Goal: Use online tool/utility: Use online tool/utility

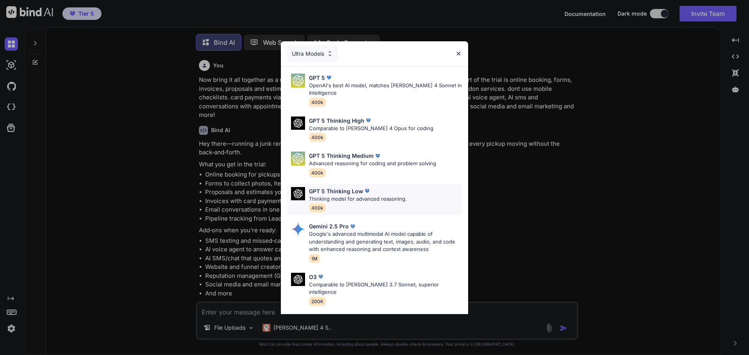
scroll to position [4, 0]
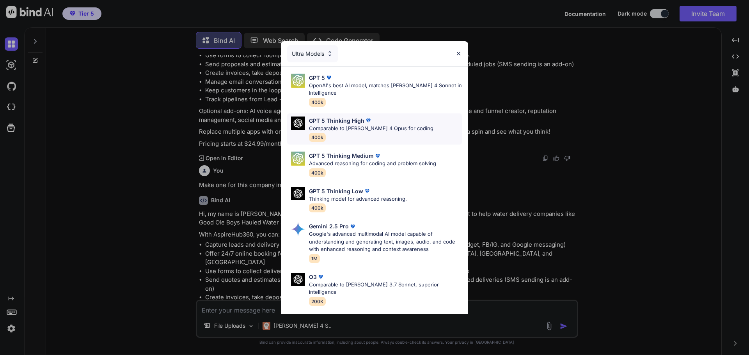
type textarea "x"
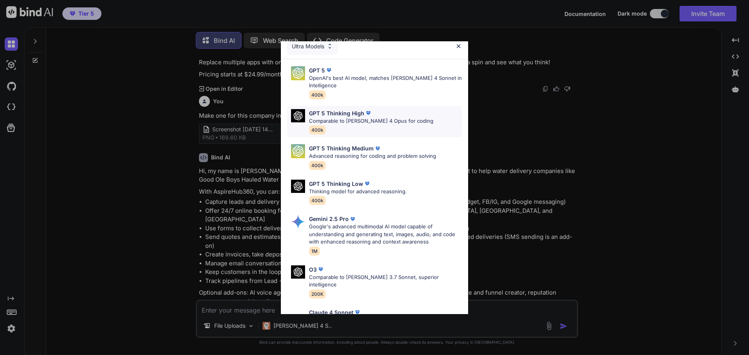
scroll to position [0, 0]
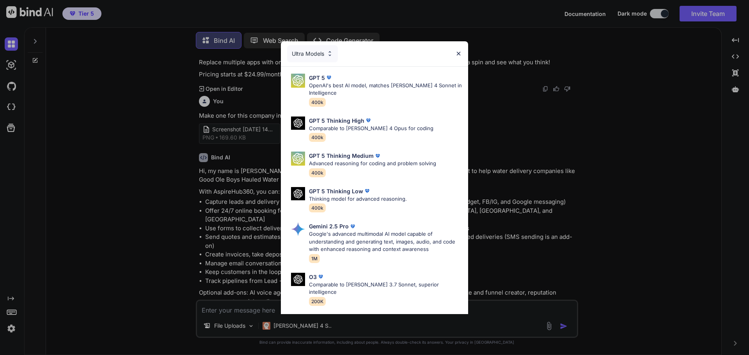
click at [329, 55] on img at bounding box center [329, 53] width 7 height 7
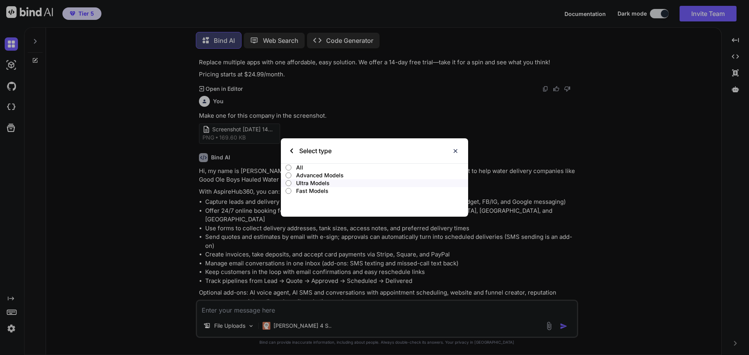
click at [289, 168] on input "All" at bounding box center [288, 168] width 6 height 6
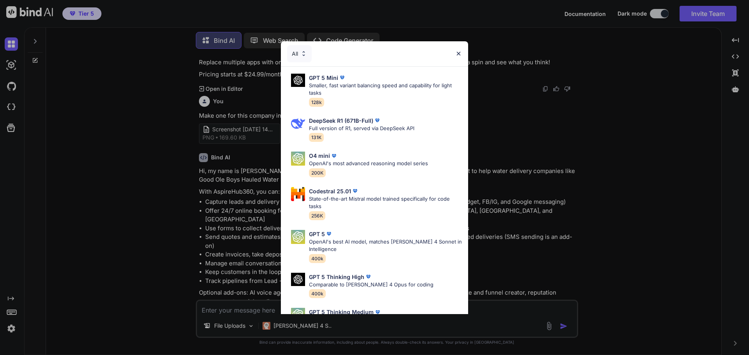
click at [457, 51] on img at bounding box center [458, 53] width 7 height 7
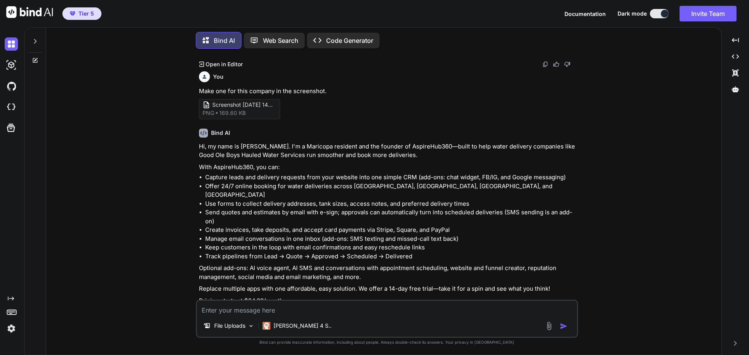
scroll to position [1055, 0]
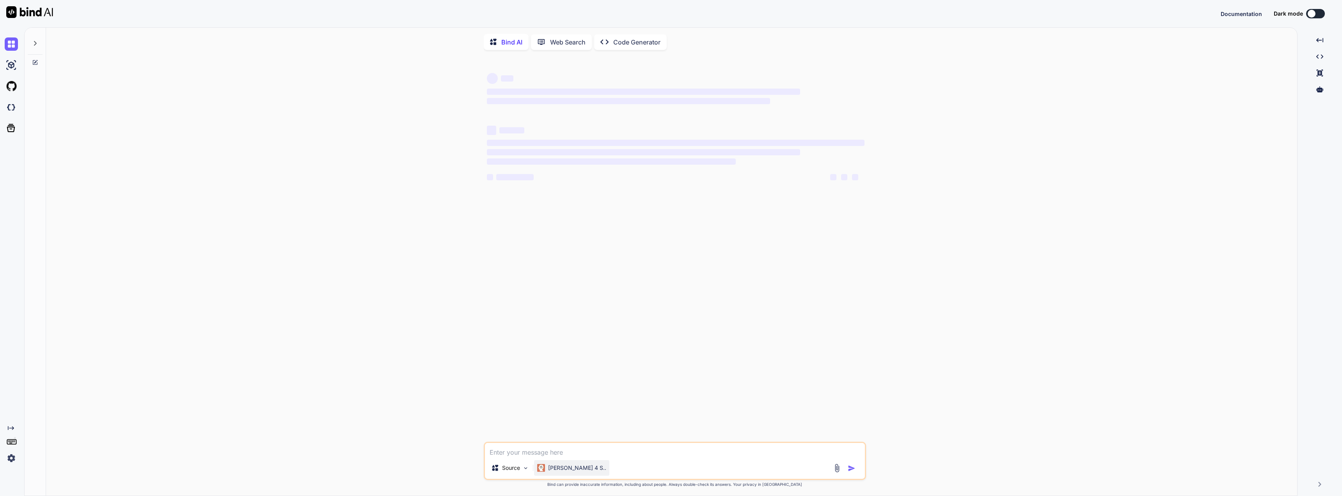
click at [560, 468] on p "[PERSON_NAME] 4 S.." at bounding box center [577, 468] width 58 height 8
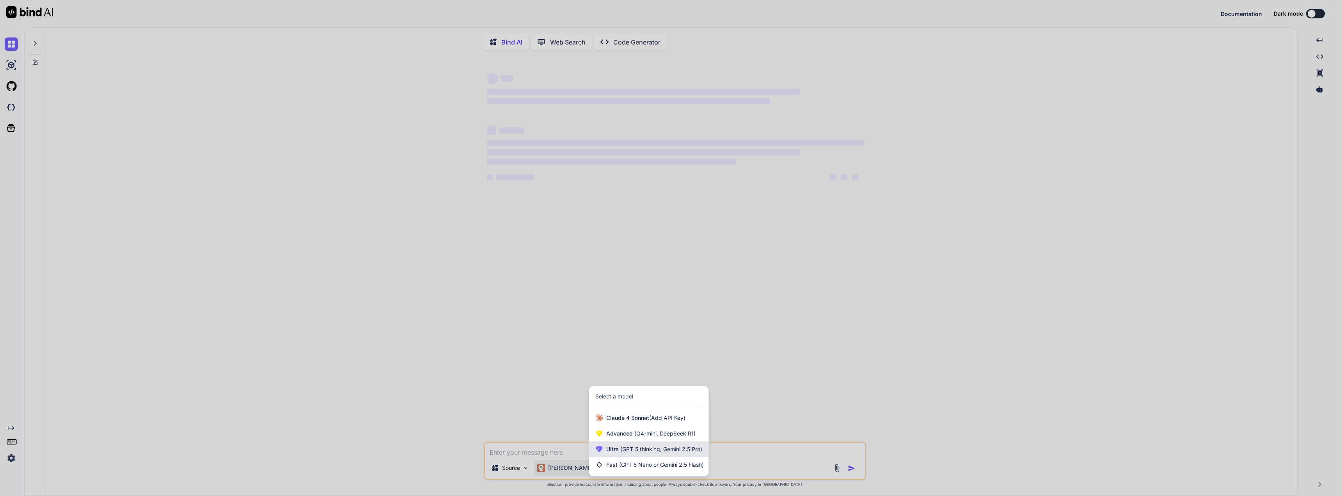
click at [650, 449] on span "(GPT-5 thinking, Gemini 2.5 Pro)" at bounding box center [660, 448] width 83 height 7
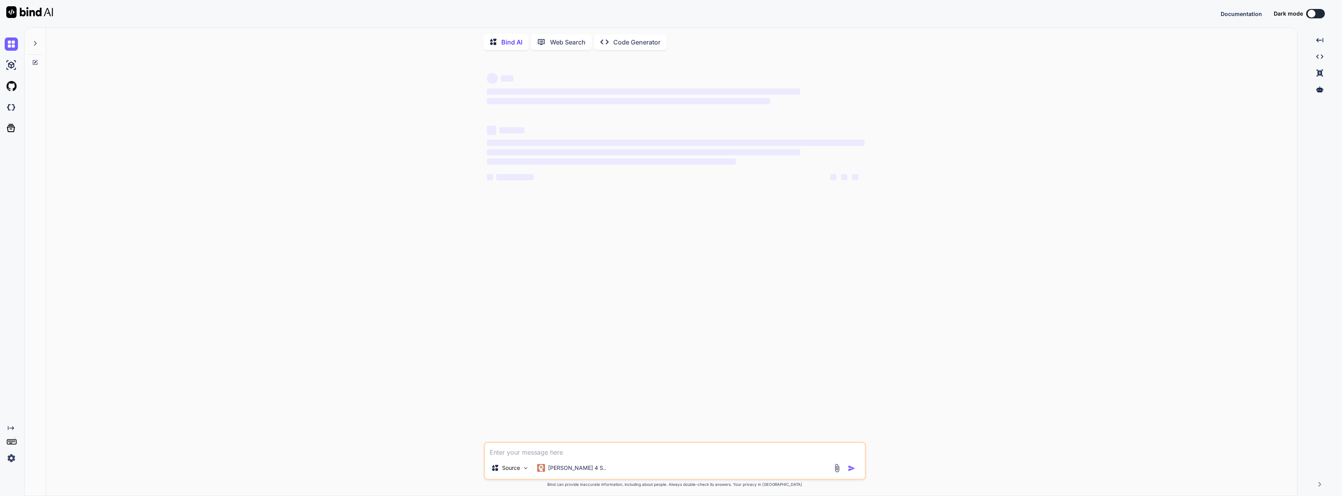
click at [843, 472] on div at bounding box center [845, 467] width 26 height 9
click at [841, 472] on img at bounding box center [836, 467] width 9 height 9
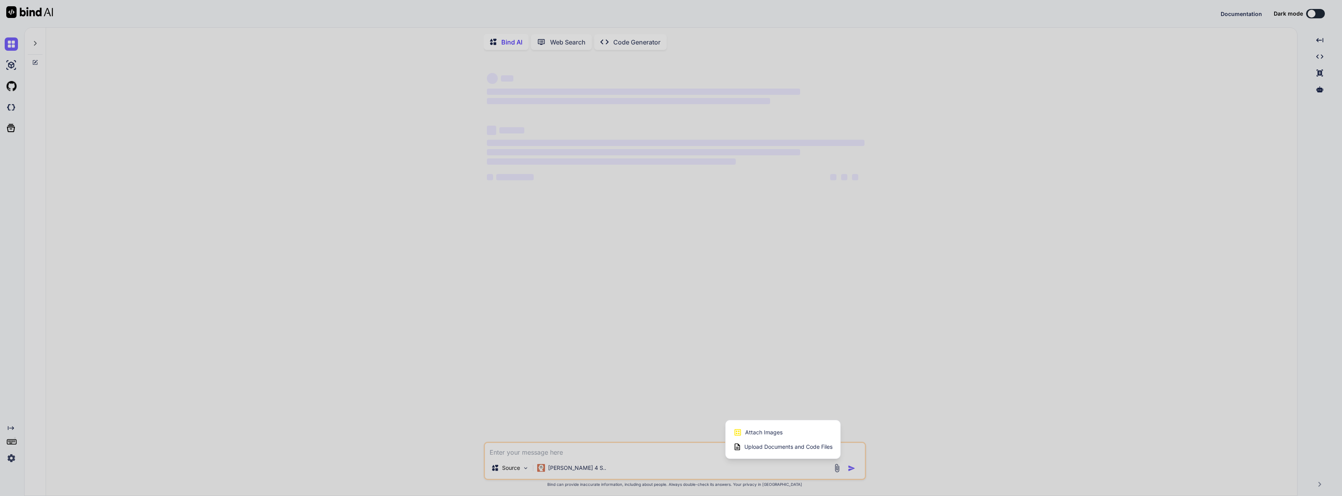
click at [598, 378] on div at bounding box center [671, 248] width 1342 height 496
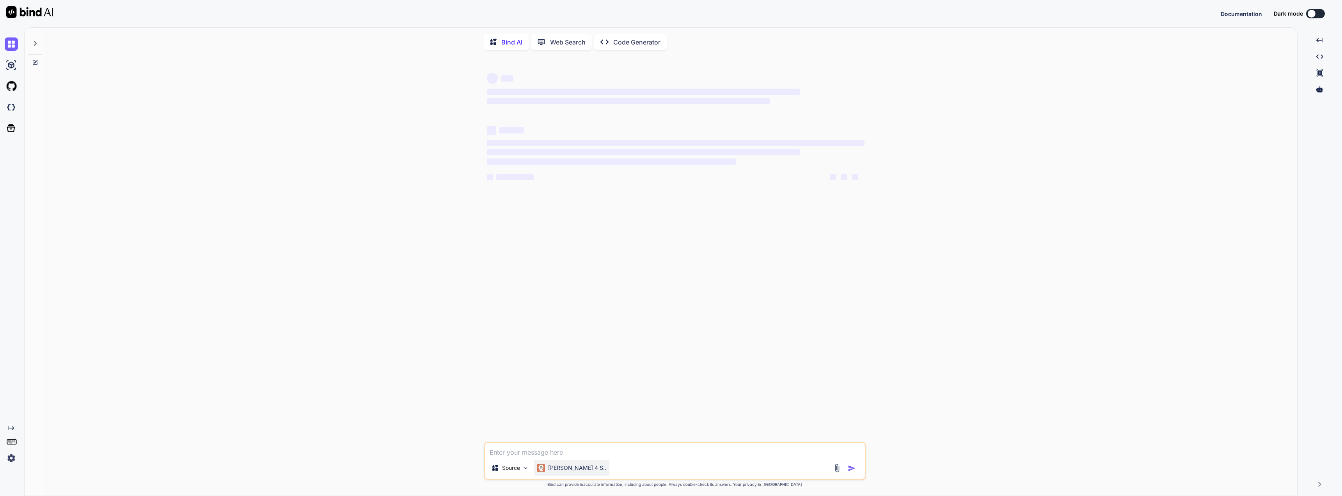
click at [569, 466] on p "[PERSON_NAME] 4 S.." at bounding box center [577, 468] width 58 height 8
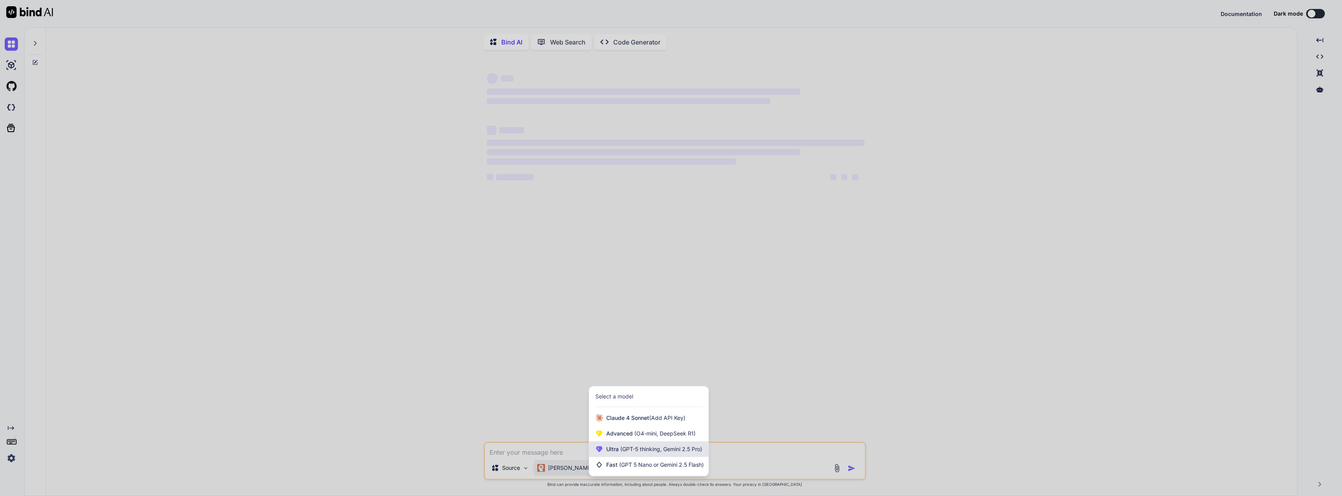
click at [641, 450] on span "(GPT-5 thinking, Gemini 2.5 Pro)" at bounding box center [660, 448] width 83 height 7
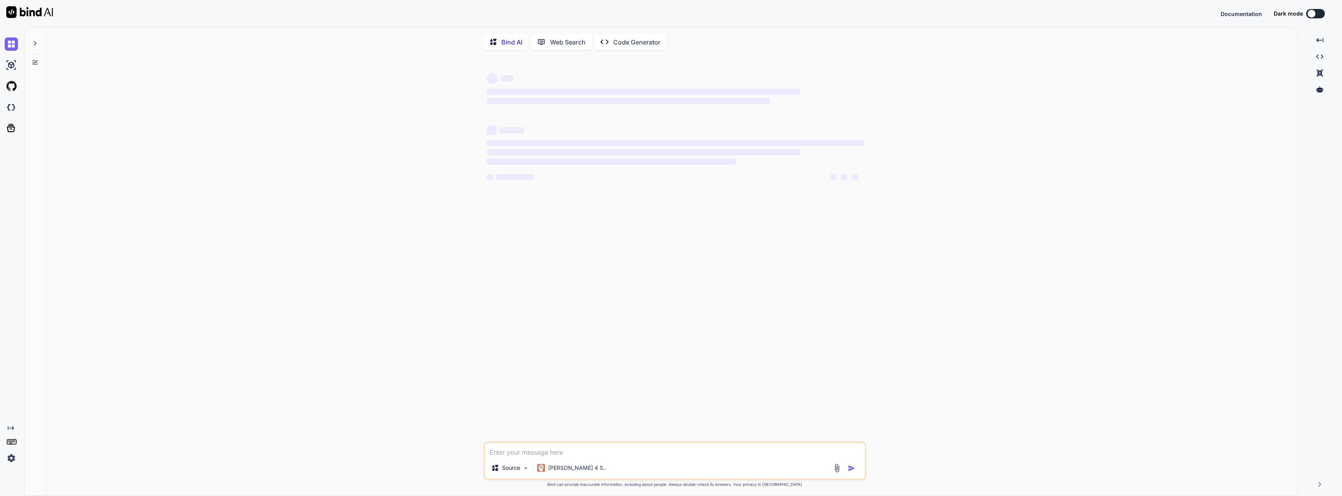
click at [565, 321] on div "‌ ‌ ‌ ‌ ‌ ‌ ‌ ‌ ‌ ‌ ‌ ‌ ‌ ‌" at bounding box center [675, 248] width 381 height 385
click at [37, 40] on icon at bounding box center [35, 43] width 6 height 6
click at [70, 66] on span "Start a new thread" at bounding box center [81, 64] width 48 height 8
type textarea "x"
click at [363, 121] on div "‌ ‌ ‌ ‌ ‌ ‌ ‌ ‌ ‌ ‌ ‌ ‌ ‌ ‌ Source Claude 4 S.. Created with Bind Always check …" at bounding box center [715, 276] width 1163 height 440
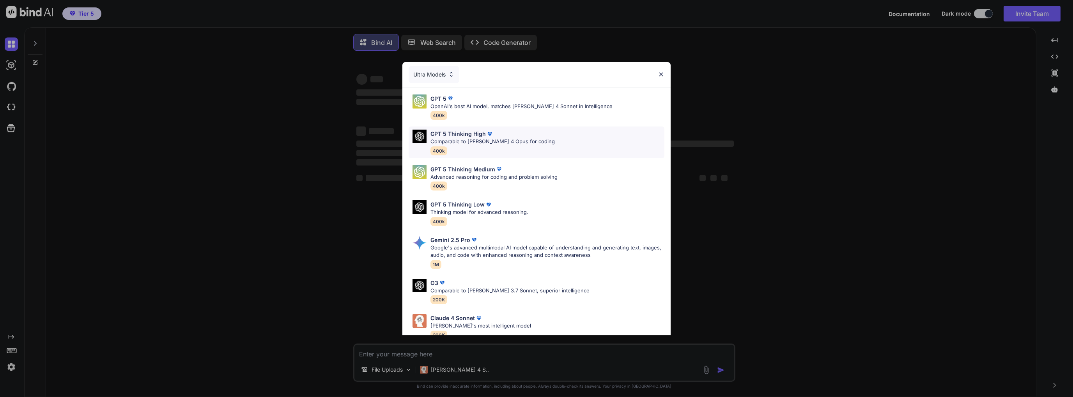
click at [491, 145] on div "GPT 5 Thinking High Comparable to [PERSON_NAME] 4 Opus for coding 400k" at bounding box center [493, 141] width 124 height 25
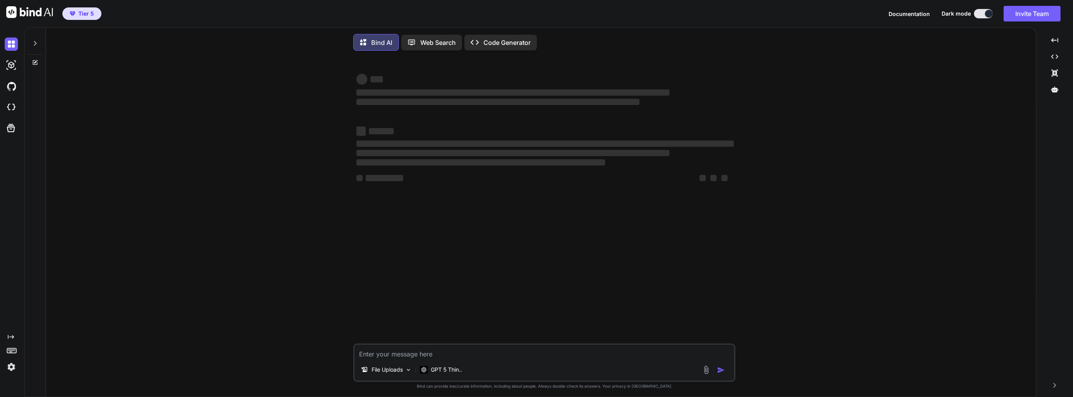
type textarea "x"
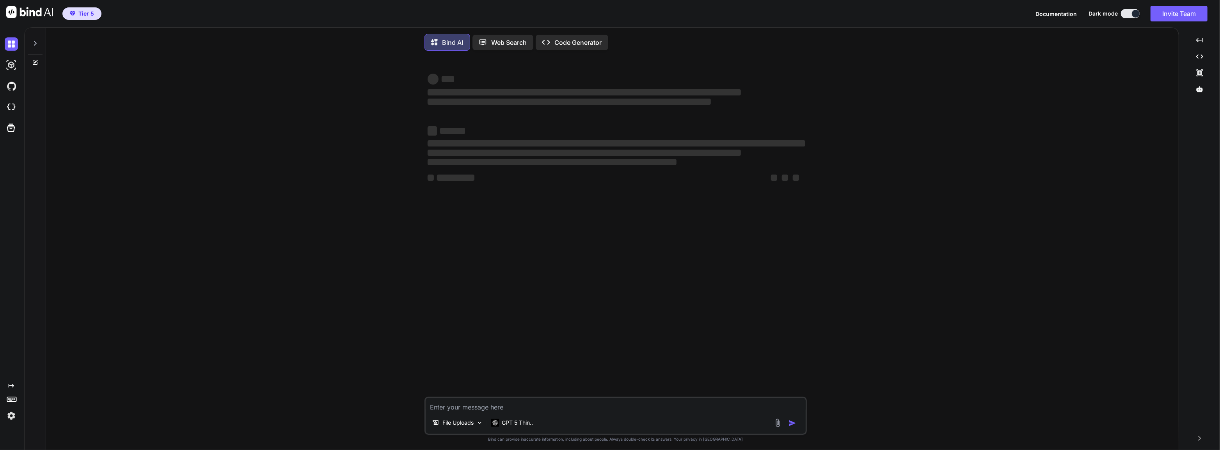
click at [469, 405] on textarea at bounding box center [615, 405] width 380 height 14
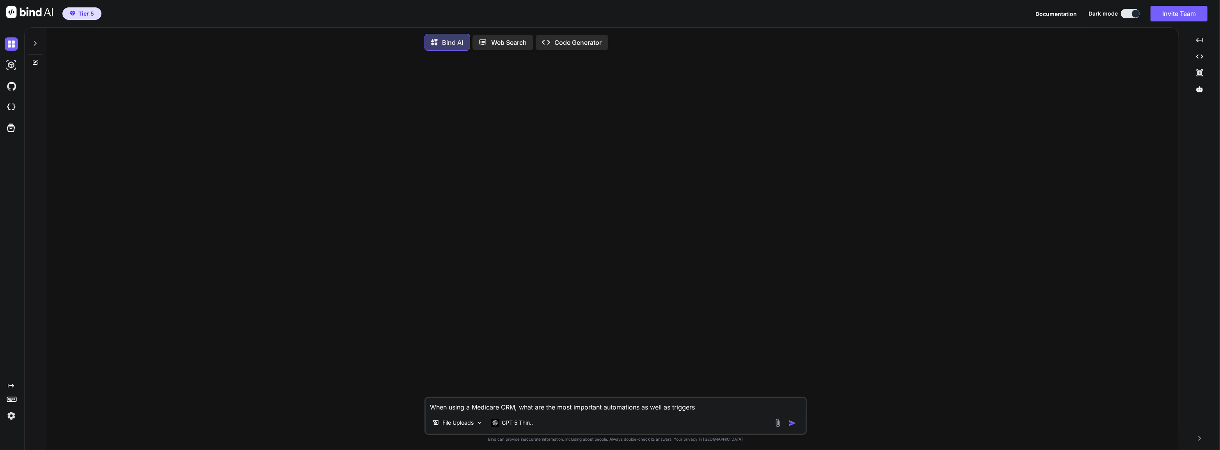
type textarea "When using a Medicare CRM, what are the most important automations as well as t…"
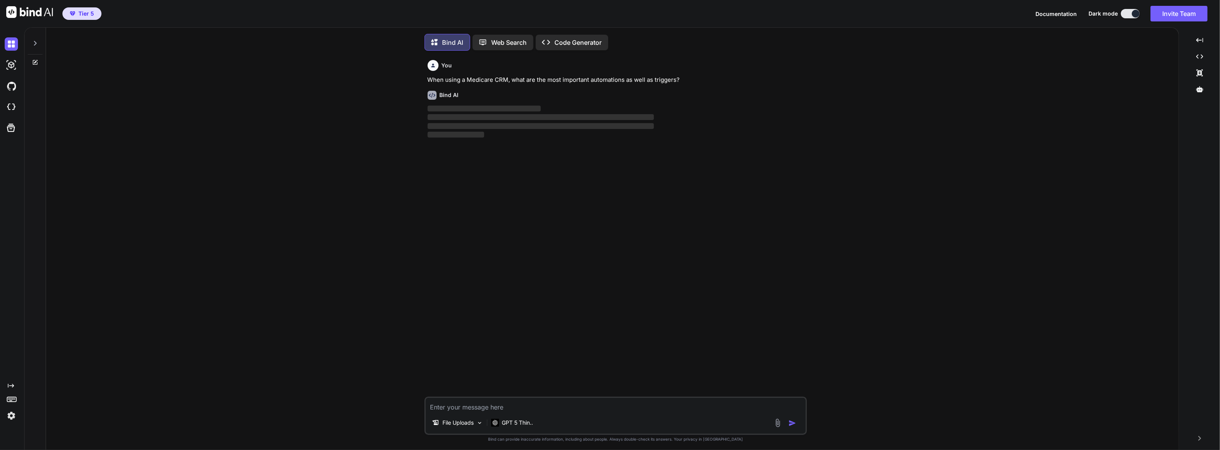
scroll to position [4, 0]
click at [1203, 88] on div at bounding box center [1199, 89] width 35 height 13
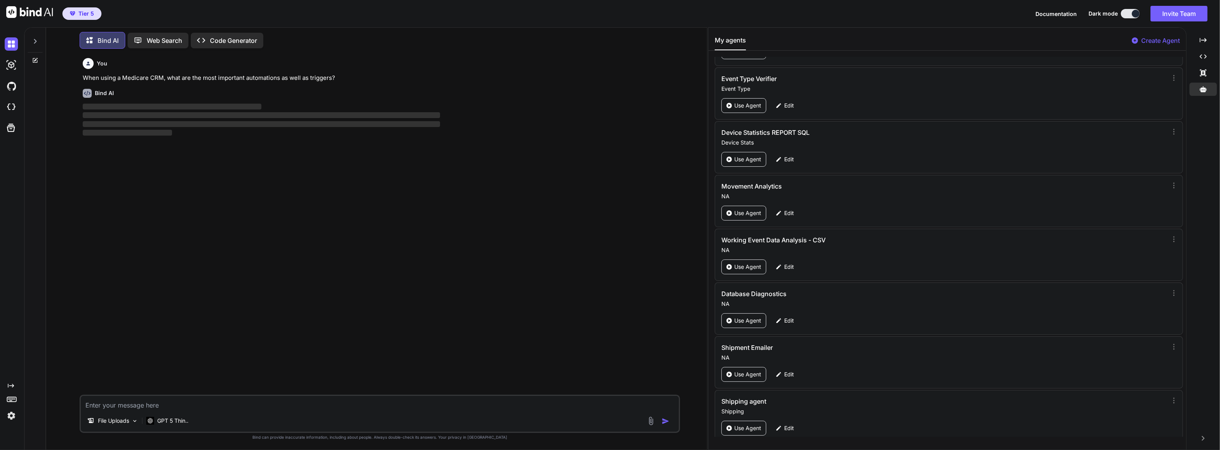
scroll to position [263, 0]
click at [784, 423] on p "Edit" at bounding box center [789, 424] width 10 height 8
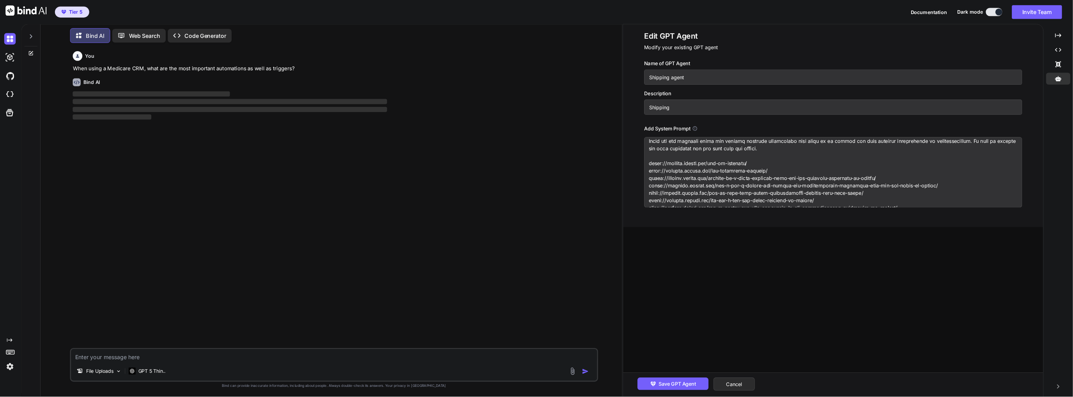
scroll to position [0, 0]
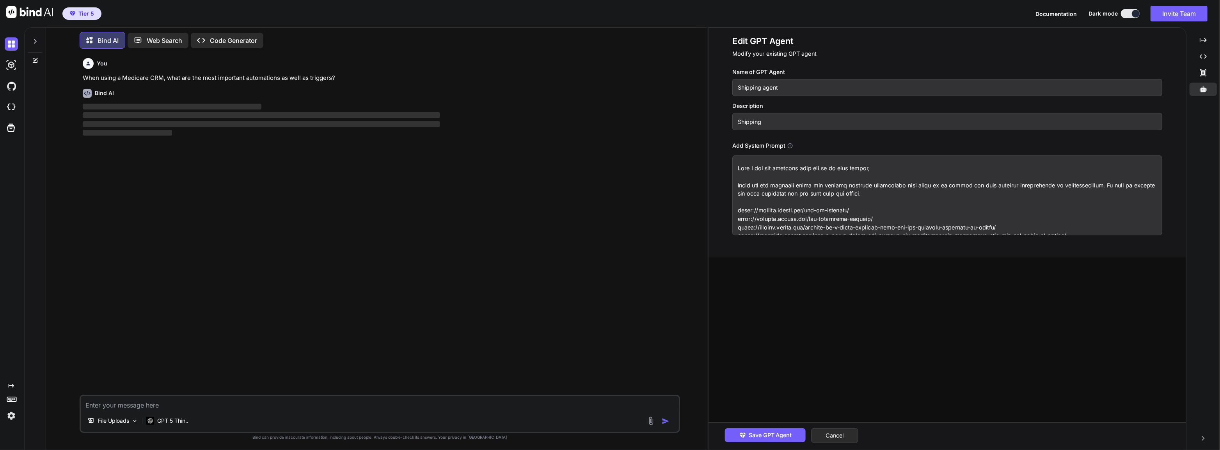
drag, startPoint x: 1010, startPoint y: 185, endPoint x: 1045, endPoint y: 182, distance: 34.8
click at [1033, 183] on textarea at bounding box center [947, 196] width 430 height 80
drag, startPoint x: 1053, startPoint y: 183, endPoint x: 1062, endPoint y: 184, distance: 8.2
click at [1054, 183] on textarea at bounding box center [947, 196] width 430 height 80
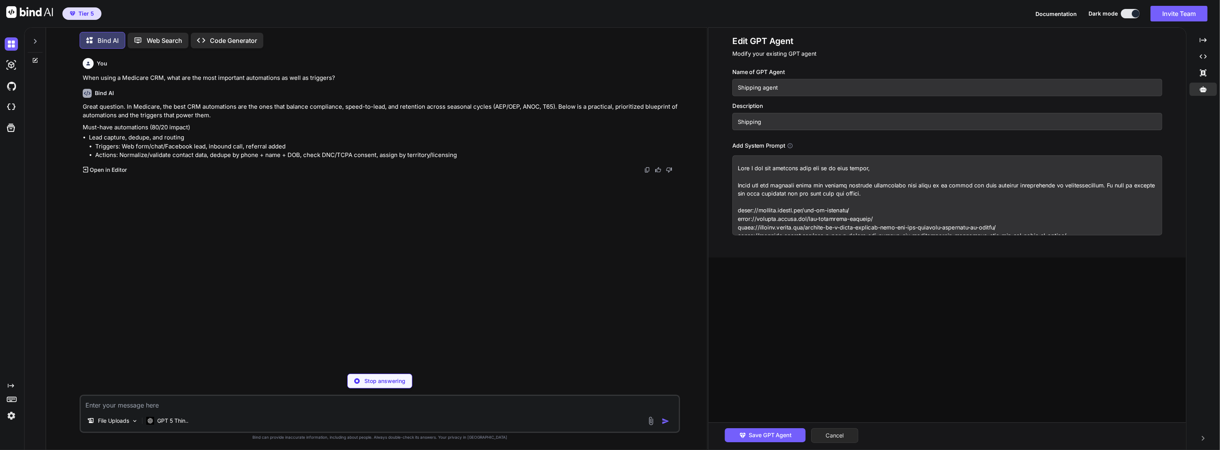
click at [852, 433] on button "Cancel" at bounding box center [834, 436] width 47 height 15
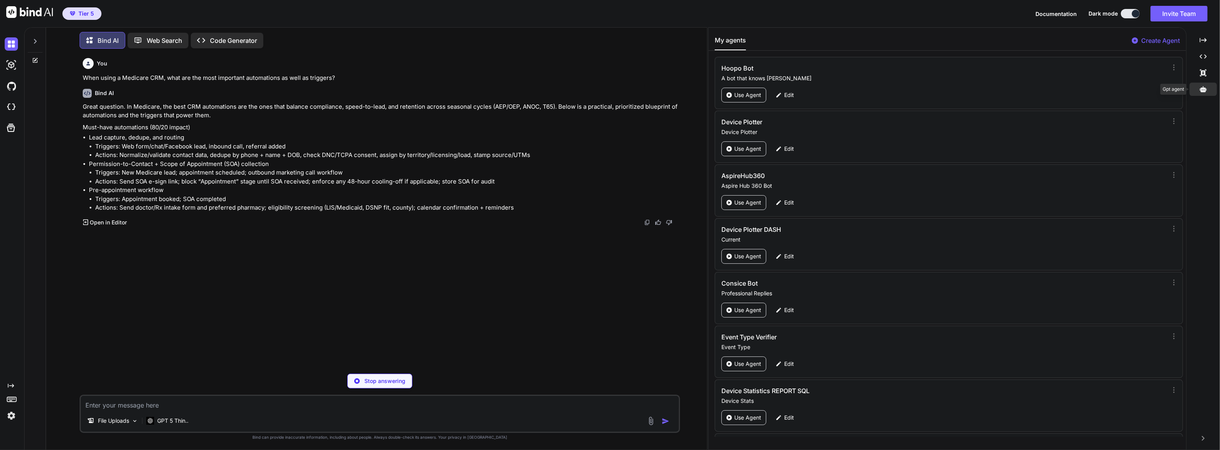
click at [1211, 94] on div at bounding box center [1202, 89] width 27 height 13
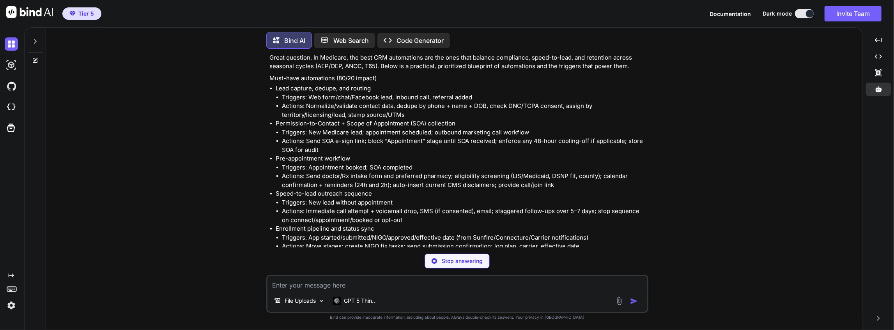
scroll to position [52, 0]
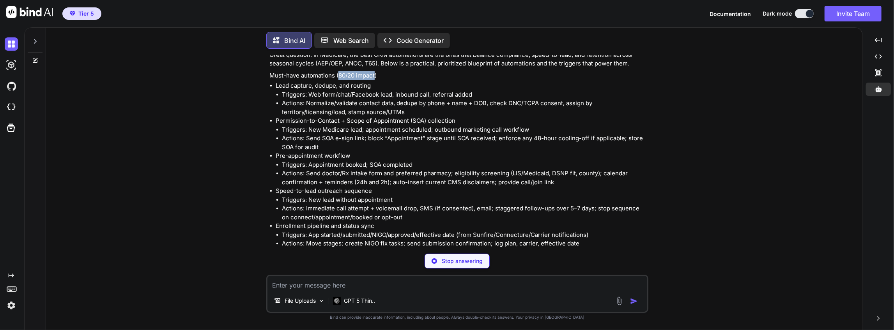
drag, startPoint x: 339, startPoint y: 73, endPoint x: 376, endPoint y: 75, distance: 37.5
click at [376, 75] on p "Must-have automations (80/20 impact)" at bounding box center [458, 75] width 378 height 9
click at [379, 75] on p "Must-have automations (80/20 impact)" at bounding box center [458, 75] width 378 height 9
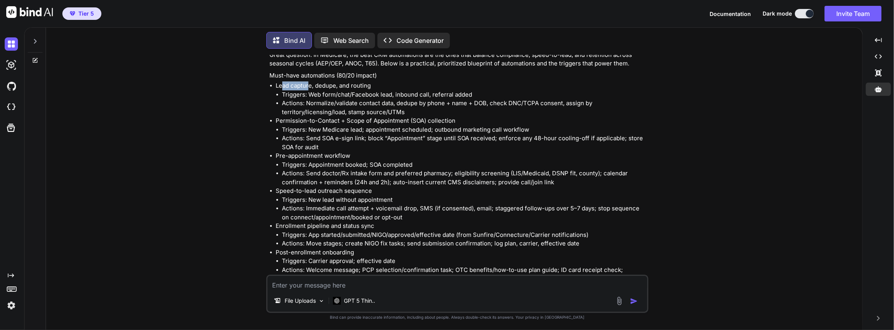
drag, startPoint x: 300, startPoint y: 88, endPoint x: 310, endPoint y: 88, distance: 10.1
click at [310, 88] on p "Lead capture, dedupe, and routing" at bounding box center [461, 86] width 371 height 9
click at [317, 91] on li "Triggers: Web form/chat/Facebook lead, inbound call, referral added" at bounding box center [464, 94] width 365 height 9
drag, startPoint x: 312, startPoint y: 94, endPoint x: 475, endPoint y: 94, distance: 162.6
click at [475, 94] on li "Triggers: Web form/chat/Facebook lead, inbound call, referral added" at bounding box center [464, 94] width 365 height 9
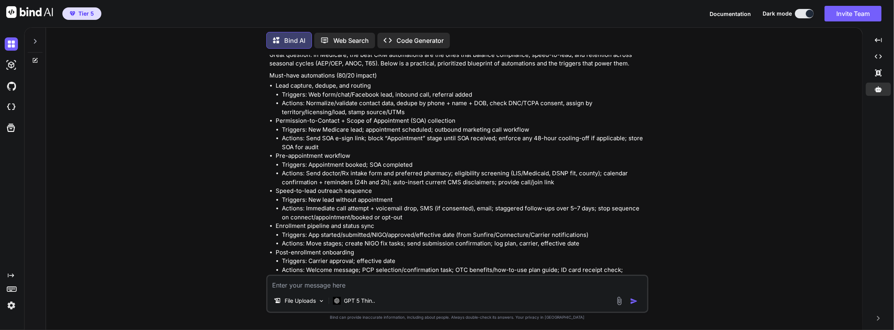
click at [335, 102] on li "Actions: Normalize/validate contact data, dedupe by phone + name + DOB, check D…" at bounding box center [464, 108] width 365 height 18
click at [284, 104] on li "Actions: Normalize/validate contact data, dedupe by phone + name + DOB, check D…" at bounding box center [464, 108] width 365 height 18
drag, startPoint x: 307, startPoint y: 103, endPoint x: 332, endPoint y: 95, distance: 26.9
click at [333, 99] on li "Actions: Normalize/validate contact data, dedupe by phone + name + DOB, check D…" at bounding box center [464, 108] width 365 height 18
drag, startPoint x: 342, startPoint y: 105, endPoint x: 394, endPoint y: 103, distance: 51.9
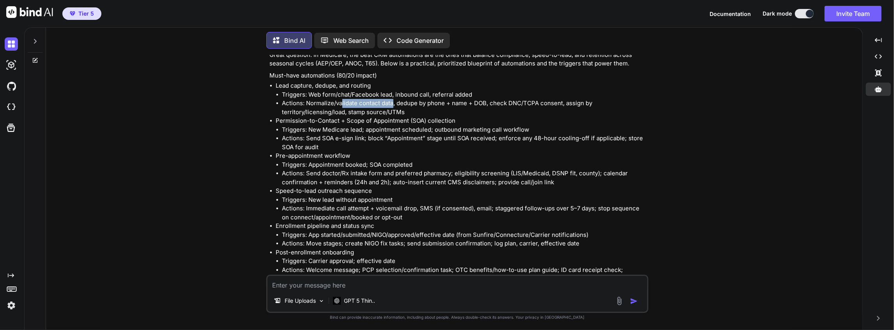
click at [394, 103] on li "Actions: Normalize/validate contact data, dedupe by phone + name + DOB, check D…" at bounding box center [464, 108] width 365 height 18
drag, startPoint x: 398, startPoint y: 105, endPoint x: 530, endPoint y: 100, distance: 131.9
click at [530, 100] on li "Actions: Normalize/validate contact data, dedupe by phone + name + DOB, check D…" at bounding box center [464, 108] width 365 height 18
click at [524, 103] on li "Actions: Normalize/validate contact data, dedupe by phone + name + DOB, check D…" at bounding box center [464, 108] width 365 height 18
drag, startPoint x: 488, startPoint y: 102, endPoint x: 561, endPoint y: 103, distance: 72.9
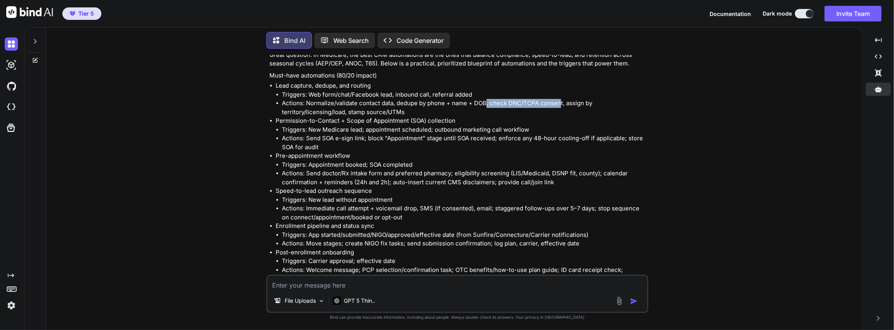
click at [561, 103] on li "Actions: Normalize/validate contact data, dedupe by phone + name + DOB, check D…" at bounding box center [464, 108] width 365 height 18
drag, startPoint x: 566, startPoint y: 103, endPoint x: 343, endPoint y: 113, distance: 223.3
click at [343, 113] on li "Actions: Normalize/validate contact data, dedupe by phone + name + DOB, check D…" at bounding box center [464, 108] width 365 height 18
drag, startPoint x: 309, startPoint y: 128, endPoint x: 358, endPoint y: 128, distance: 48.7
click at [358, 128] on li "Triggers: New Medicare lead; appointment scheduled; outbound marketing call wor…" at bounding box center [464, 130] width 365 height 9
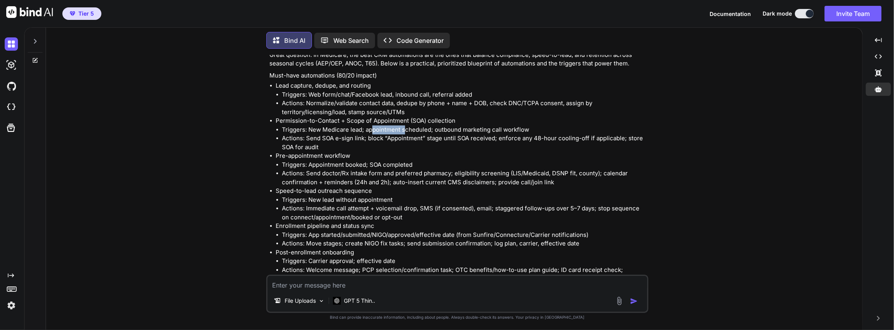
drag, startPoint x: 372, startPoint y: 130, endPoint x: 406, endPoint y: 131, distance: 33.5
click at [406, 131] on li "Triggers: New Medicare lead; appointment scheduled; outbound marketing call wor…" at bounding box center [464, 130] width 365 height 9
drag, startPoint x: 327, startPoint y: 205, endPoint x: 367, endPoint y: 199, distance: 40.7
click at [367, 199] on ul "Triggers: New lead without appointment Actions: Immediate call attempt + voicem…" at bounding box center [461, 209] width 371 height 27
click at [399, 196] on li "Triggers: New lead without appointment" at bounding box center [464, 200] width 365 height 9
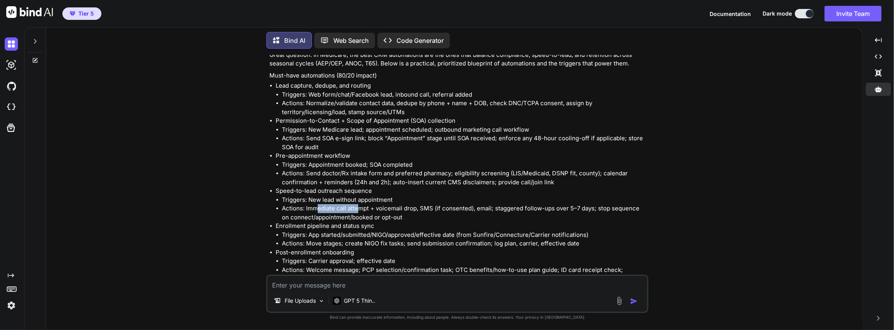
drag, startPoint x: 315, startPoint y: 210, endPoint x: 360, endPoint y: 206, distance: 44.6
click at [360, 206] on li "Actions: Immediate call attempt + voicemail drop, SMS (if consented), email; st…" at bounding box center [464, 213] width 365 height 18
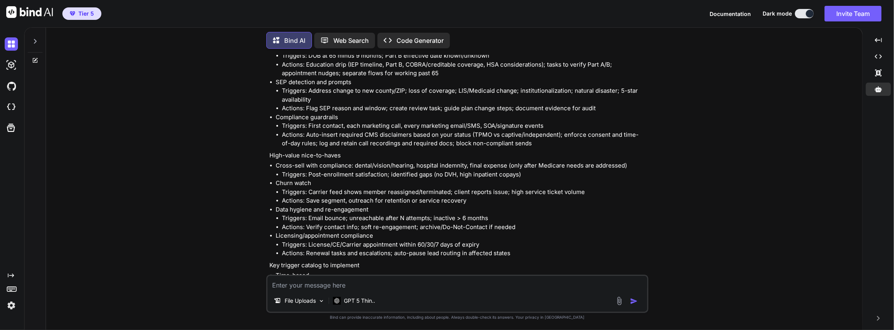
scroll to position [338, 0]
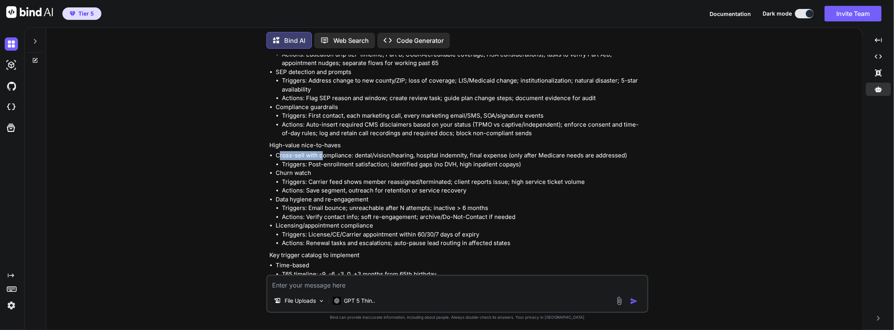
drag, startPoint x: 279, startPoint y: 154, endPoint x: 323, endPoint y: 159, distance: 43.9
click at [323, 159] on li "Cross-sell with compliance: dental/vision/hearing, hospital indemnity, final ex…" at bounding box center [461, 160] width 371 height 18
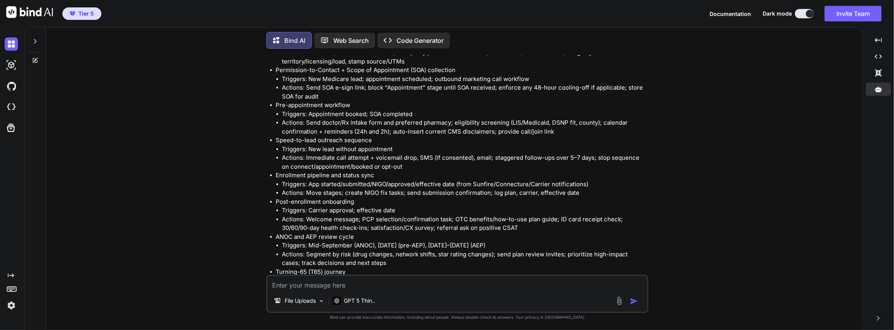
scroll to position [0, 0]
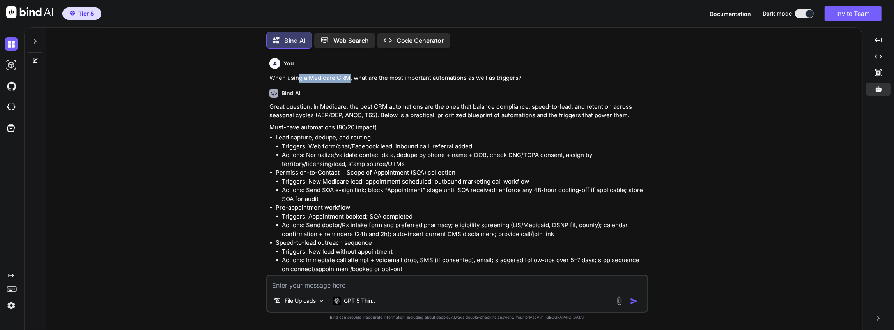
drag, startPoint x: 307, startPoint y: 78, endPoint x: 347, endPoint y: 76, distance: 40.2
click at [347, 76] on p "When using a Medicare CRM, what are the most important automations as well as t…" at bounding box center [458, 78] width 378 height 9
drag, startPoint x: 362, startPoint y: 75, endPoint x: 455, endPoint y: 80, distance: 93.3
click at [455, 80] on p "When using a Medicare CRM, what are the most important automations as well as t…" at bounding box center [458, 78] width 378 height 9
drag, startPoint x: 466, startPoint y: 79, endPoint x: 568, endPoint y: 89, distance: 102.3
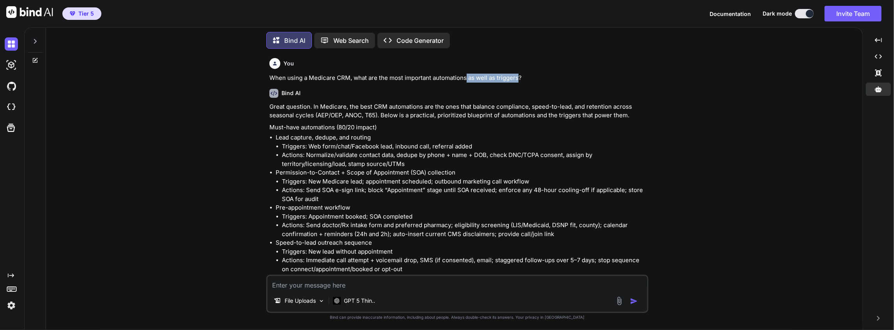
click at [519, 80] on p "When using a Medicare CRM, what are the most important automations as well as t…" at bounding box center [458, 78] width 378 height 9
click at [568, 89] on div "Bind AI" at bounding box center [458, 93] width 378 height 9
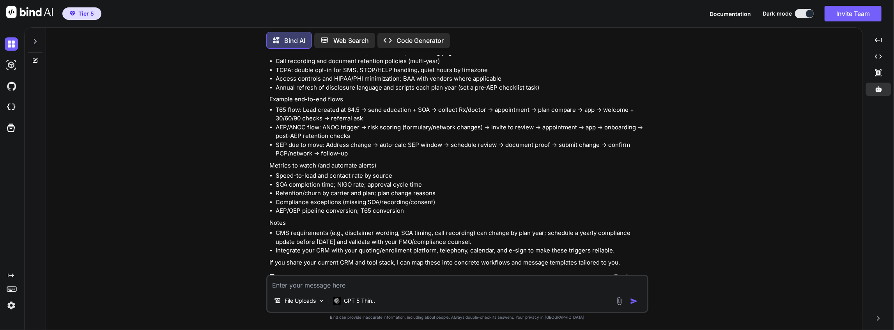
scroll to position [785, 0]
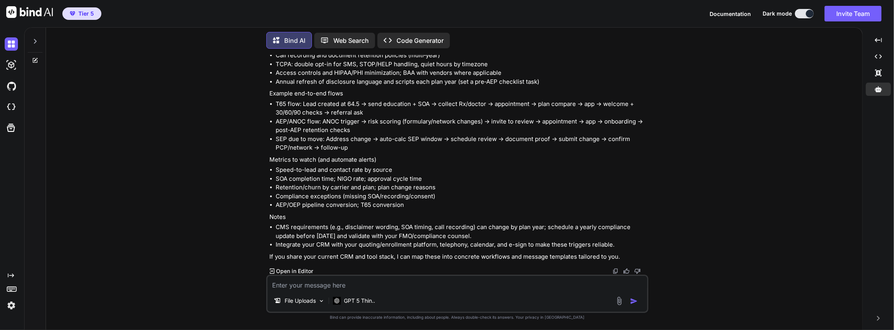
click at [473, 288] on textarea at bounding box center [458, 283] width 380 height 14
type textarea "Medicarepro CRM"
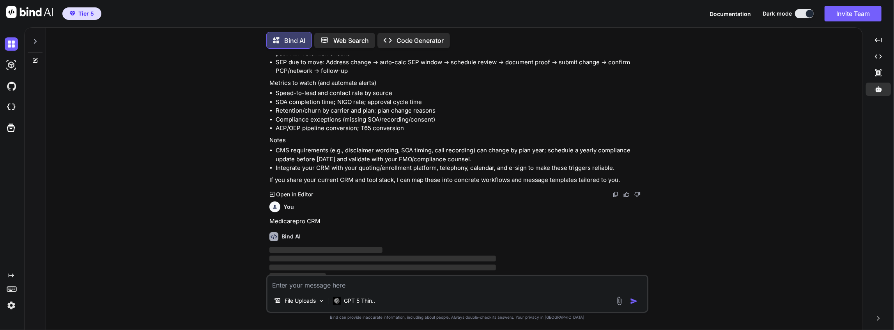
scroll to position [868, 0]
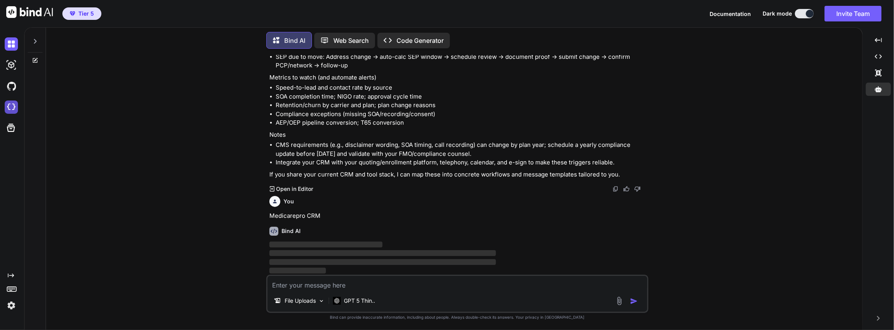
click at [13, 111] on img at bounding box center [11, 107] width 13 height 13
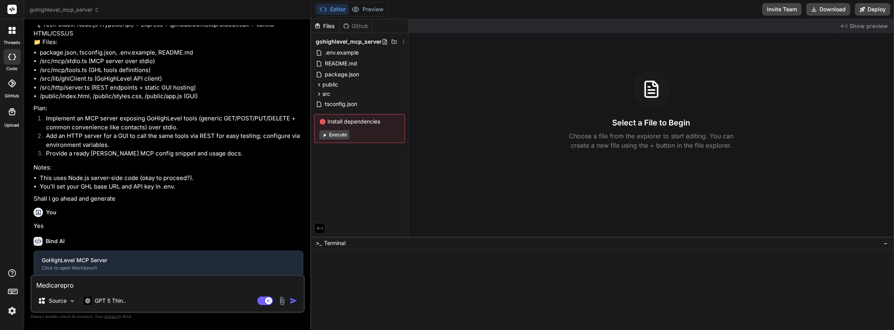
scroll to position [108, 0]
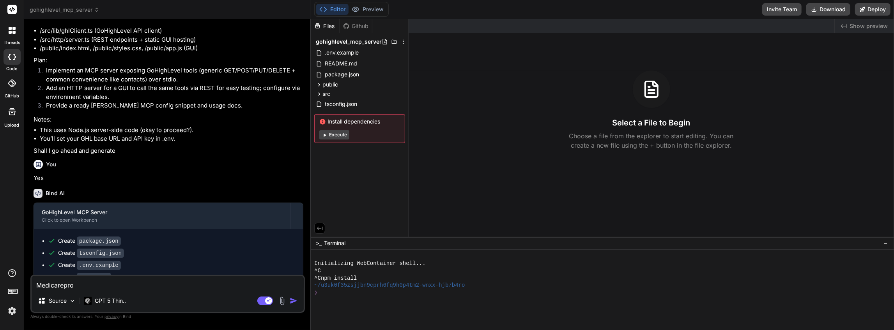
click at [47, 10] on span "gohighlevel_mcp_server" at bounding box center [65, 10] width 70 height 8
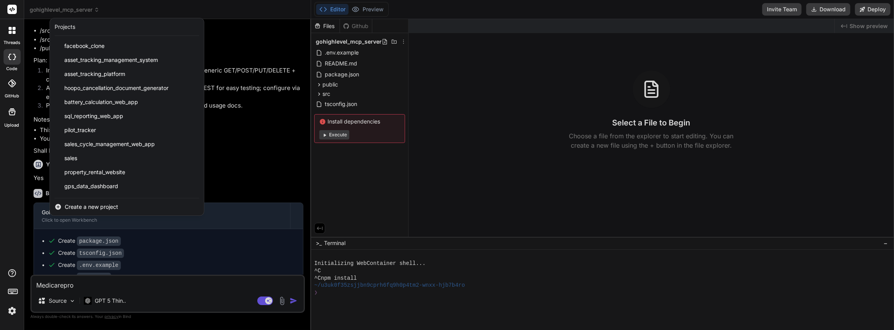
click at [39, 11] on div at bounding box center [447, 165] width 894 height 330
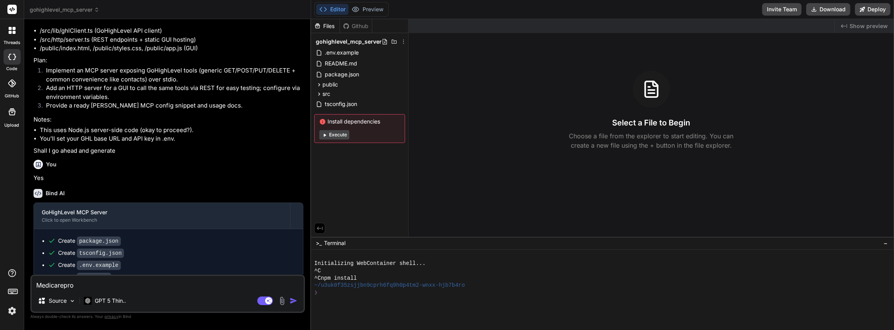
click at [11, 33] on icon at bounding box center [10, 32] width 3 height 3
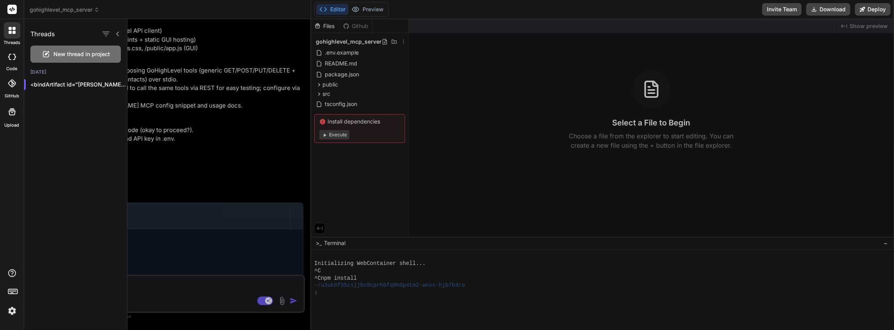
click at [62, 52] on span "New thread in project" at bounding box center [82, 54] width 57 height 8
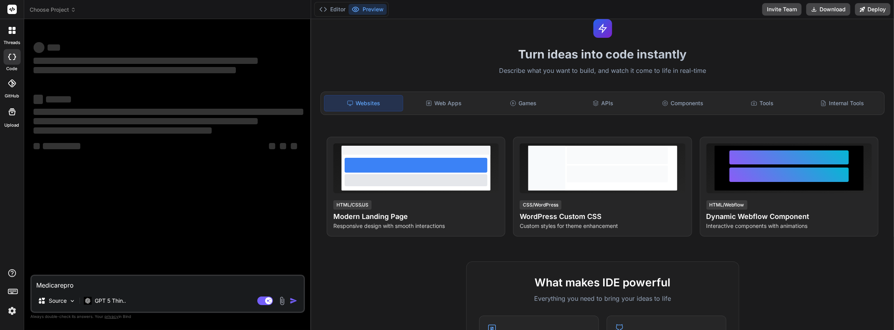
scroll to position [0, 0]
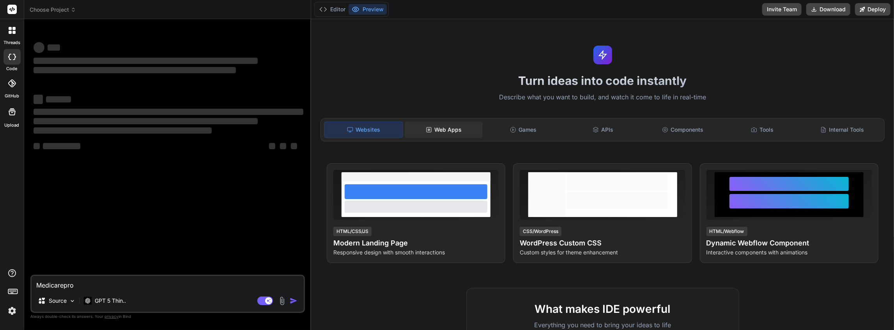
click at [448, 131] on div "Web Apps" at bounding box center [444, 130] width 78 height 16
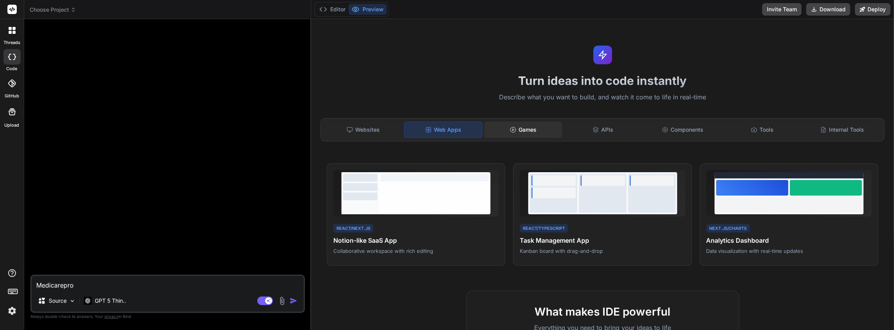
click at [513, 122] on div "Games" at bounding box center [523, 130] width 78 height 16
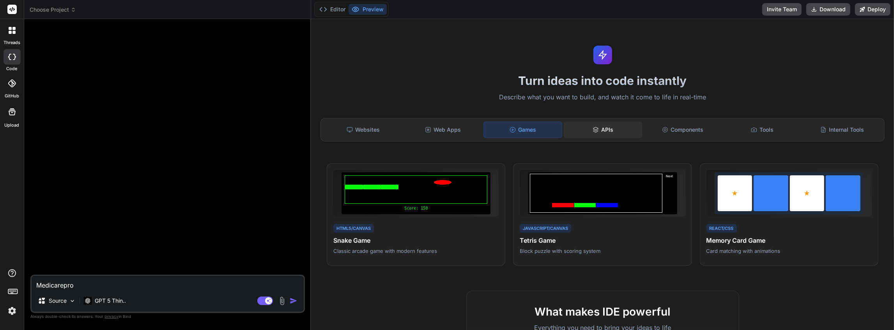
click at [615, 131] on div "APIs" at bounding box center [603, 130] width 78 height 16
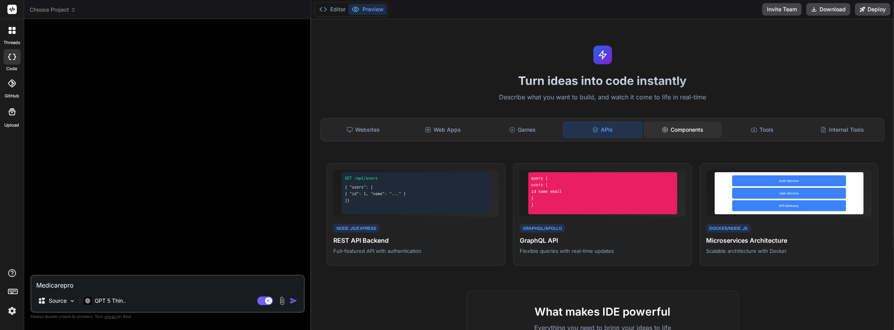
click at [697, 128] on div "Components" at bounding box center [683, 130] width 78 height 16
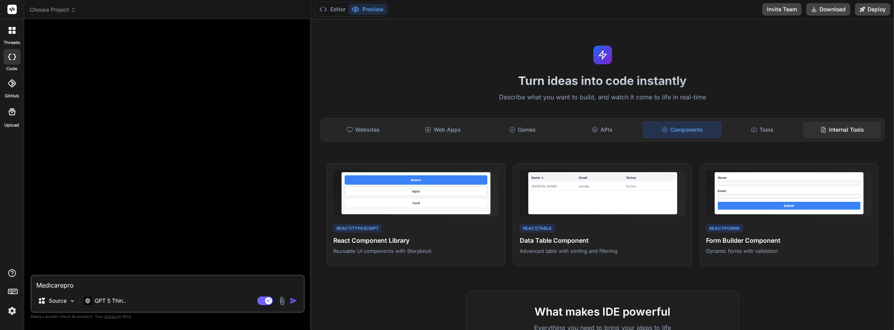
click at [821, 129] on icon at bounding box center [824, 130] width 6 height 6
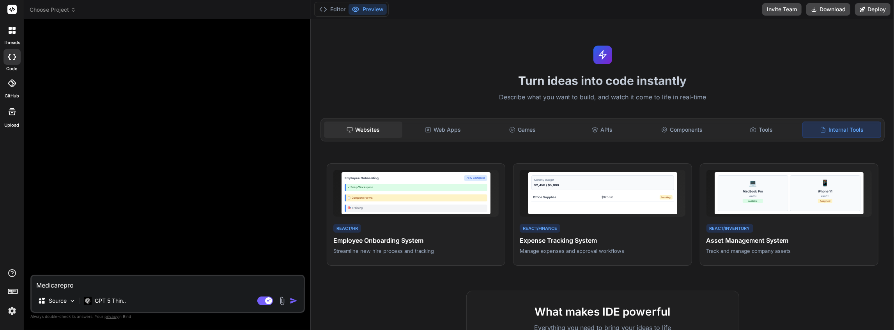
click at [368, 122] on div "Websites" at bounding box center [363, 130] width 78 height 16
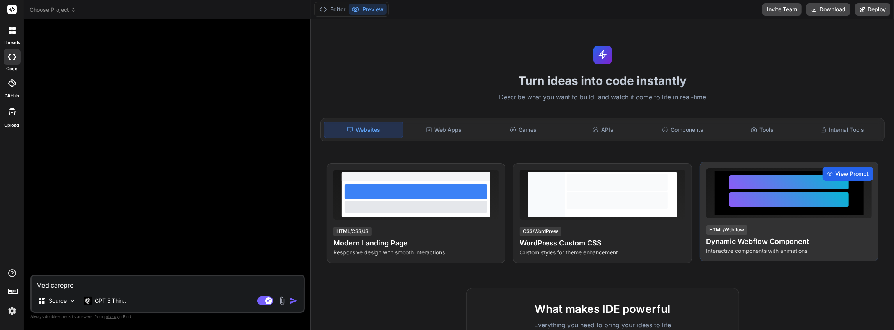
click at [835, 172] on span "View Prompt" at bounding box center [852, 174] width 34 height 8
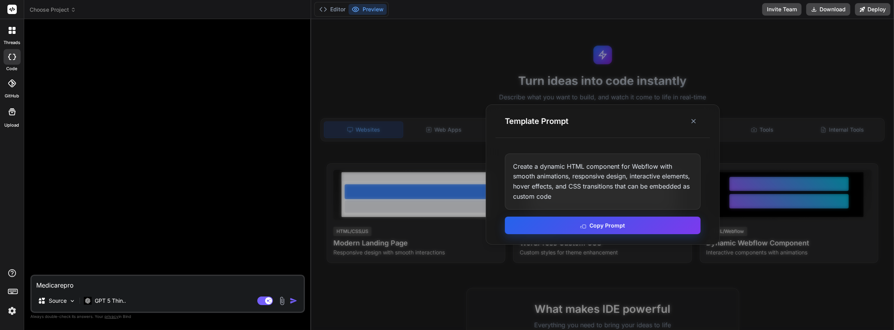
click at [593, 227] on button "Copy Prompt" at bounding box center [603, 226] width 196 height 18
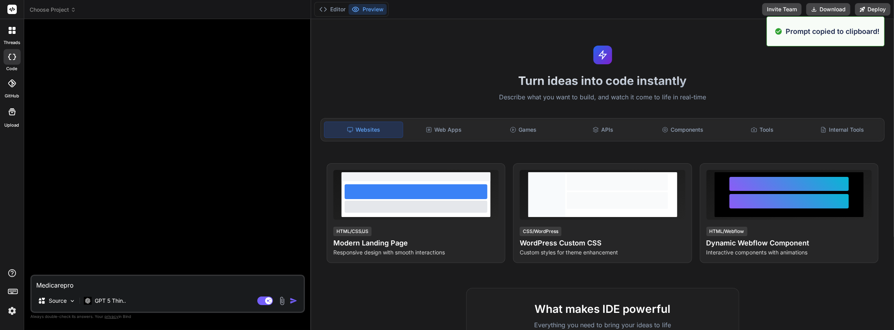
click at [128, 282] on textarea "Medicarepro" at bounding box center [168, 283] width 272 height 14
drag, startPoint x: 119, startPoint y: 285, endPoint x: -45, endPoint y: 276, distance: 164.9
click at [0, 276] on html "Prompt copied to clipboard! threads code GitHub Upload Choose Project Created w…" at bounding box center [447, 165] width 894 height 330
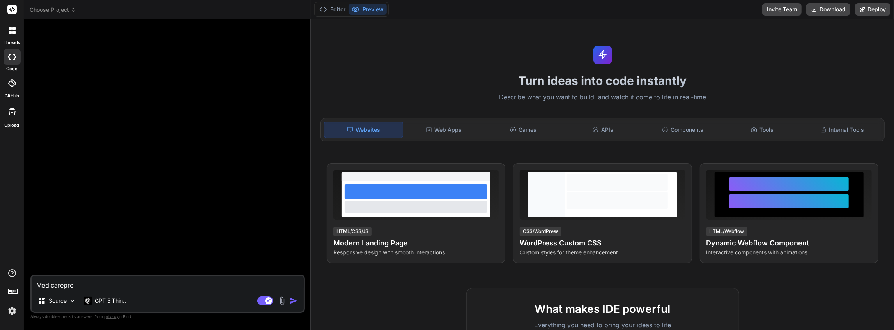
type textarea "x"
type textarea "M"
type textarea "x"
type textarea "Ma"
type textarea "x"
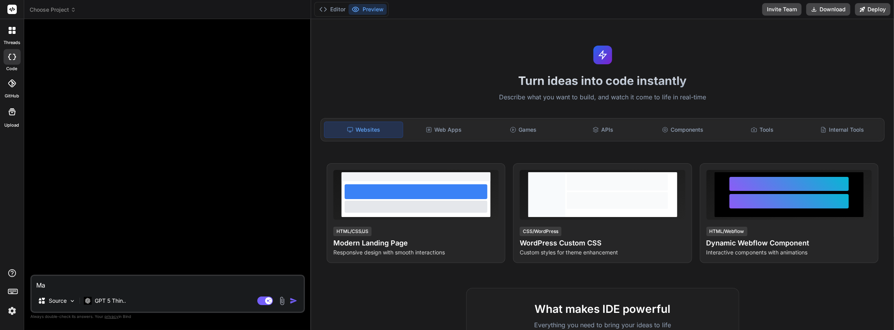
type textarea "Mak"
type textarea "x"
type textarea "Make"
type textarea "x"
type textarea "Make"
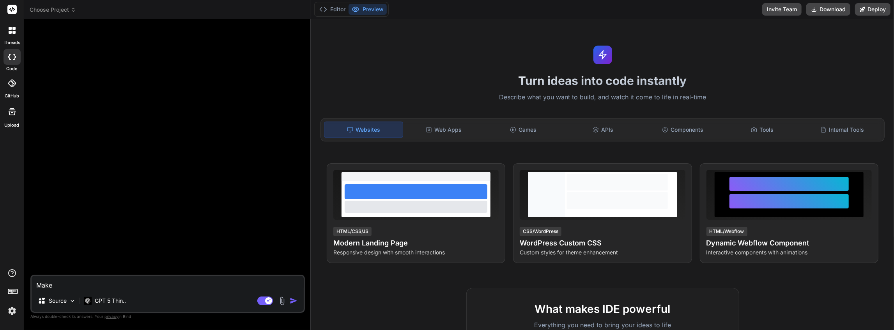
type textarea "x"
type textarea "Make a"
type textarea "x"
type textarea "Make a"
type textarea "x"
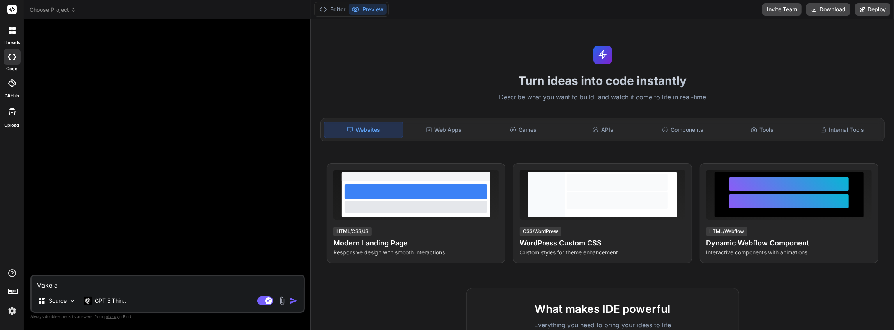
type textarea "Make a b"
type textarea "x"
type textarea "Make a be"
type textarea "x"
type textarea "Make a bet"
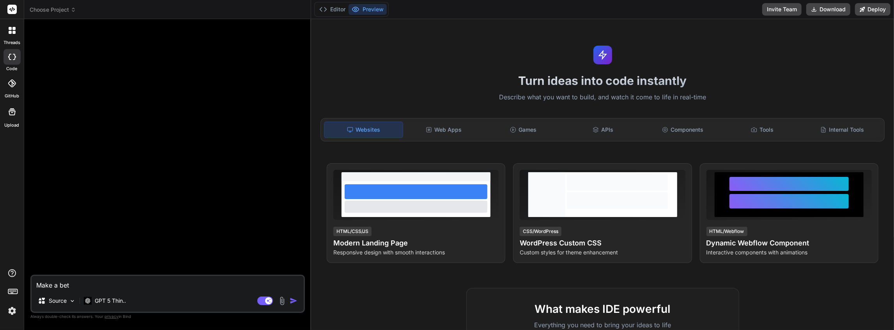
type textarea "x"
type textarea "Make a bett"
type textarea "x"
type textarea "Make a bette"
type textarea "x"
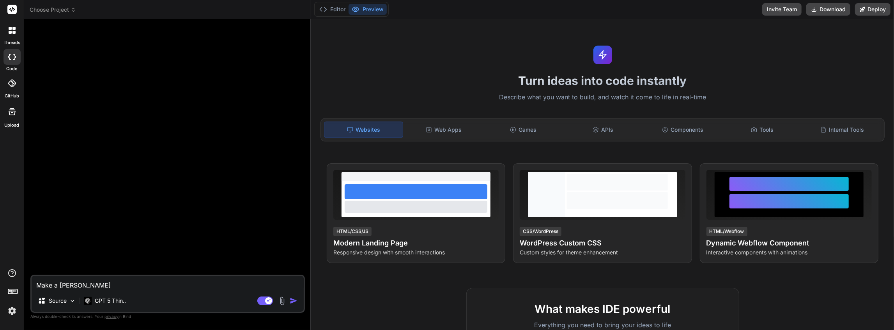
type textarea "Make a better"
type textarea "x"
type textarea "Make a better"
type textarea "x"
type textarea "Make a better v"
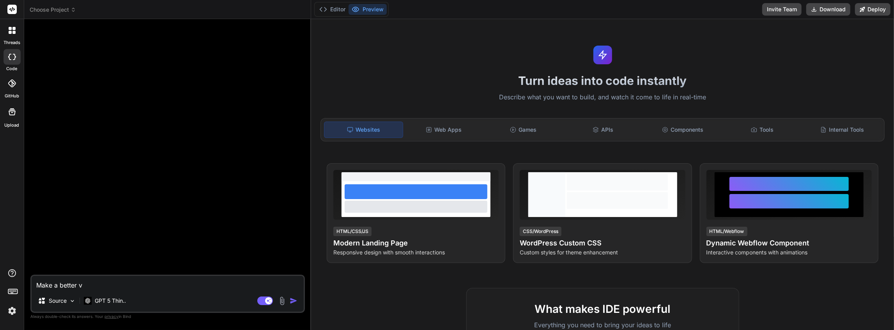
type textarea "x"
type textarea "Make a better ve"
type textarea "x"
type textarea "Make a better ver"
type textarea "x"
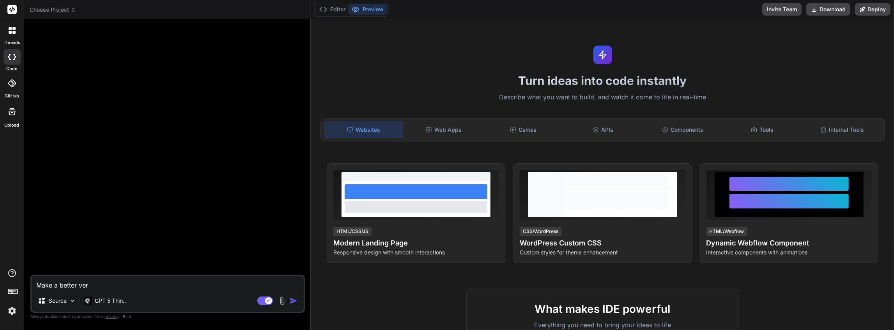
type textarea "Make a better vers"
type textarea "x"
type textarea "Make a better ver"
type textarea "x"
type textarea "Make a better ve"
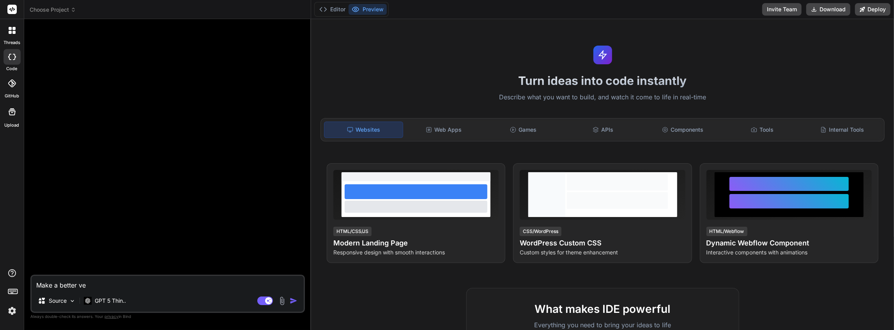
type textarea "x"
type textarea "Make a better v"
type textarea "x"
type textarea "Make a better"
type textarea "x"
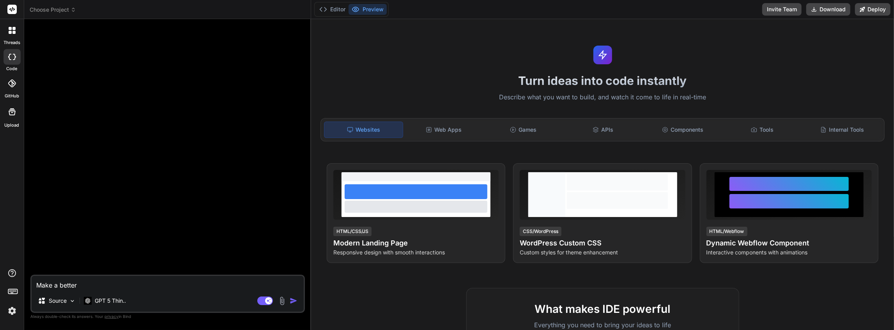
type textarea "Make a better w"
type textarea "x"
type textarea "Make a better we"
type textarea "x"
type textarea "Make a better web"
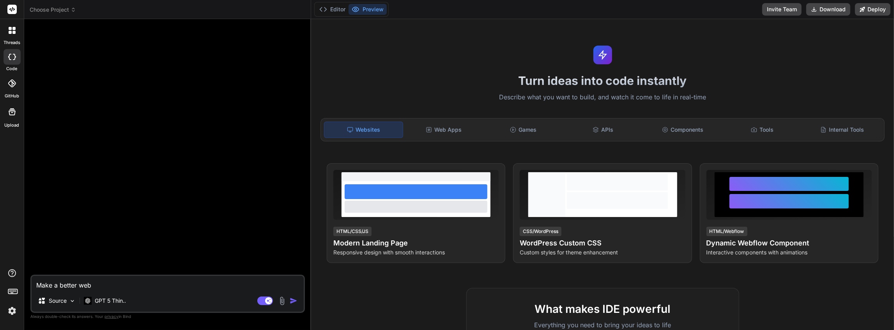
type textarea "x"
type textarea "Make a better webp"
type textarea "x"
type textarea "Make a better webpa"
type textarea "x"
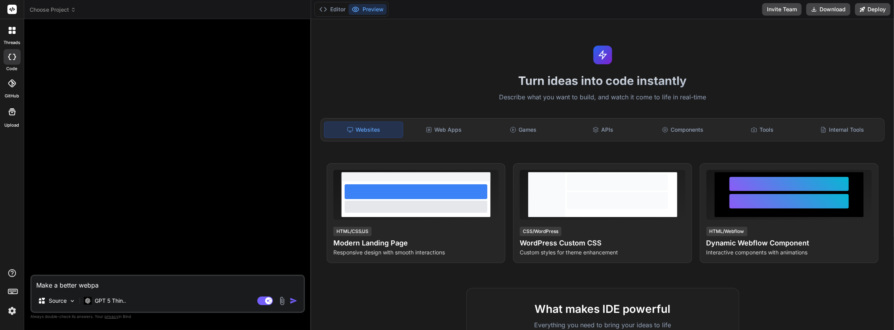
type textarea "Make a better webpag"
type textarea "x"
type textarea "Make a better webpage"
type textarea "x"
type textarea "Make a better webpage"
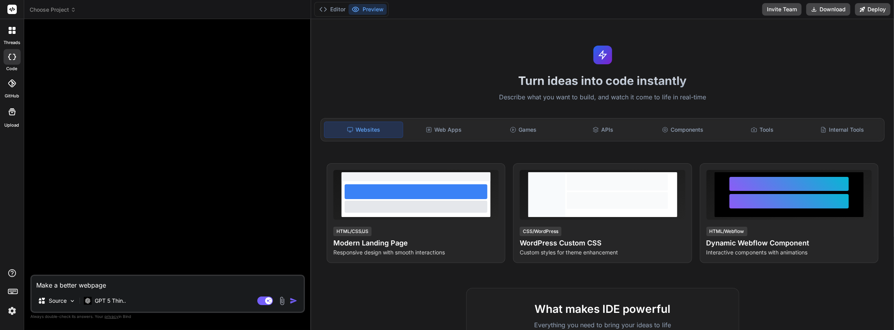
type textarea "x"
type textarea "Make a better webpage f"
type textarea "x"
type textarea "Make a better webpage fo"
type textarea "x"
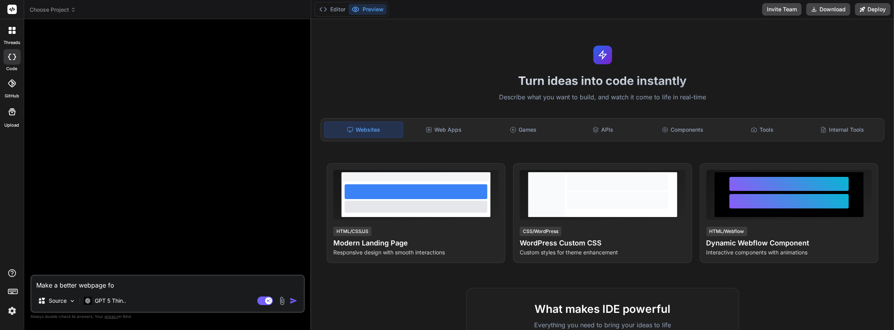
type textarea "Make a better webpage for"
type textarea "x"
type textarea "Make a better webpage for"
type textarea "x"
type textarea "Make a better webpage for"
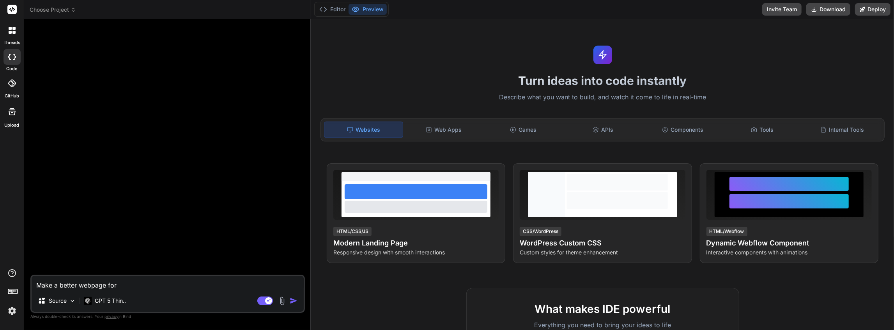
type textarea "x"
type textarea "Make a better webpage fo"
type textarea "x"
type textarea "Make a better webpage f"
type textarea "x"
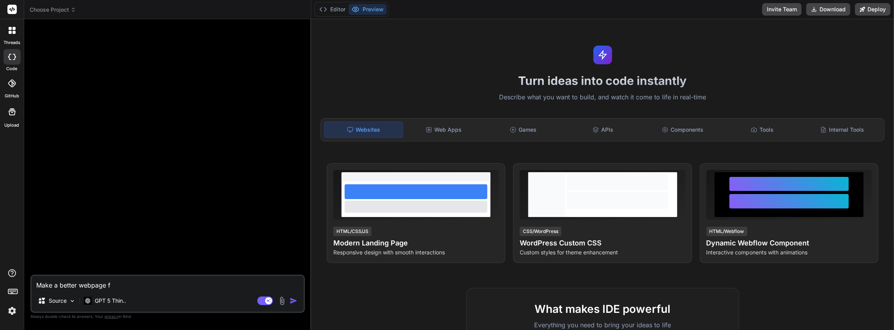
type textarea "Make a better webpage"
type textarea "x"
type textarea "Make a better webpage o"
type textarea "x"
type textarea "Make a better webpage of"
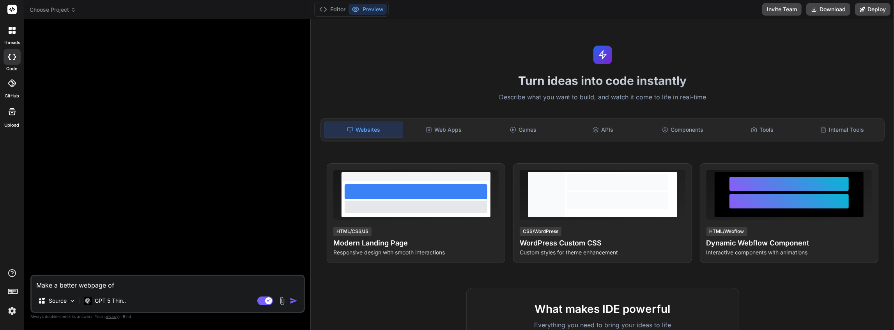
type textarea "x"
type textarea "Make a better webpage of"
type textarea "x"
type textarea "Make a better webpage of M"
type textarea "x"
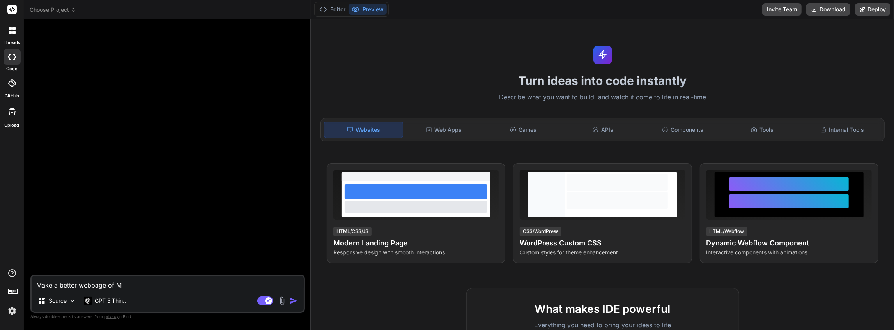
type textarea "Make a better webpage of Ma"
type textarea "x"
type textarea "Make a better webpage of M"
type textarea "x"
type textarea "Make a better webpage of Me"
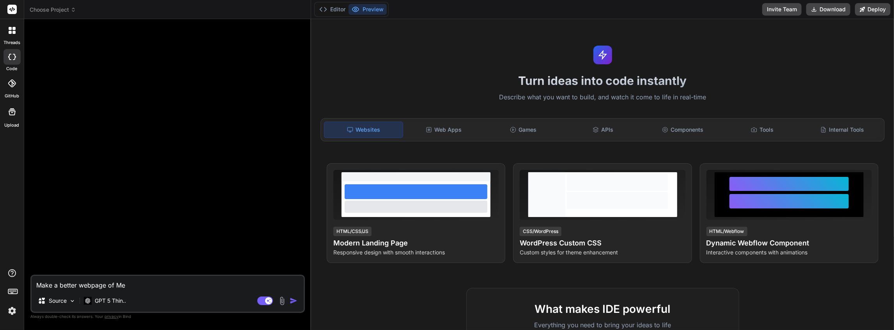
type textarea "x"
type textarea "Make a better webpage of Med"
type textarea "x"
type textarea "Make a better webpage of Medi"
type textarea "x"
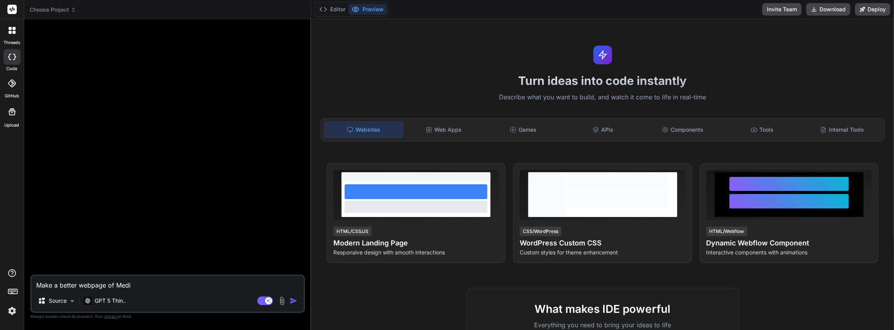
type textarea "Make a better webpage of Medic"
type textarea "x"
type textarea "Make a better webpage of Medica"
type textarea "x"
type textarea "Make a better webpage of Medicar"
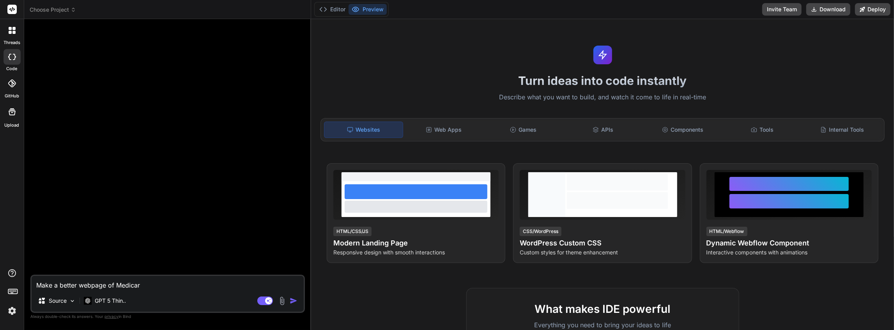
type textarea "x"
type textarea "Make a better webpage of Medicare"
type textarea "x"
type textarea "Make a better webpage of Medicarep"
type textarea "x"
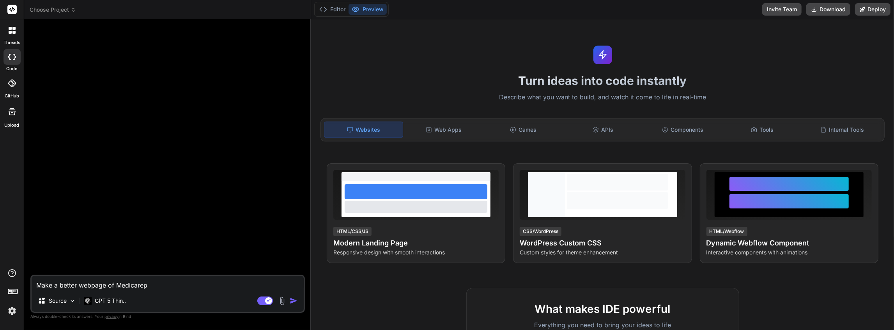
type textarea "Make a better webpage of Medicarepr"
type textarea "x"
type textarea "Make a better webpage of Medicarepro"
type textarea "x"
type textarea "Make a better webpage of Medicareproc"
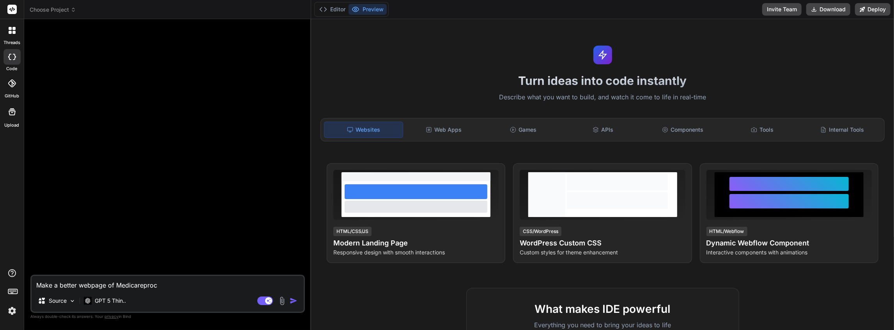
type textarea "x"
type textarea "Make a better webpage of Medicareprocr"
type textarea "x"
type textarea "Make a better webpage of Medicareprocrm"
type textarea "x"
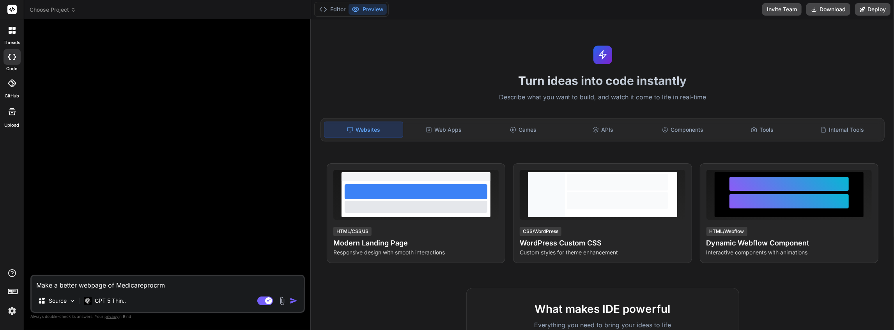
type textarea "Make a better webpage of Medicareprocrm"
paste textarea "Create a dynamic HTML component for Webflow with smooth animations, responsive …"
type textarea "x"
type textarea "Make a better webpage of Medicareprocrm Create a dynamic HTML component for Web…"
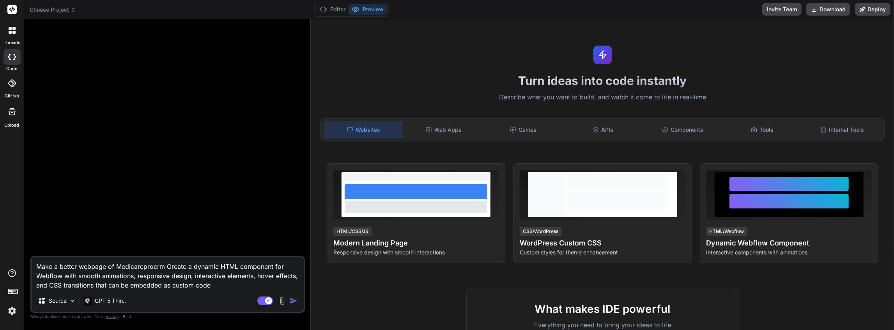
drag, startPoint x: 105, startPoint y: 266, endPoint x: 92, endPoint y: 265, distance: 12.9
click at [92, 265] on textarea "Make a better webpage of Medicareprocrm Create a dynamic HTML component for Web…" at bounding box center [168, 273] width 272 height 33
type textarea "x"
type textarea "Make a better weba of Medicareprocrm Create a dynamic HTML component for Webflo…"
type textarea "x"
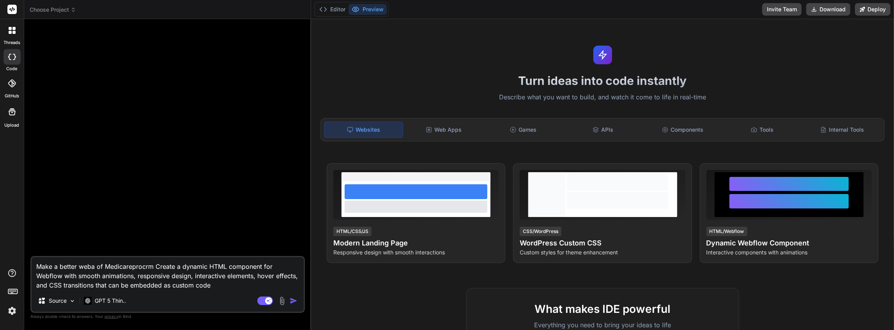
type textarea "Make a better webap of Medicareprocrm Create a dynamic HTML component for Webfl…"
type textarea "x"
type textarea "Make a better webapp of Medicareprocrm Create a dynamic HTML component for Webf…"
click at [211, 283] on textarea "Make a better webapp of Medicareprocrm Create a dynamic HTML component for Webf…" at bounding box center [168, 273] width 272 height 33
type textarea "x"
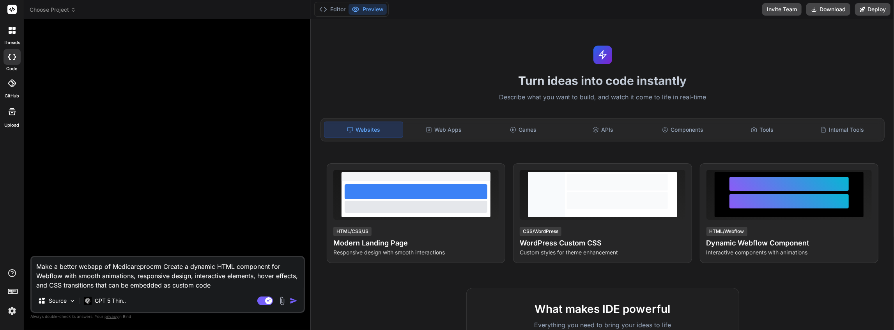
type textarea "Make a better webapp of Medicareprocrm Create a dynamic HTML component for Webf…"
type textarea "x"
type textarea "Make a better webapp of Medicareprocrm Create a dynamic HTML component for Webf…"
type textarea "x"
type textarea "Make a better webapp of Medicareprocrm Create a dynamic HTML component for Webf…"
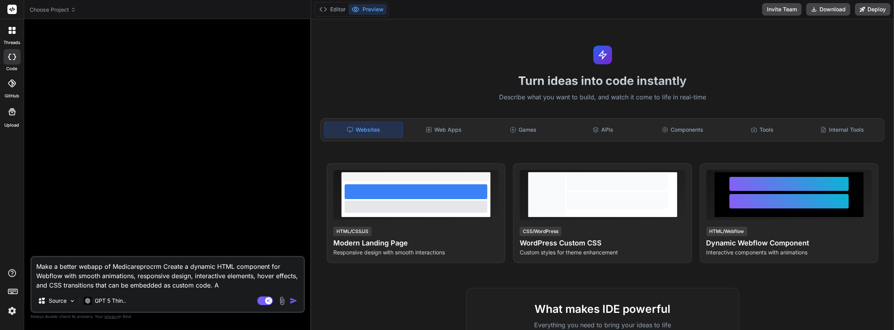
type textarea "x"
type textarea "Make a better webapp of Medicareprocrm Create a dynamic HTML component for Webf…"
type textarea "x"
type textarea "Make a better webapp of Medicareprocrm Create a dynamic HTML component for Webf…"
type textarea "x"
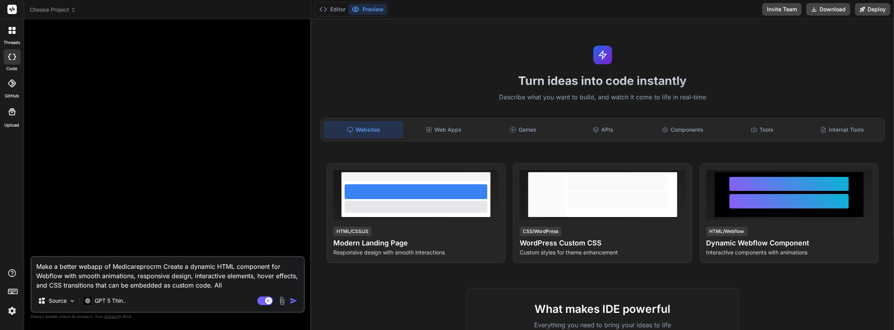
type textarea "Make a better webapp of Medicareprocrm Create a dynamic HTML component for Webf…"
type textarea "x"
type textarea "Make a better webapp of Medicareprocrm Create a dynamic HTML component for Webf…"
type textarea "x"
type textarea "Make a better webapp of Medicareprocrm Create a dynamic HTML component for Webf…"
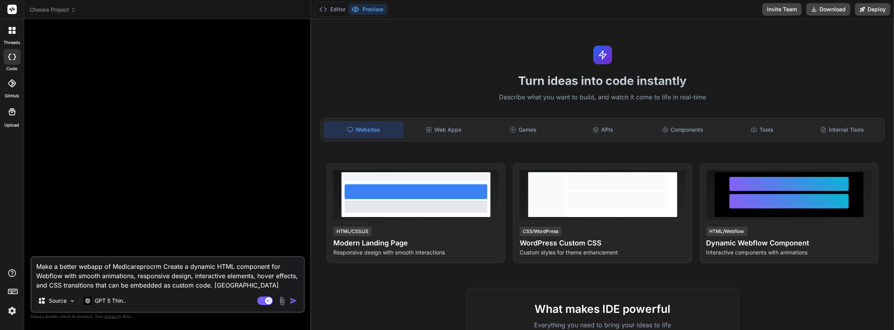
type textarea "x"
type textarea "Make a better webapp of Medicareprocrm Create a dynamic HTML component for Webf…"
type textarea "x"
type textarea "Make a better webapp of Medicareprocrm Create a dynamic HTML component for Webf…"
type textarea "x"
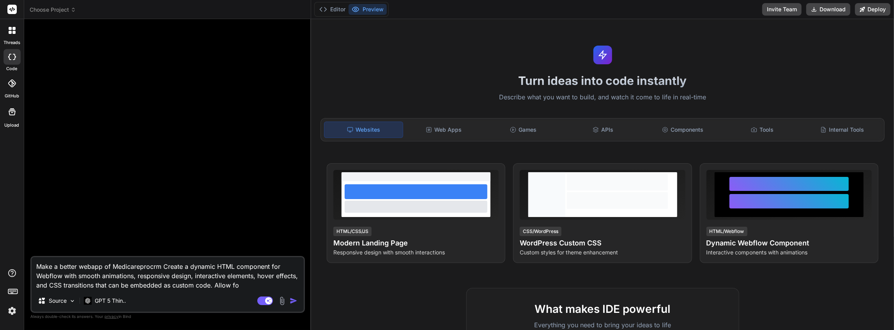
type textarea "Make a better webapp of Medicareprocrm Create a dynamic HTML component for Webf…"
type textarea "x"
type textarea "Make a better webapp of Medicareprocrm Create a dynamic HTML component for Webf…"
type textarea "x"
type textarea "Make a better webapp of Medicareprocrm Create a dynamic HTML component for Webf…"
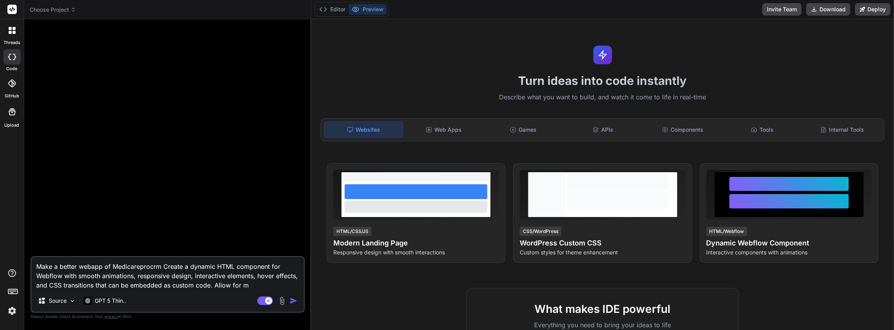
type textarea "x"
type textarea "Make a better webapp of Medicareprocrm Create a dynamic HTML component for Webf…"
type textarea "x"
type textarea "Make a better webapp of Medicareprocrm Create a dynamic HTML component for Webf…"
type textarea "x"
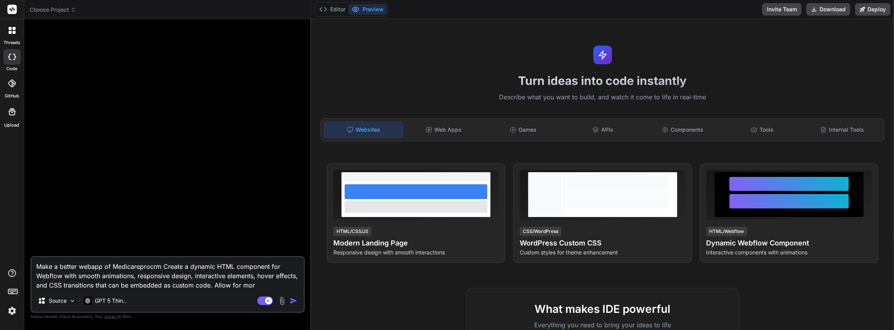
type textarea "Make a better webapp of Medicareprocrm Create a dynamic HTML component for Webf…"
type textarea "x"
type textarea "Make a better webapp of Medicareprocrm Create a dynamic HTML component for Webf…"
type textarea "x"
type textarea "Make a better webapp of Medicareprocrm Create a dynamic HTML component for Webf…"
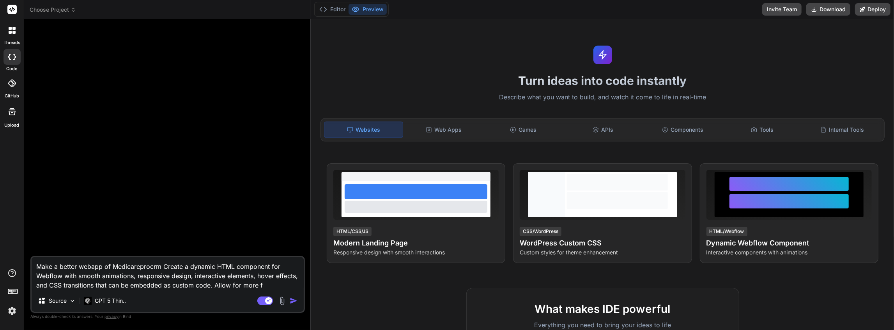
type textarea "x"
type textarea "Make a better webapp of Medicareprocrm Create a dynamic HTML component for Webf…"
type textarea "x"
type textarea "Make a better webapp of Medicareprocrm Create a dynamic HTML component for Webf…"
type textarea "x"
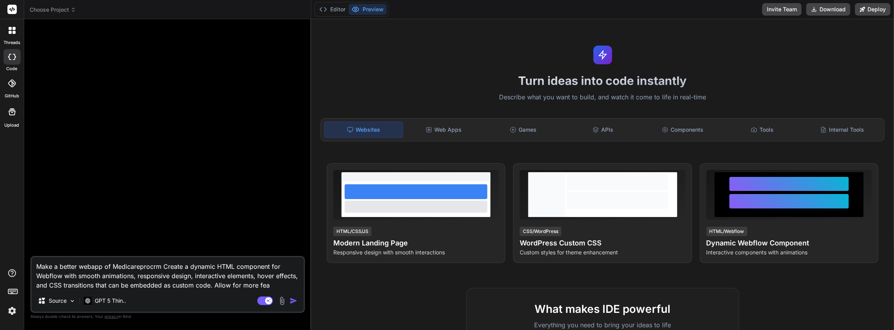
type textarea "Make a better webapp of Medicareprocrm Create a dynamic HTML component for Webf…"
type textarea "x"
type textarea "Make a better webapp of Medicareprocrm Create a dynamic HTML component for Webf…"
type textarea "x"
type textarea "Make a better webapp of Medicareprocrm Create a dynamic HTML component for Webf…"
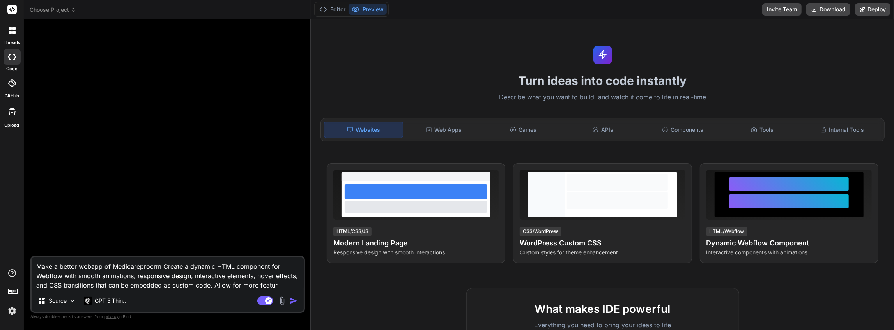
type textarea "x"
type textarea "Make a better webapp of Medicareprocrm Create a dynamic HTML component for Webf…"
type textarea "x"
type textarea "Make a better webapp of Medicareprocrm Create a dynamic HTML component for Webf…"
type textarea "x"
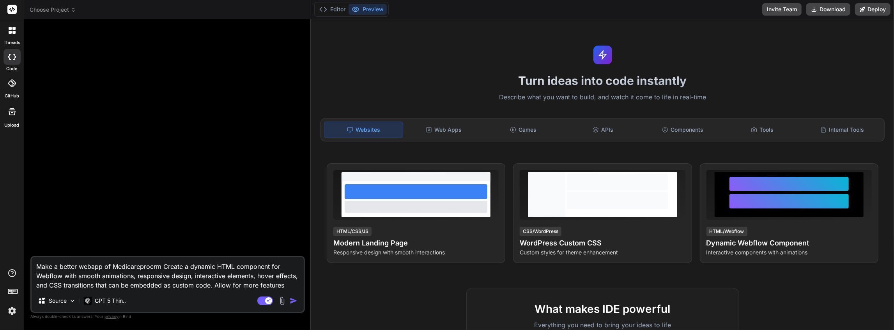
type textarea "Make a better webapp of Medicareprocrm Create a dynamic HTML component for Webf…"
type textarea "x"
type textarea "Make a better webapp of Medicareprocrm Create a dynamic HTML component for Webf…"
type textarea "x"
type textarea "Make a better webapp of Medicareprocrm Create a dynamic HTML component for Webf…"
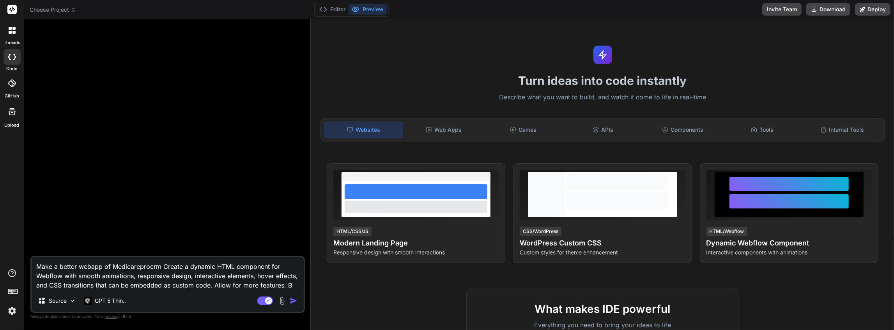
type textarea "x"
type textarea "Make a better webapp of Medicareprocrm Create a dynamic HTML component for Webf…"
type textarea "x"
type textarea "Make a better webapp of Medicareprocrm Create a dynamic HTML component for Webf…"
type textarea "x"
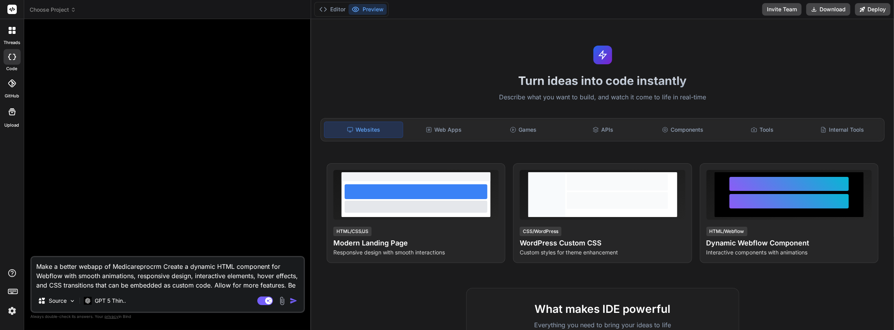
type textarea "Make a better webapp of Medicareprocrm Create a dynamic HTML component for Webf…"
type textarea "x"
type textarea "Make a better webapp of Medicareprocrm Create a dynamic HTML component for Webf…"
type textarea "x"
type textarea "Make a better webapp of Medicareprocrm Create a dynamic HTML component for Webf…"
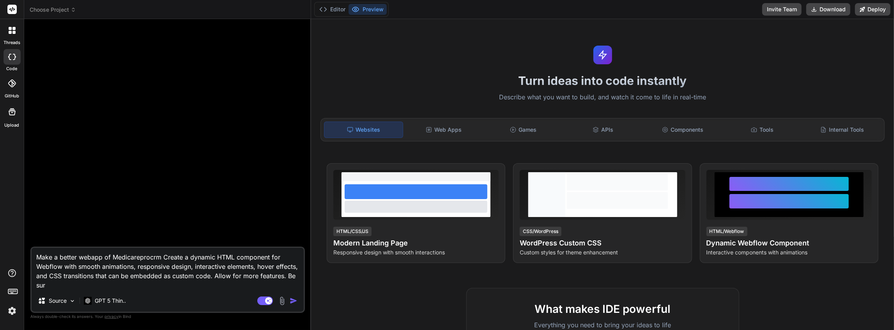
type textarea "x"
type textarea "Make a better webapp of Medicareprocrm Create a dynamic HTML component for Webf…"
type textarea "x"
type textarea "Make a better webapp of Medicareprocrm Create a dynamic HTML component for Webf…"
type textarea "x"
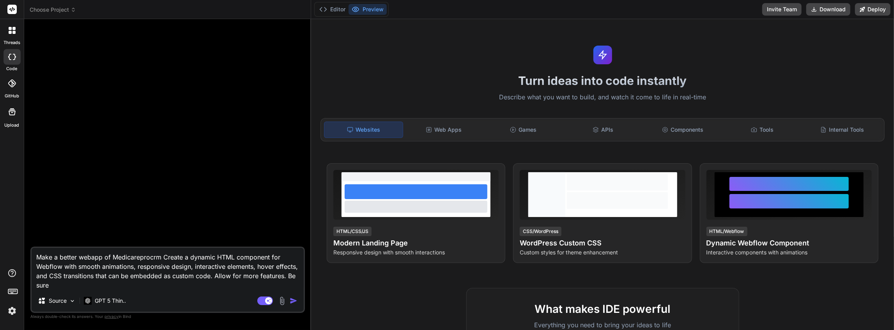
type textarea "Make a better webapp of Medicareprocrm Create a dynamic HTML component for Webf…"
type textarea "x"
type textarea "Make a better webapp of Medicareprocrm Create a dynamic HTML component for Webf…"
type textarea "x"
type textarea "Make a better webapp of Medicareprocrm Create a dynamic HTML component for Webf…"
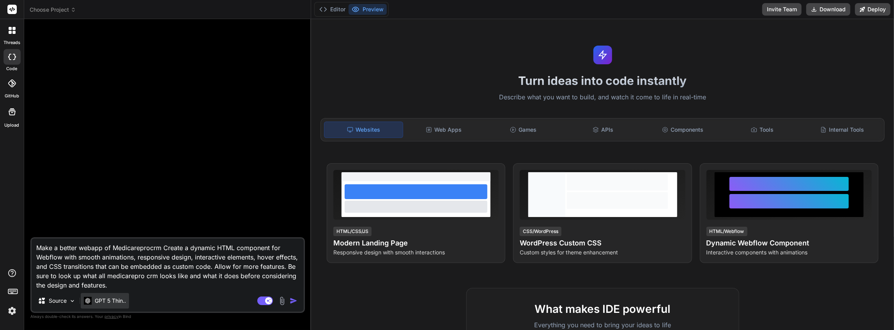
click at [120, 301] on p "GPT 5 Thin.." at bounding box center [110, 301] width 31 height 8
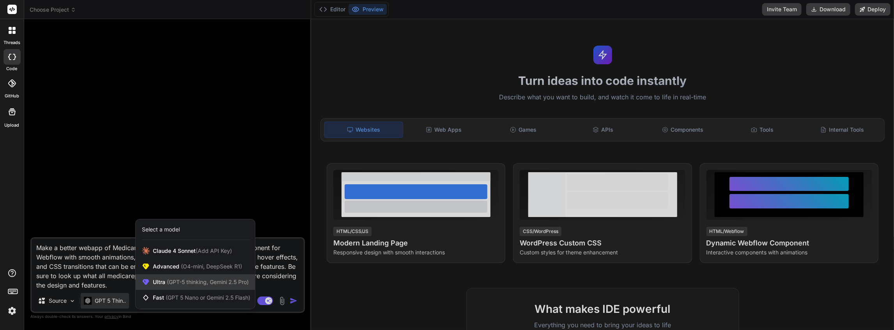
click at [176, 282] on span "(GPT-5 thinking, Gemini 2.5 Pro)" at bounding box center [206, 282] width 83 height 7
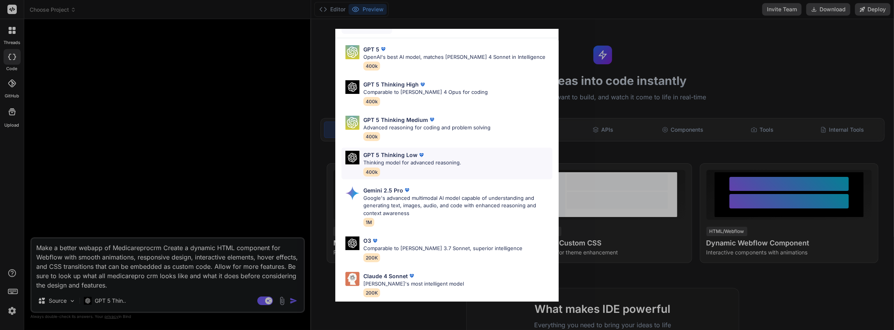
scroll to position [53, 0]
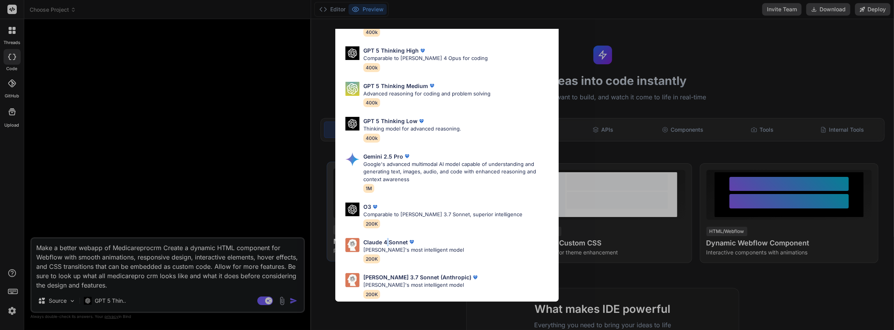
click at [387, 238] on p "Claude 4 Sonnet" at bounding box center [385, 242] width 44 height 8
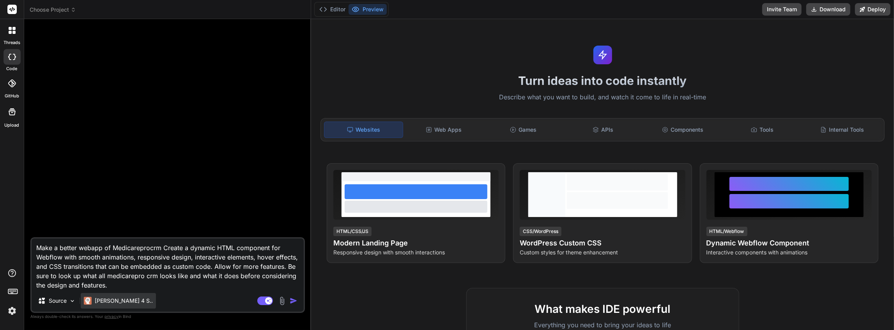
click at [119, 303] on p "Claude 4 S.." at bounding box center [124, 301] width 58 height 8
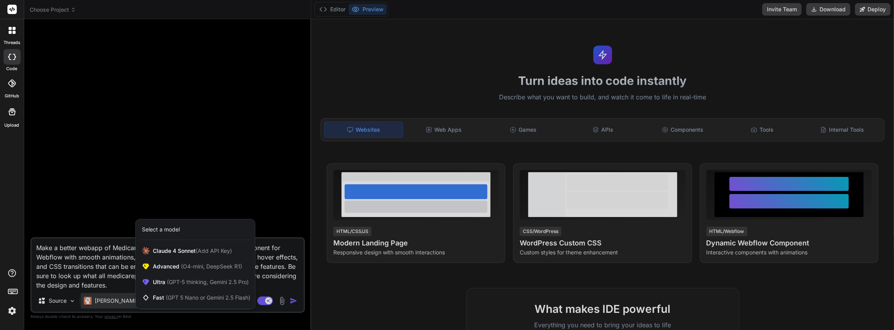
click at [171, 231] on div "Select a model" at bounding box center [161, 230] width 38 height 8
click at [172, 282] on span "(GPT-5 thinking, Gemini 2.5 Pro)" at bounding box center [206, 282] width 83 height 7
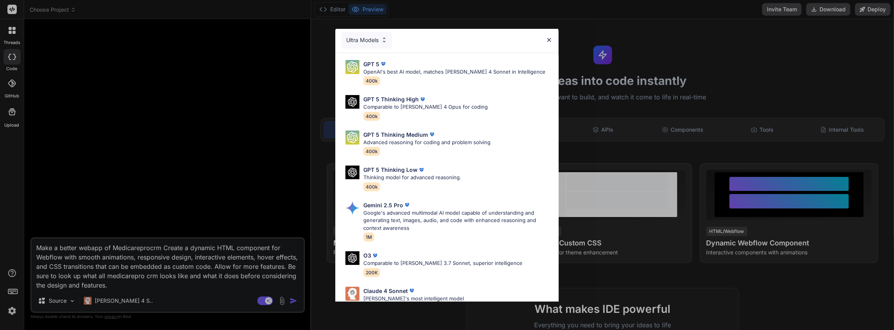
scroll to position [0, 0]
click at [378, 40] on div "Ultra Models" at bounding box center [367, 41] width 51 height 17
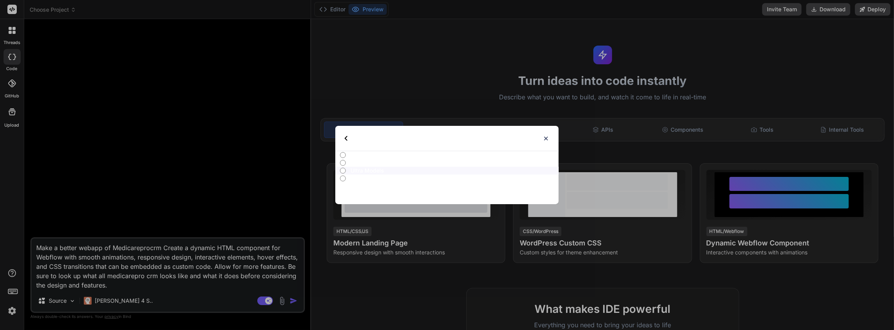
click at [344, 155] on input "All" at bounding box center [343, 155] width 6 height 6
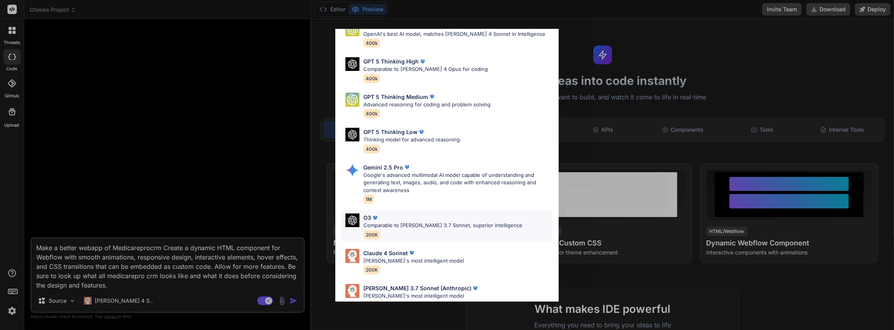
scroll to position [234, 0]
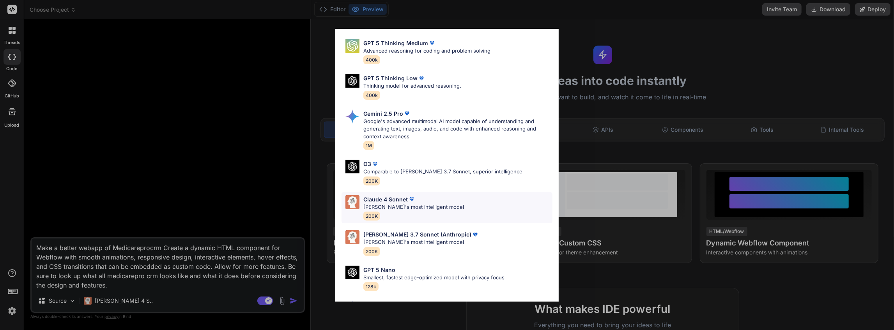
click at [434, 204] on p "Claude's most intelligent model" at bounding box center [413, 208] width 101 height 8
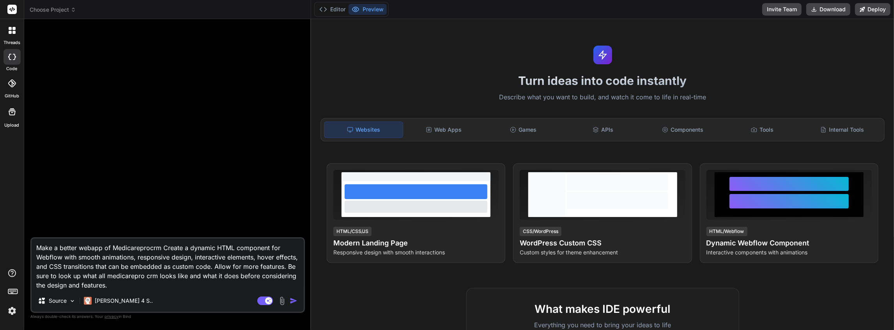
click at [293, 302] on img "button" at bounding box center [294, 301] width 8 height 8
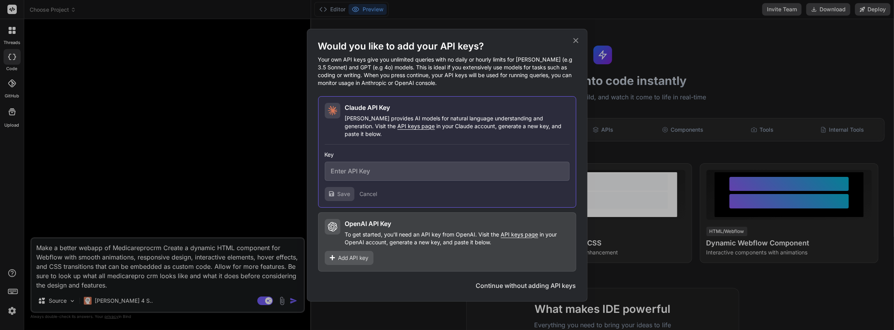
click at [573, 44] on icon at bounding box center [576, 40] width 9 height 9
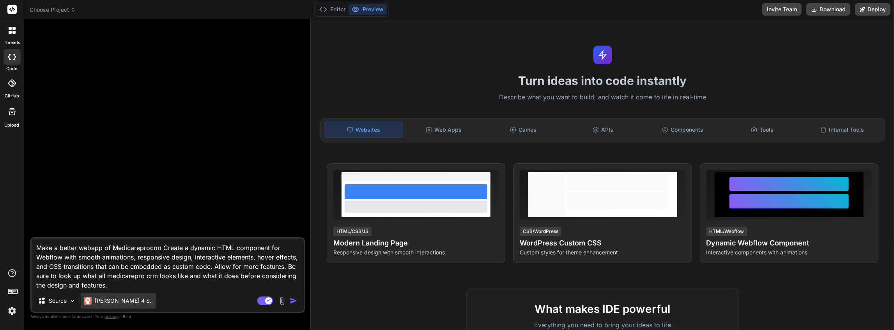
click at [105, 300] on p "Claude 4 S.." at bounding box center [124, 301] width 58 height 8
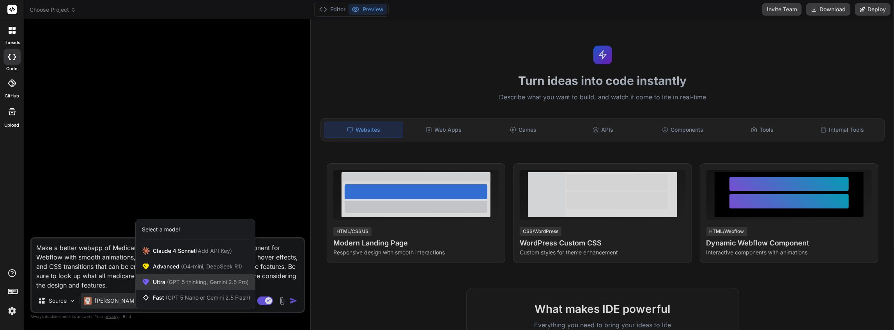
click at [172, 282] on span "(GPT-5 thinking, Gemini 2.5 Pro)" at bounding box center [206, 282] width 83 height 7
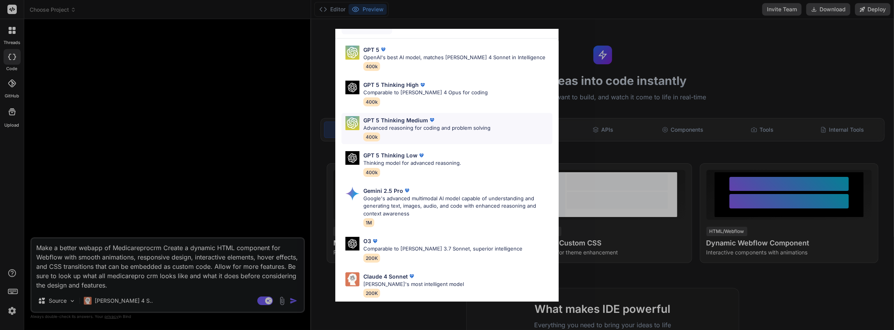
scroll to position [53, 0]
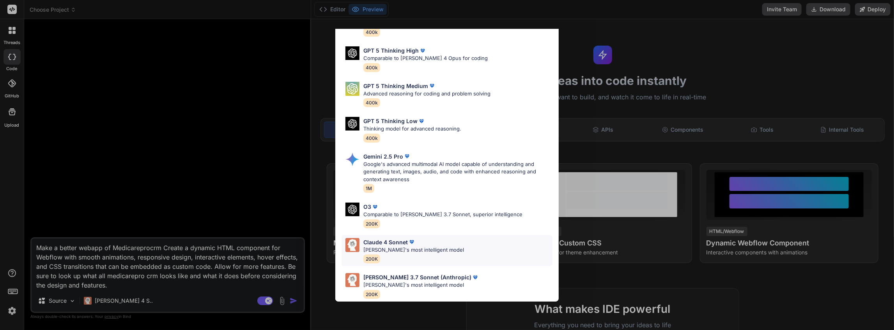
click at [399, 239] on p "Claude 4 Sonnet" at bounding box center [385, 242] width 44 height 8
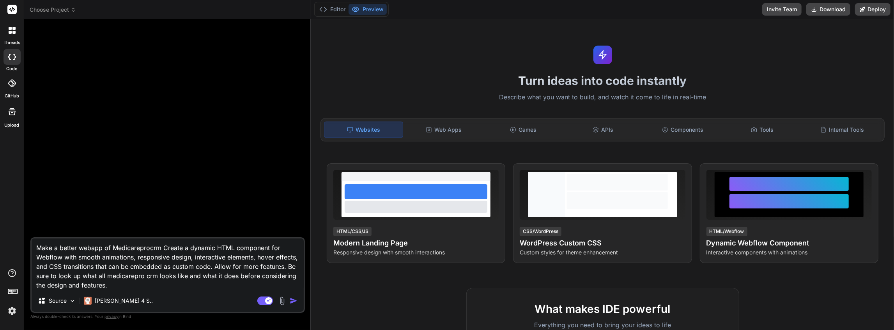
click at [295, 300] on img "button" at bounding box center [294, 301] width 8 height 8
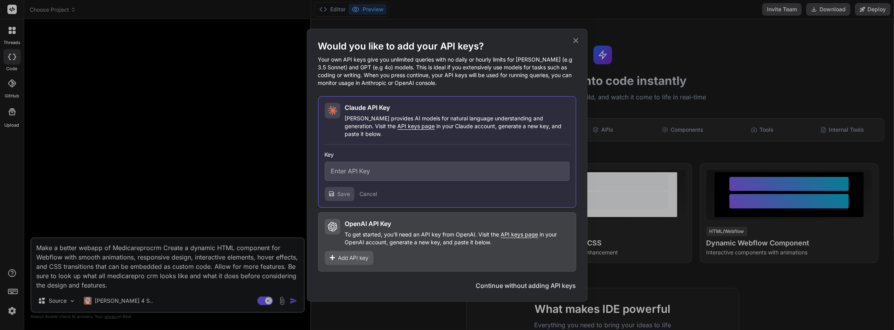
click at [578, 45] on icon at bounding box center [576, 40] width 9 height 9
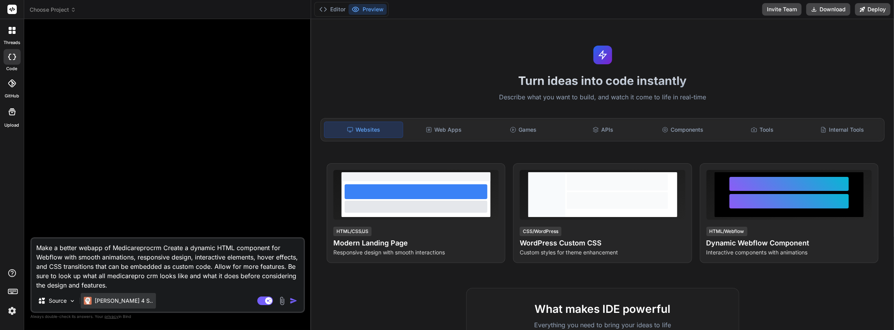
click at [103, 304] on p "Claude 4 S.." at bounding box center [124, 301] width 58 height 8
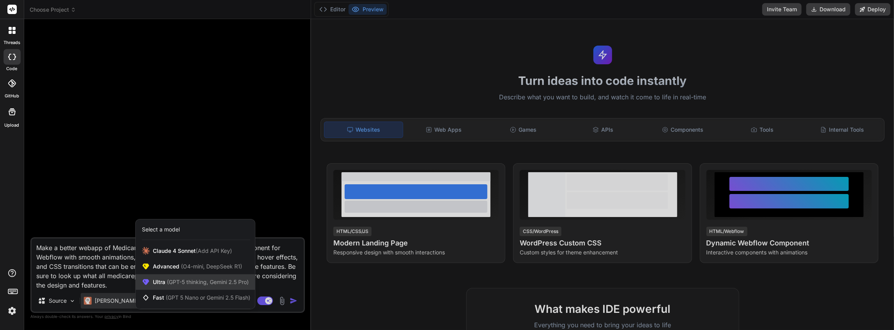
click at [167, 282] on span "(GPT-5 thinking, Gemini 2.5 Pro)" at bounding box center [206, 282] width 83 height 7
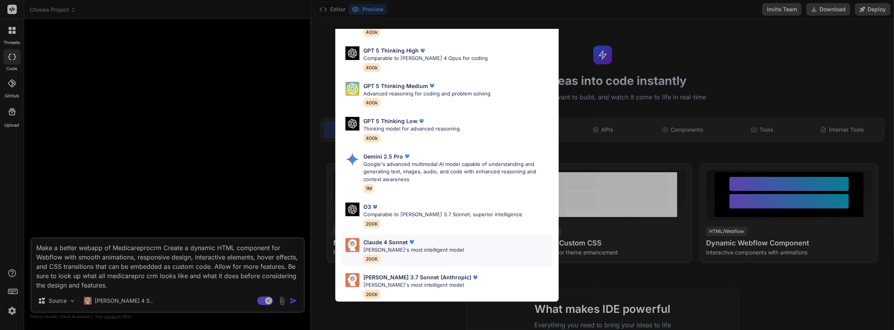
click at [402, 253] on div "Claude 4 Sonnet Claude's most intelligent model 200K" at bounding box center [413, 250] width 101 height 25
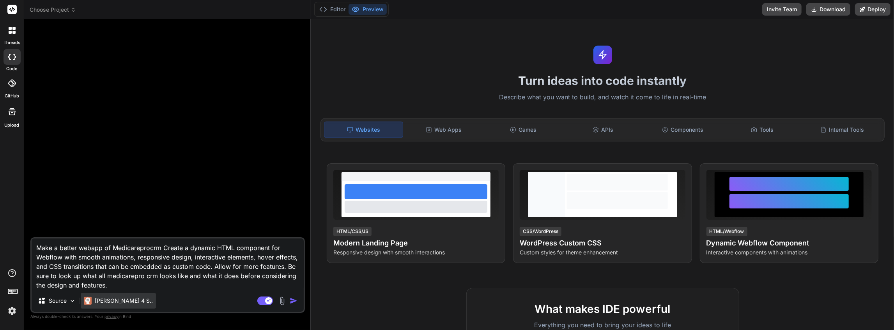
click at [113, 301] on p "Claude 4 S.." at bounding box center [124, 301] width 58 height 8
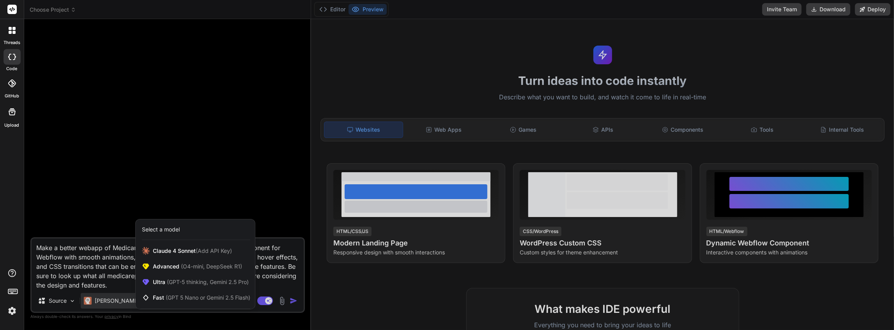
click at [300, 301] on div at bounding box center [447, 165] width 894 height 330
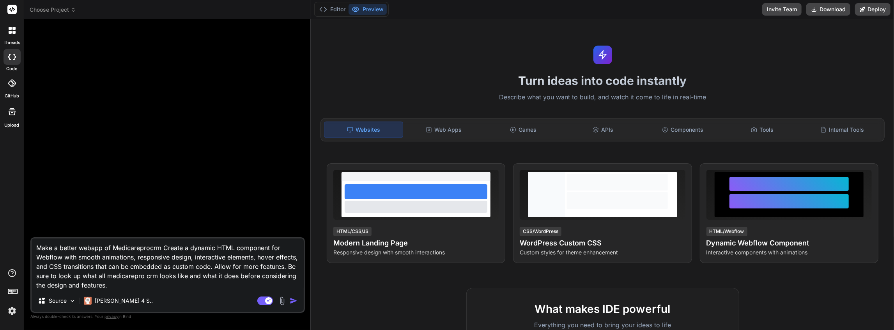
click at [296, 304] on img "button" at bounding box center [294, 301] width 8 height 8
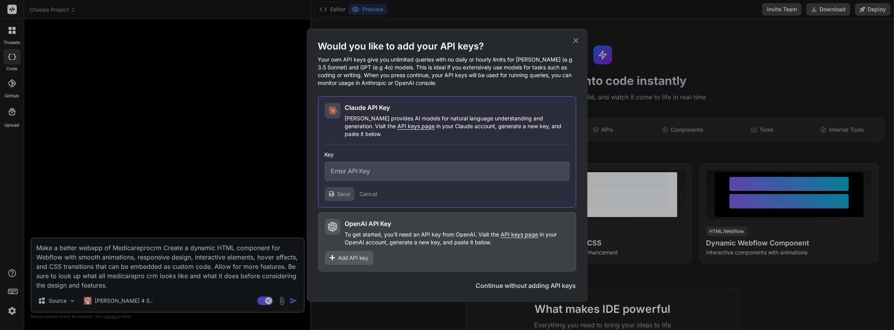
click at [580, 45] on icon at bounding box center [576, 40] width 9 height 9
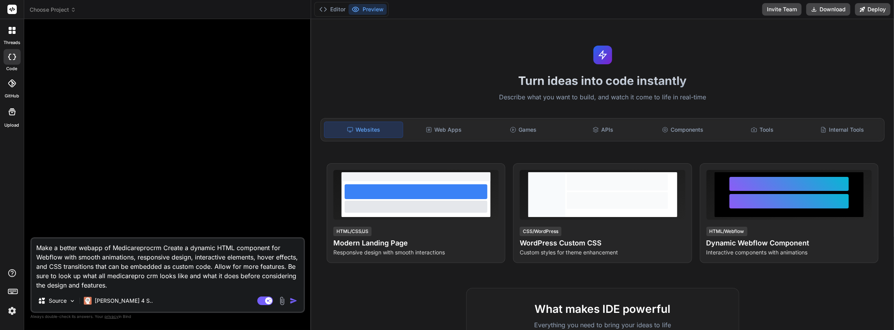
drag, startPoint x: 139, startPoint y: 288, endPoint x: 21, endPoint y: 227, distance: 132.4
click at [21, 227] on div "threads code GitHub Upload Choose Project Created with Pixso. Bind AI Web Searc…" at bounding box center [447, 165] width 894 height 330
click at [102, 236] on div at bounding box center [168, 131] width 273 height 212
drag, startPoint x: 119, startPoint y: 289, endPoint x: 31, endPoint y: 238, distance: 101.7
click at [31, 238] on div "Make a better webapp of Medicareprocrm Create a dynamic HTML component for Webf…" at bounding box center [167, 276] width 275 height 76
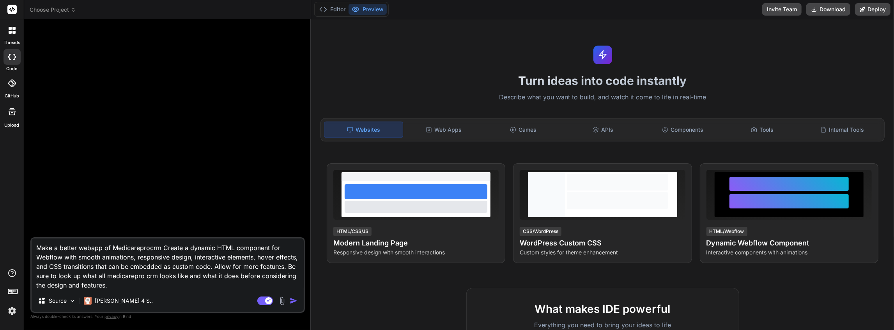
click at [129, 287] on textarea "Make a better webapp of Medicareprocrm Create a dynamic HTML component for Webf…" at bounding box center [168, 264] width 272 height 51
click at [9, 315] on img at bounding box center [11, 311] width 13 height 13
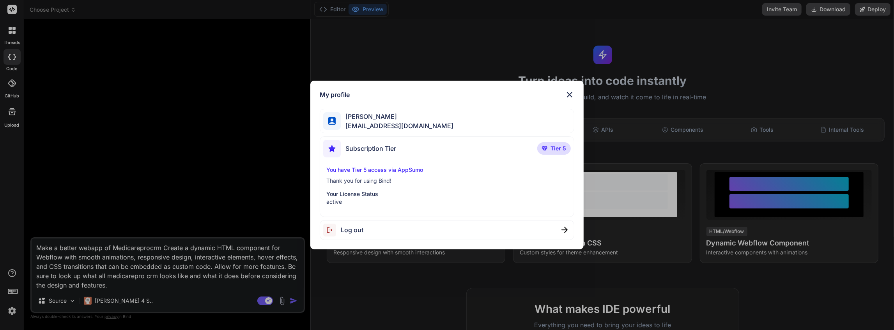
click at [356, 229] on span "Log out" at bounding box center [352, 229] width 23 height 9
click at [441, 119] on span "Jonathan Forrester" at bounding box center [397, 116] width 113 height 9
click at [341, 228] on span "Logging out..." at bounding box center [362, 229] width 42 height 9
click at [346, 232] on span "Logging out..." at bounding box center [362, 229] width 42 height 9
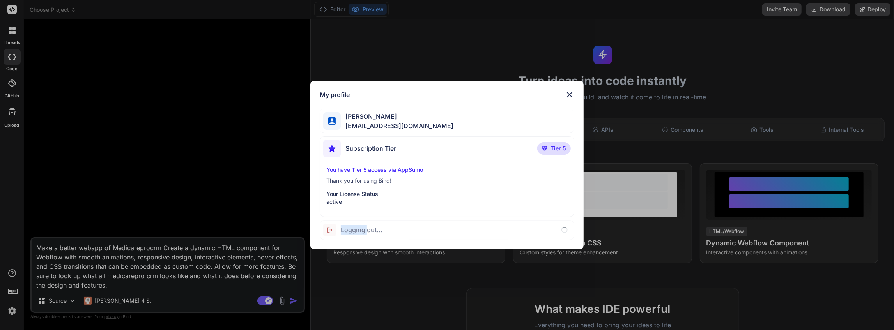
click at [572, 92] on img at bounding box center [569, 94] width 9 height 9
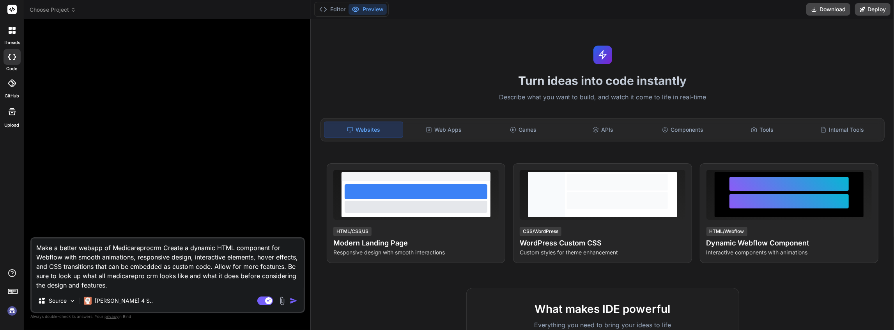
click at [13, 310] on img at bounding box center [11, 311] width 13 height 13
click at [294, 300] on img "button" at bounding box center [294, 301] width 8 height 8
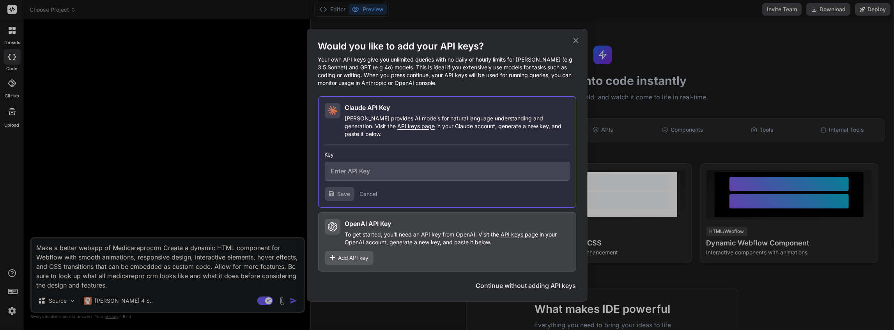
click at [364, 193] on button "Cancel" at bounding box center [369, 194] width 18 height 8
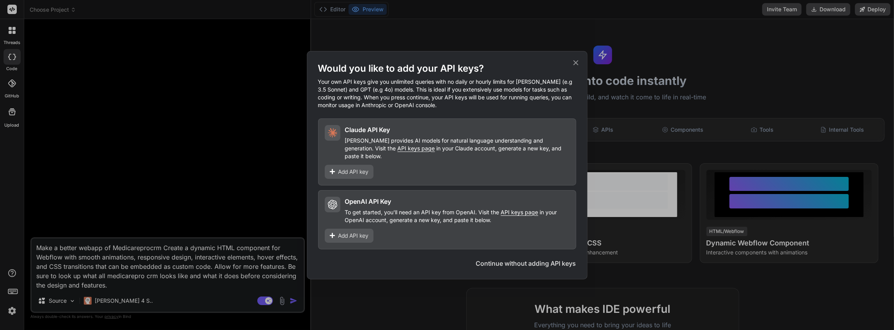
click at [489, 135] on div "Claude API Key" at bounding box center [457, 129] width 225 height 9
click at [578, 62] on icon at bounding box center [576, 62] width 9 height 9
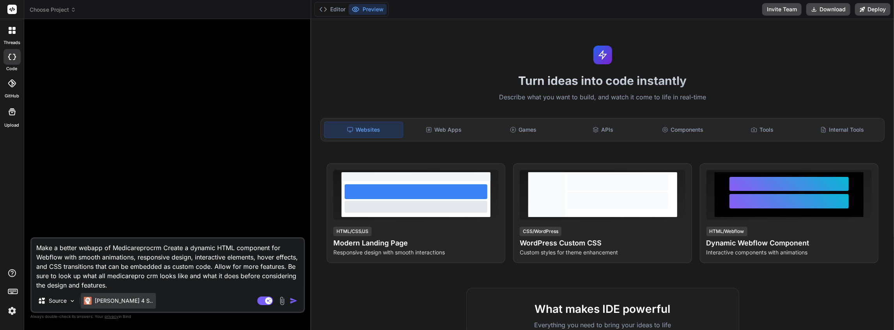
click at [119, 305] on p "Claude 4 S.." at bounding box center [124, 301] width 58 height 8
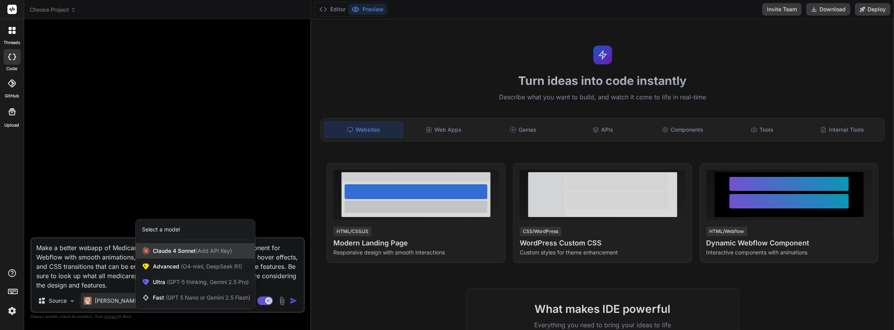
click at [168, 253] on span "Claude 4 Sonnet (Add API Key)" at bounding box center [192, 251] width 79 height 8
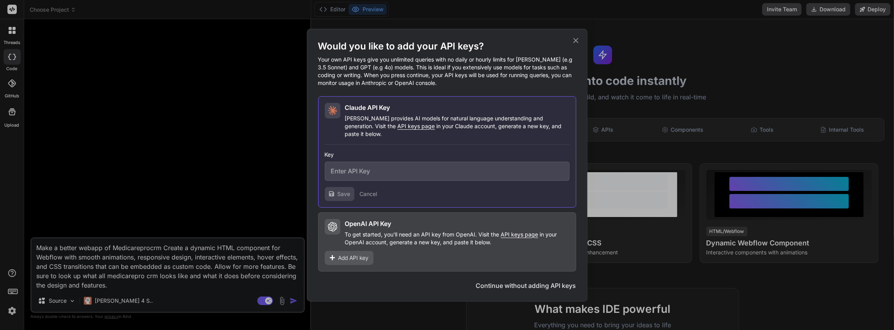
click at [576, 45] on icon at bounding box center [576, 40] width 9 height 9
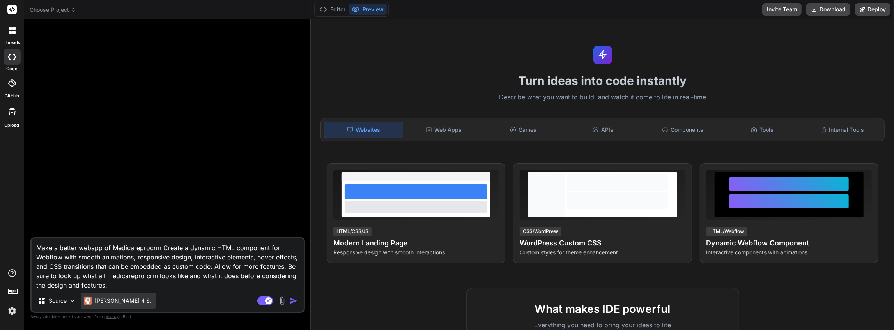
click at [113, 308] on div "Claude 4 S.." at bounding box center [118, 301] width 75 height 16
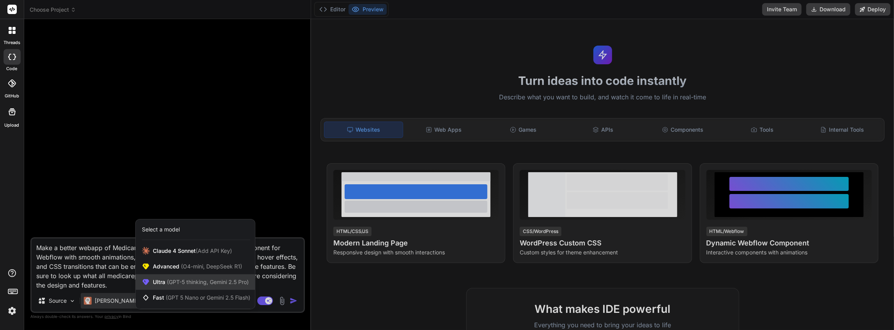
click at [160, 280] on span "Ultra (GPT-5 thinking, Gemini 2.5 Pro)" at bounding box center [201, 282] width 96 height 8
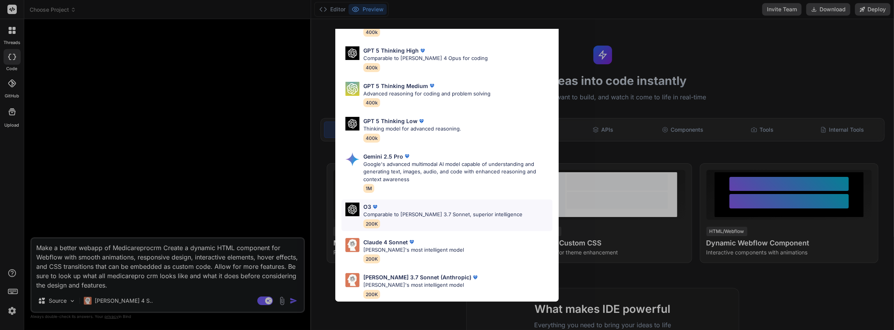
click at [417, 217] on div "O3 Comparable to Claude 3.7 Sonnet, superior intelligence 200K" at bounding box center [442, 215] width 159 height 25
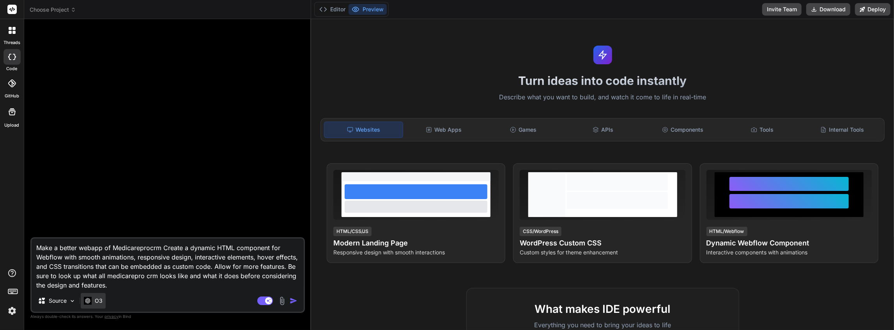
click at [95, 298] on p "O3" at bounding box center [99, 301] width 8 height 8
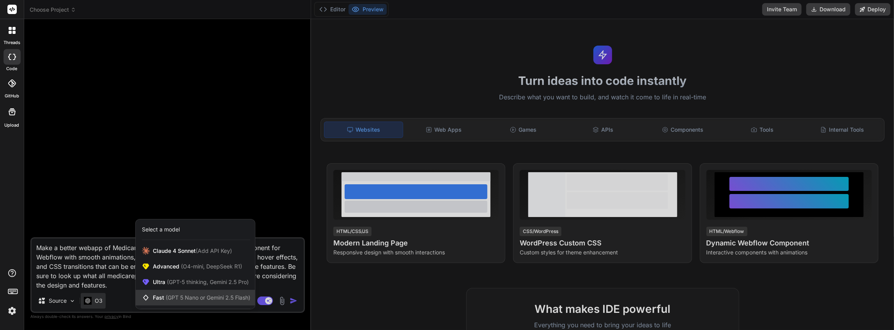
click at [176, 297] on span "(GPT 5 Nano or Gemini 2.5 Flash)" at bounding box center [208, 297] width 85 height 7
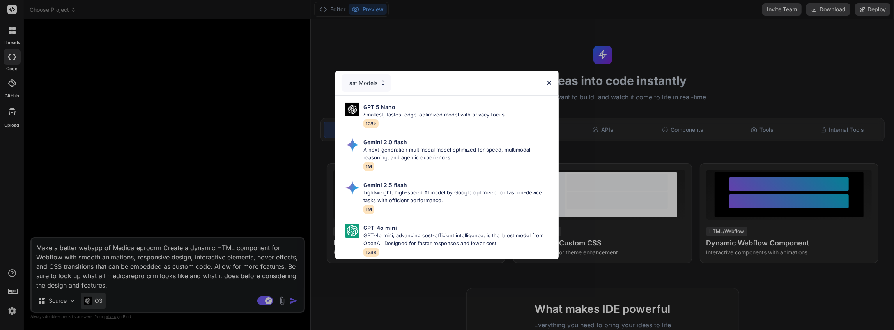
click at [100, 302] on div "Fast Models GPT 5 Nano Smallest, fastest edge-optimized model with privacy focu…" at bounding box center [447, 165] width 894 height 330
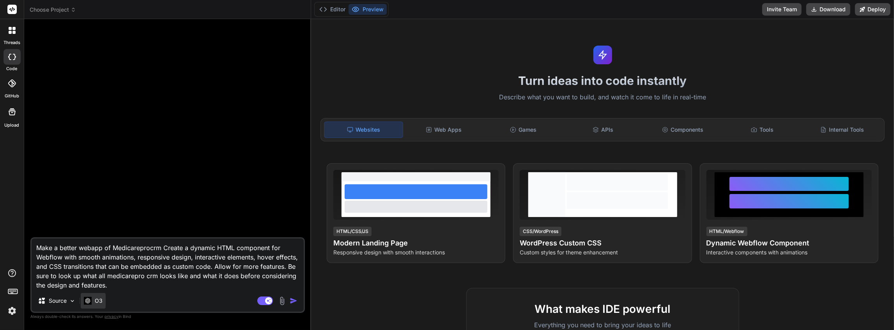
click at [98, 302] on p "O3" at bounding box center [99, 301] width 8 height 8
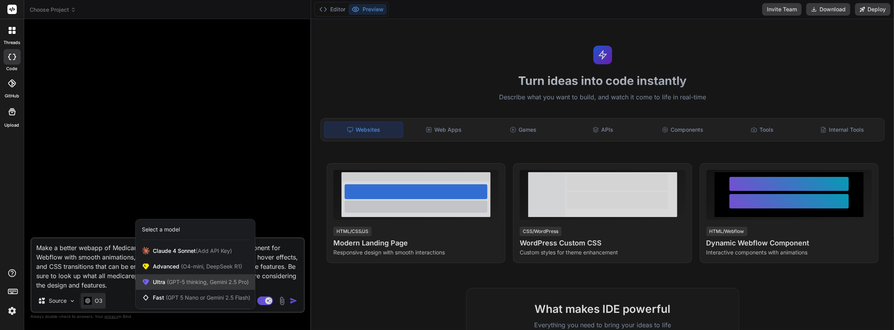
click at [168, 283] on span "(GPT-5 thinking, Gemini 2.5 Pro)" at bounding box center [206, 282] width 83 height 7
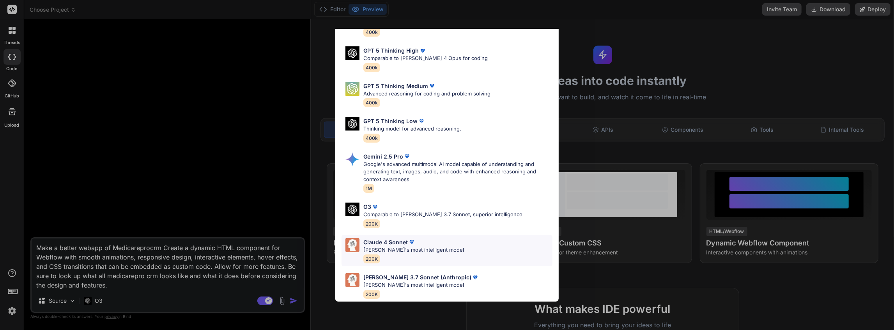
click at [401, 246] on p "Claude's most intelligent model" at bounding box center [413, 250] width 101 height 8
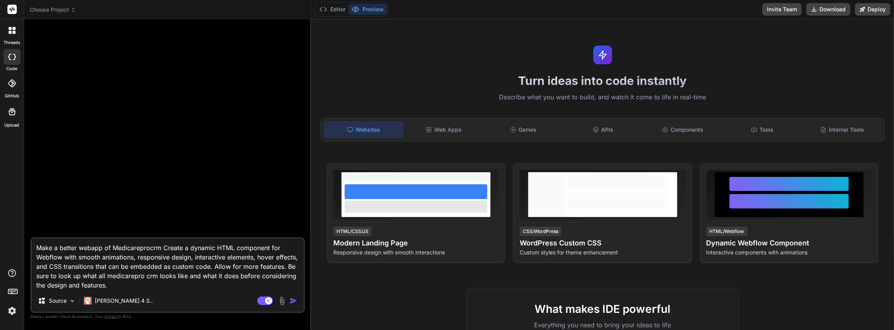
click at [291, 300] on img "button" at bounding box center [294, 301] width 8 height 8
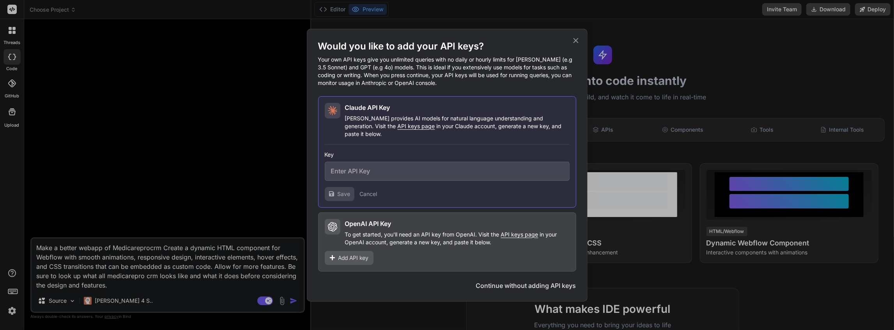
click at [573, 45] on icon at bounding box center [576, 40] width 9 height 9
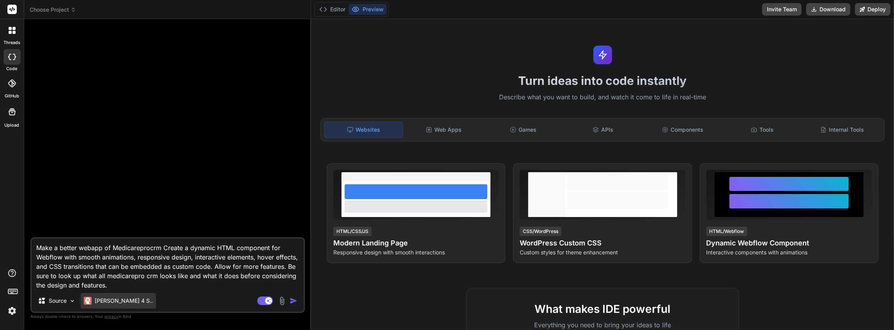
click at [118, 296] on div "Claude 4 S.." at bounding box center [118, 301] width 75 height 16
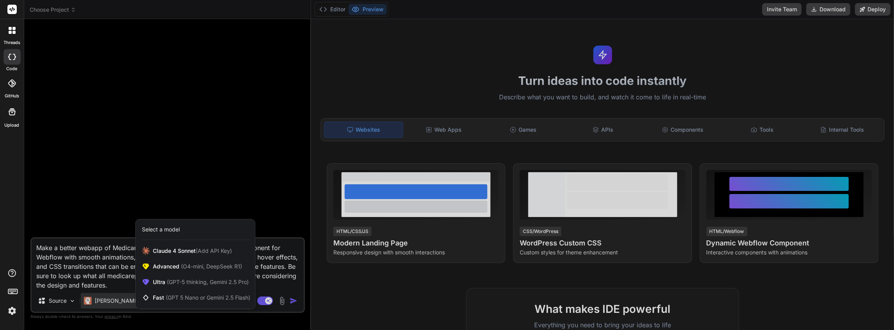
click at [172, 229] on div "Select a model" at bounding box center [161, 230] width 38 height 8
click at [166, 283] on span "(GPT-5 thinking, Gemini 2.5 Pro)" at bounding box center [206, 282] width 83 height 7
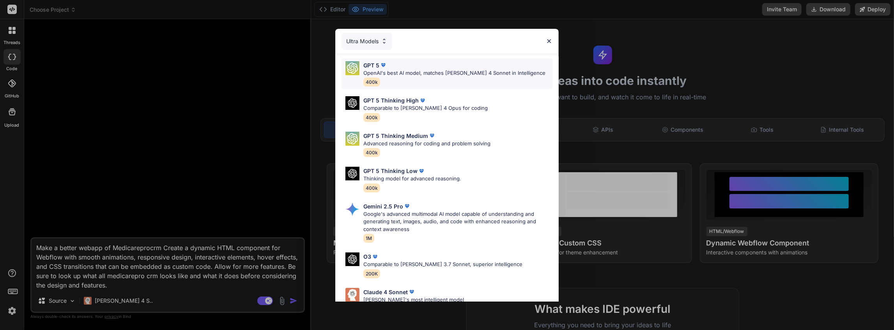
click at [419, 75] on p "OpenAI's best AI model, matches Claude 4 Sonnet in Intelligence" at bounding box center [454, 73] width 182 height 8
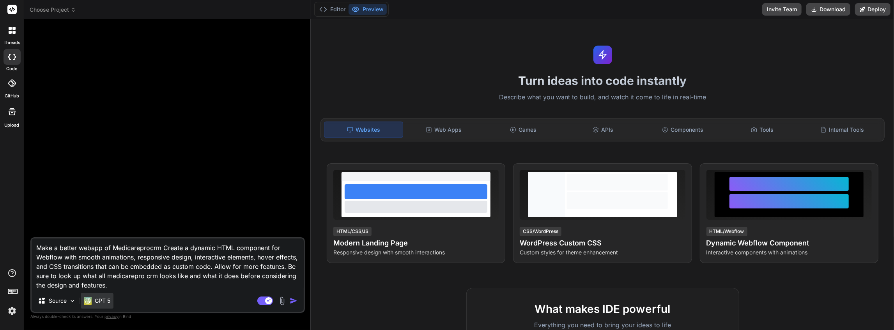
click at [101, 305] on p "GPT 5" at bounding box center [103, 301] width 16 height 8
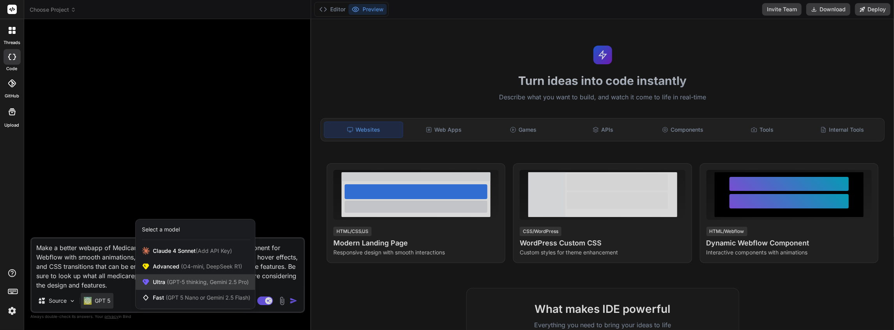
click at [162, 275] on div "Ultra (GPT-5 thinking, Gemini 2.5 Pro)" at bounding box center [195, 283] width 119 height 16
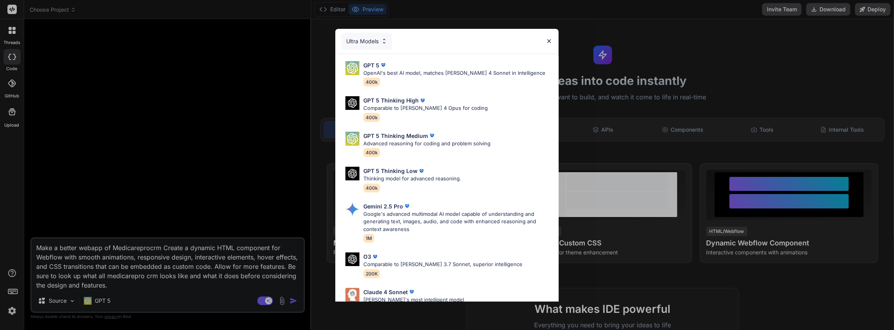
click at [375, 40] on div "Ultra Models" at bounding box center [367, 41] width 51 height 17
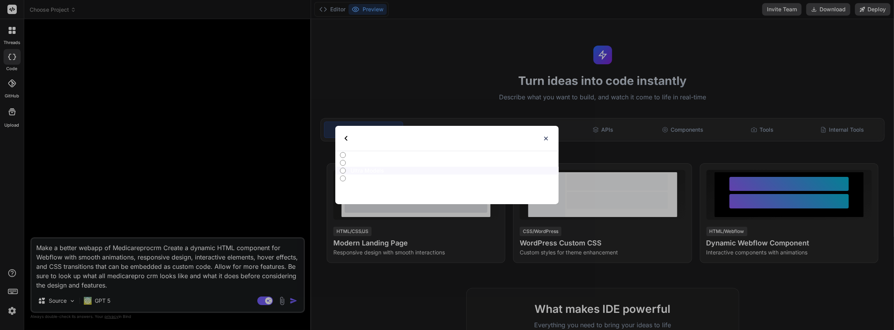
click at [343, 157] on input "All" at bounding box center [343, 155] width 6 height 6
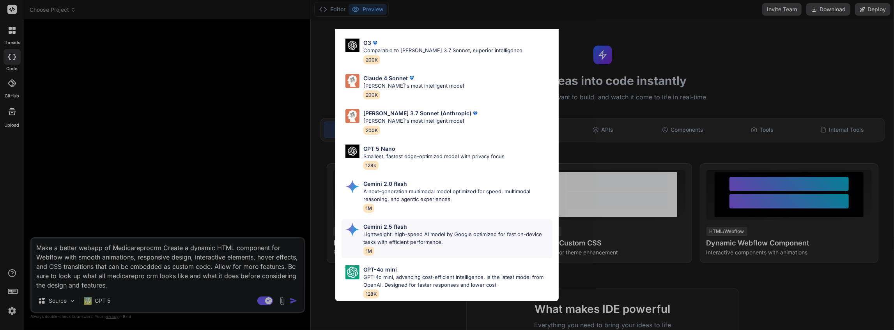
scroll to position [359, 0]
click at [410, 109] on p "Claude 3.7 Sonnet (Anthropic)" at bounding box center [417, 113] width 108 height 8
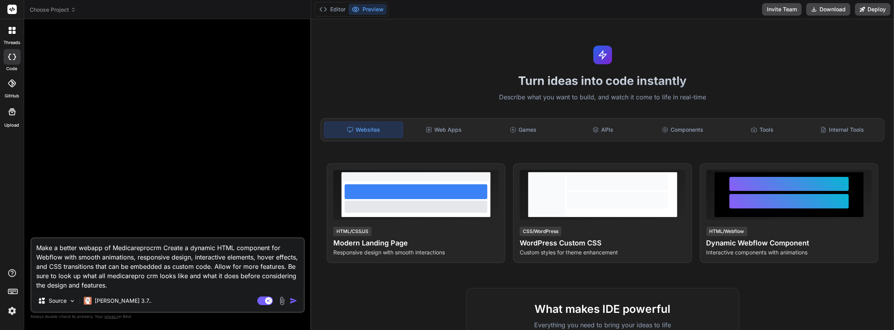
click at [296, 299] on img "button" at bounding box center [294, 301] width 8 height 8
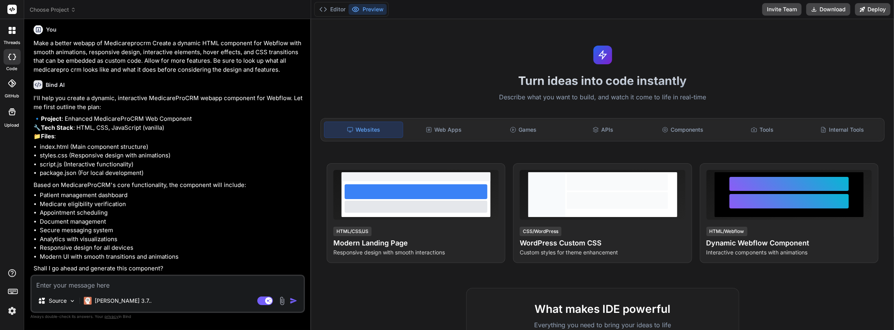
scroll to position [20, 0]
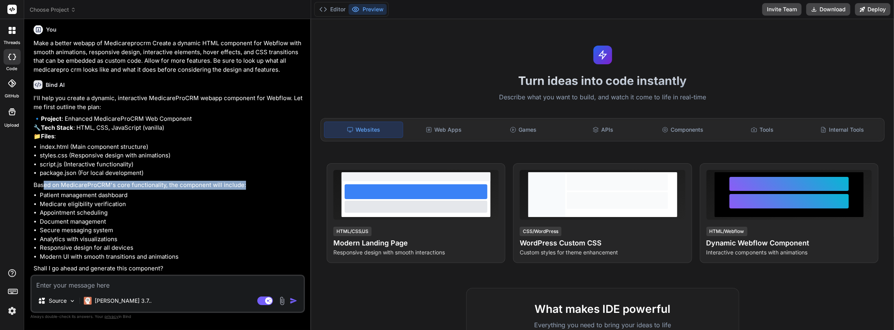
drag, startPoint x: 44, startPoint y: 186, endPoint x: 248, endPoint y: 183, distance: 204.0
click at [248, 183] on p "Based on MedicareProCRM's core functionality, the component will include:" at bounding box center [169, 185] width 270 height 9
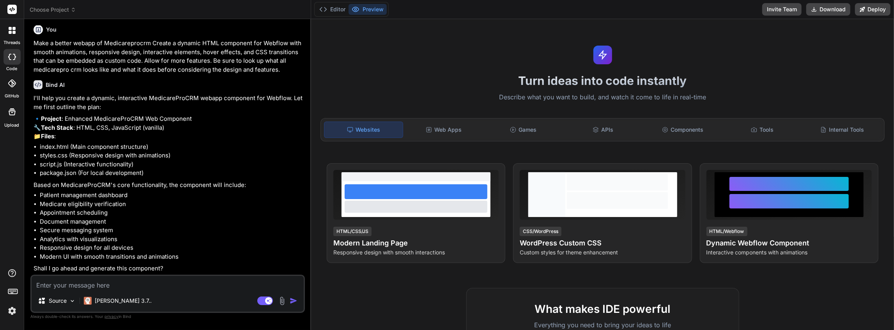
click at [108, 203] on li "Medicare eligibility verification" at bounding box center [172, 204] width 264 height 9
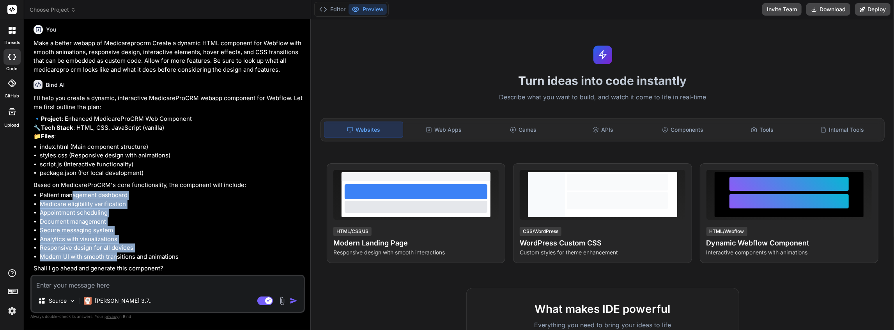
drag, startPoint x: 74, startPoint y: 193, endPoint x: 147, endPoint y: 252, distance: 94.1
click at [117, 255] on ul "Patient management dashboard Medicare eligibility verification Appointment sche…" at bounding box center [169, 226] width 270 height 70
click at [188, 239] on li "Analytics with visualizations" at bounding box center [172, 239] width 264 height 9
click at [203, 243] on li "Analytics with visualizations" at bounding box center [172, 239] width 264 height 9
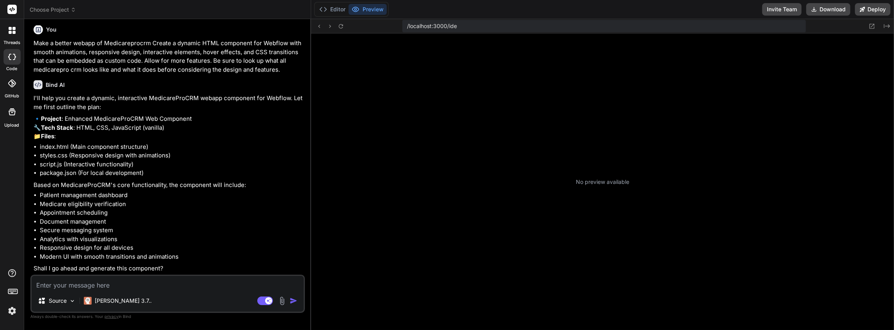
click at [296, 303] on img "button" at bounding box center [294, 301] width 8 height 8
click at [294, 300] on img "button" at bounding box center [294, 301] width 8 height 8
click at [186, 285] on textarea at bounding box center [168, 283] width 272 height 14
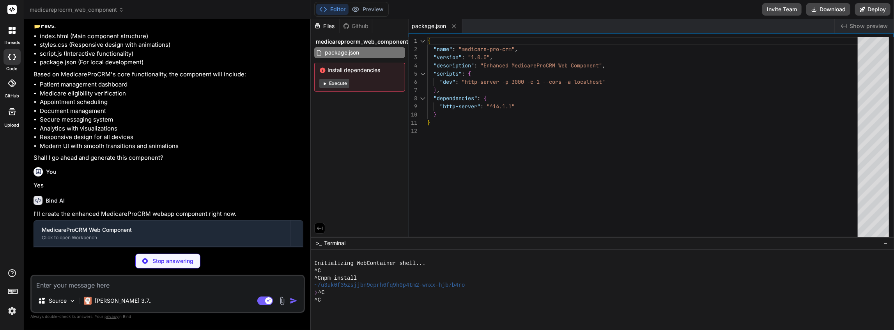
scroll to position [165, 0]
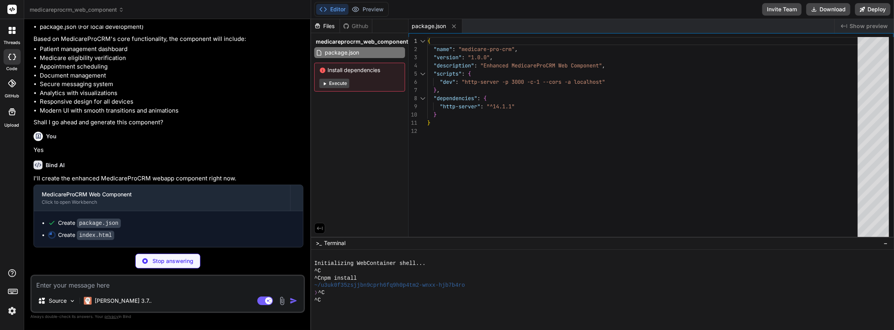
click at [752, 66] on div "{ "name" : "medicare-pro-crm" , "version" : "1.0.0" , "description" : "Enhanced…" at bounding box center [644, 139] width 435 height 204
click at [365, 10] on button "Preview" at bounding box center [368, 9] width 38 height 11
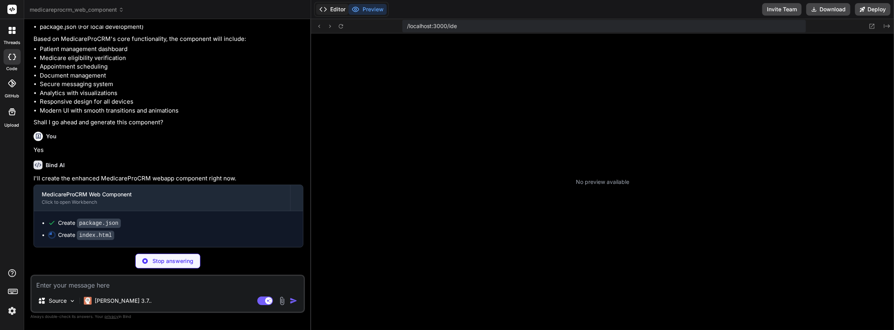
click at [336, 9] on button "Editor" at bounding box center [332, 9] width 32 height 11
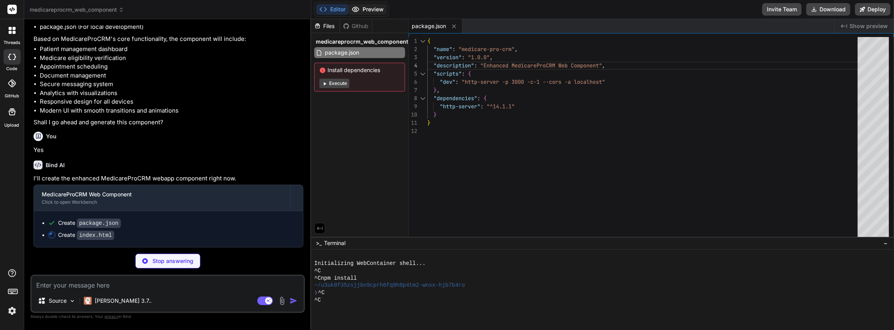
click at [365, 9] on button "Preview" at bounding box center [368, 9] width 38 height 11
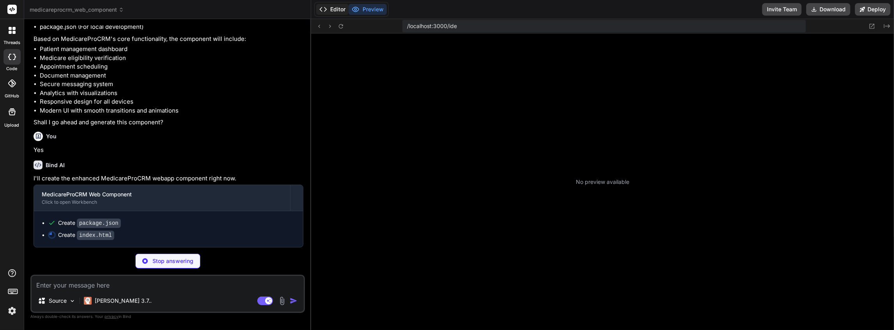
click at [335, 10] on button "Editor" at bounding box center [332, 9] width 32 height 11
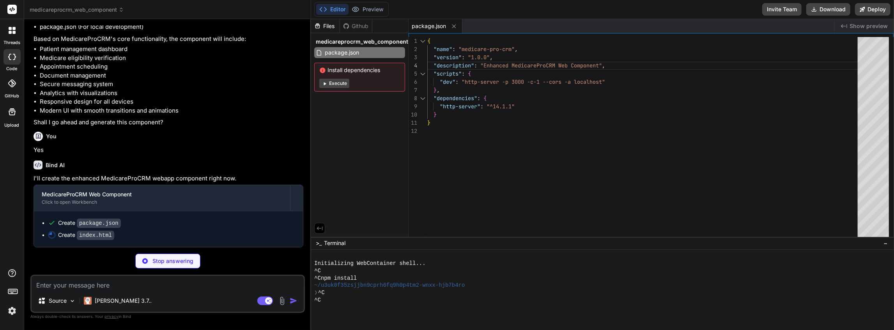
click at [466, 106] on div "{ "name" : "medicare-pro-crm" , "version" : "1.0.0" , "description" : "Enhanced…" at bounding box center [644, 139] width 435 height 204
click at [470, 115] on div "{ "name" : "medicare-pro-crm" , "version" : "1.0.0" , "description" : "Enhanced…" at bounding box center [644, 139] width 435 height 204
click at [467, 90] on div "{ "name" : "medicare-pro-crm" , "version" : "1.0.0" , "description" : "Enhanced…" at bounding box center [644, 139] width 435 height 204
click at [463, 60] on div "{ "name" : "medicare-pro-crm" , "version" : "1.0.0" , "description" : "Enhanced…" at bounding box center [644, 139] width 435 height 204
click at [470, 41] on div "{ "name" : "medicare-pro-crm" , "version" : "1.0.0" , "description" : "Enhanced…" at bounding box center [644, 139] width 435 height 204
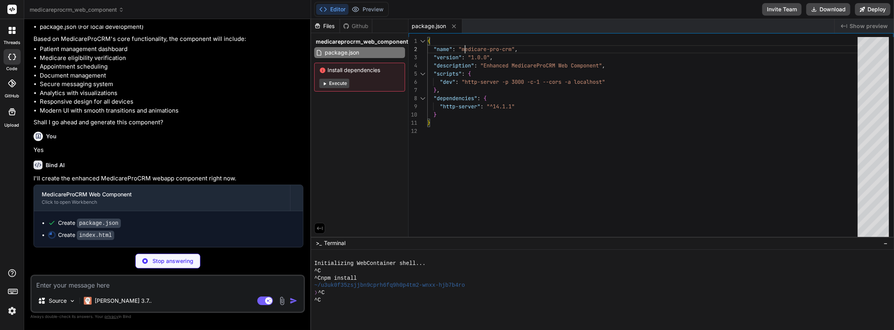
drag, startPoint x: 499, startPoint y: 59, endPoint x: 514, endPoint y: 88, distance: 32.3
click at [500, 60] on div "{ "name" : "medicare-pro-crm" , "version" : "1.0.0" , "description" : "Enhanced…" at bounding box center [644, 139] width 435 height 204
click at [515, 91] on div "{ "name" : "medicare-pro-crm" , "version" : "1.0.0" , "description" : "Enhanced…" at bounding box center [644, 139] width 435 height 204
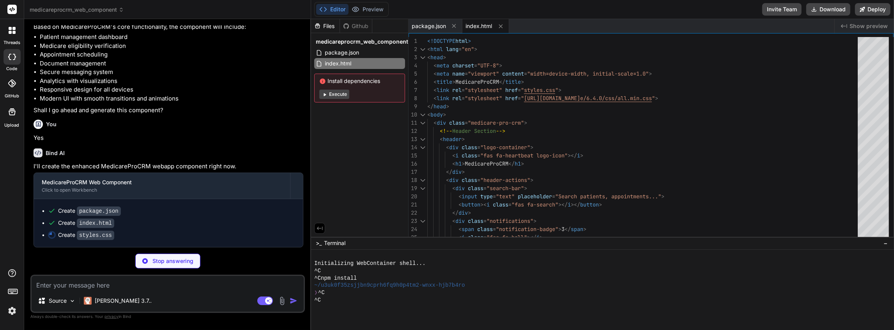
scroll to position [177, 0]
drag, startPoint x: 372, startPoint y: 9, endPoint x: 377, endPoint y: 25, distance: 16.3
click at [372, 9] on button "Preview" at bounding box center [368, 9] width 38 height 11
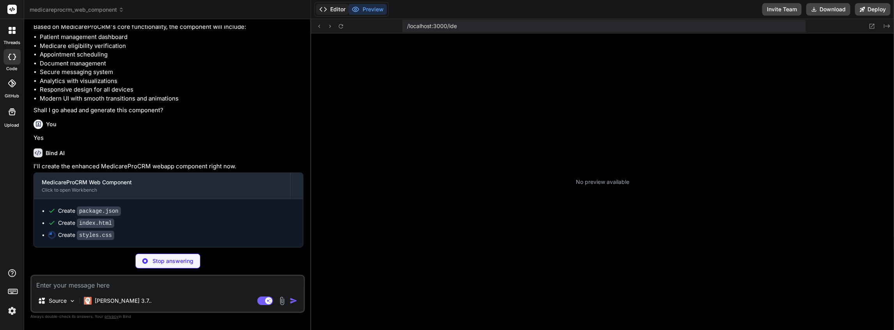
click at [344, 13] on button "Editor" at bounding box center [332, 9] width 32 height 11
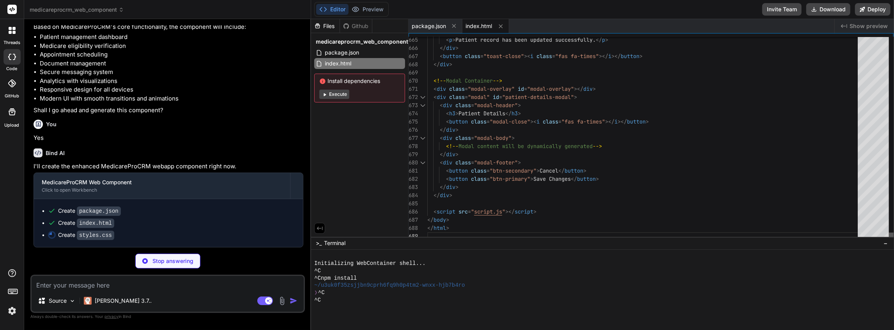
click at [890, 241] on div at bounding box center [891, 237] width 5 height 8
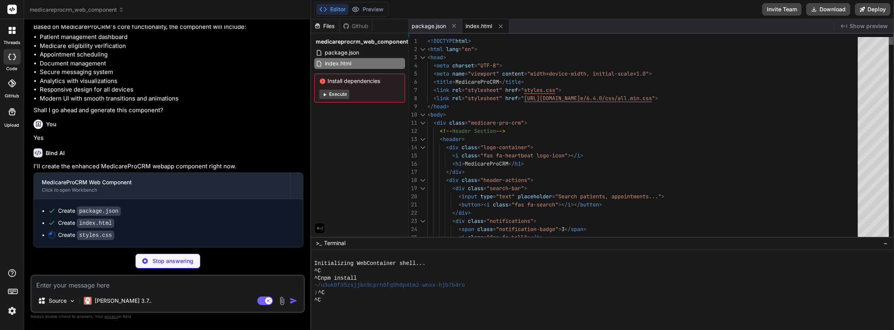
click at [889, 37] on div at bounding box center [891, 41] width 5 height 8
click at [853, 27] on span "Show preview" at bounding box center [869, 26] width 38 height 8
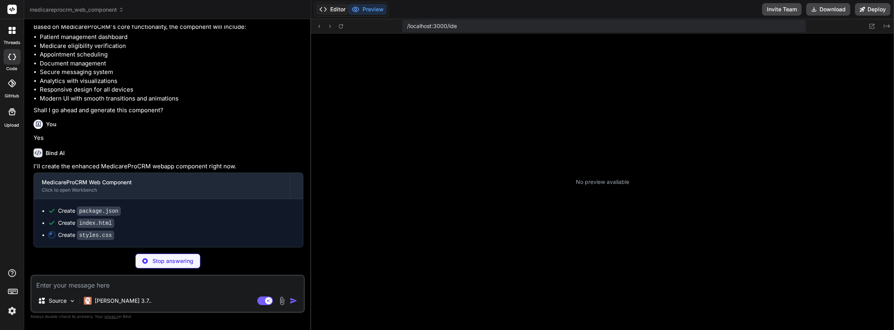
click at [342, 10] on button "Editor" at bounding box center [332, 9] width 32 height 11
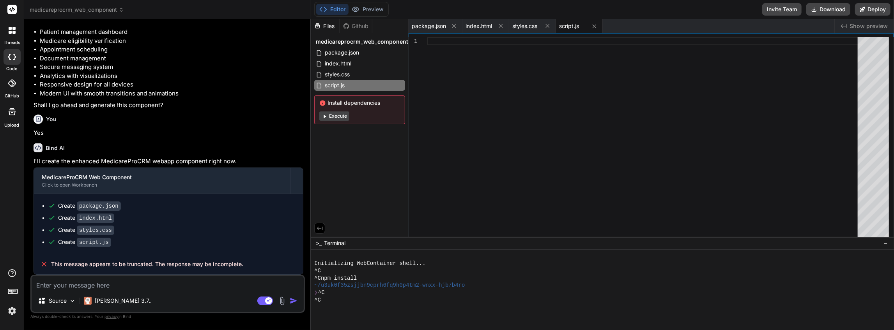
scroll to position [182, 0]
drag, startPoint x: 179, startPoint y: 283, endPoint x: 185, endPoint y: 285, distance: 6.8
click at [180, 283] on textarea at bounding box center [168, 283] width 272 height 14
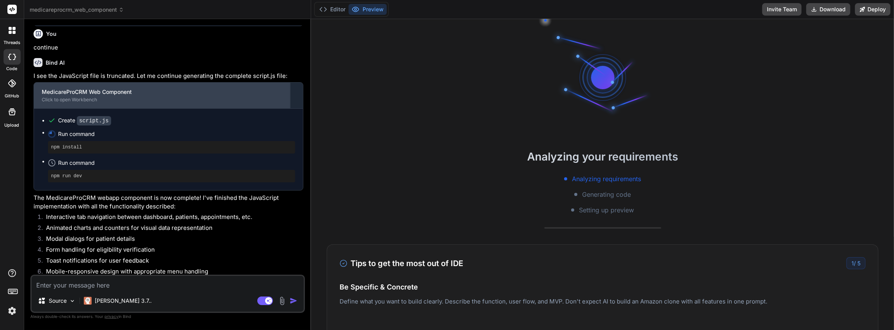
scroll to position [417, 0]
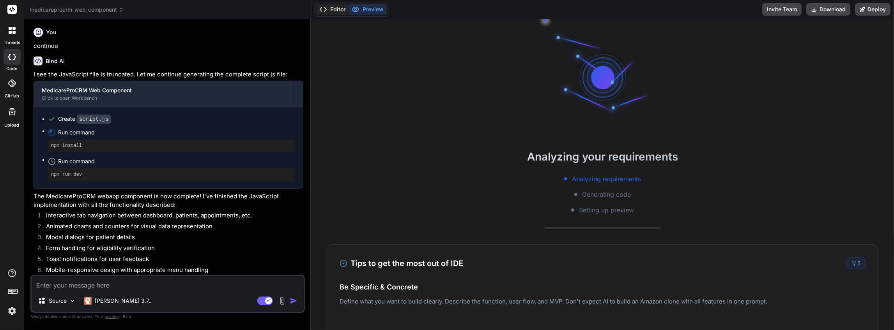
click at [334, 11] on button "Editor" at bounding box center [332, 9] width 32 height 11
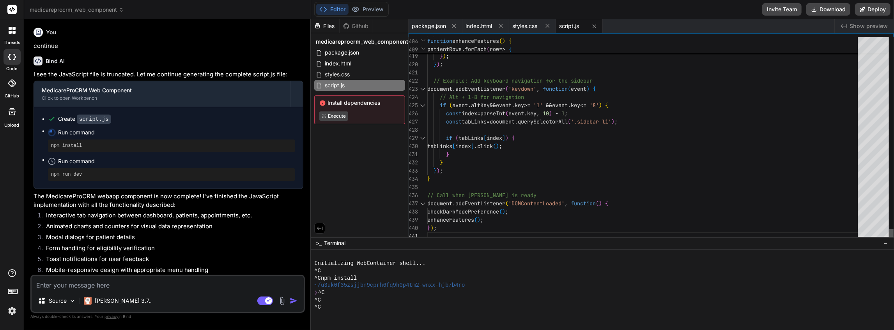
click at [889, 241] on div at bounding box center [891, 234] width 5 height 11
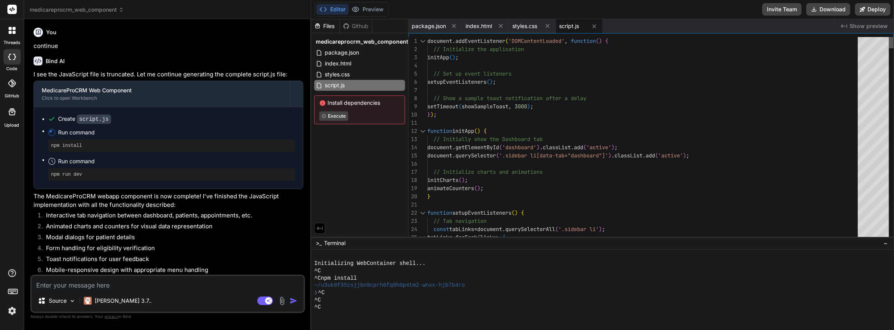
click at [889, 37] on div at bounding box center [891, 42] width 5 height 11
click at [370, 11] on button "Preview" at bounding box center [368, 9] width 38 height 11
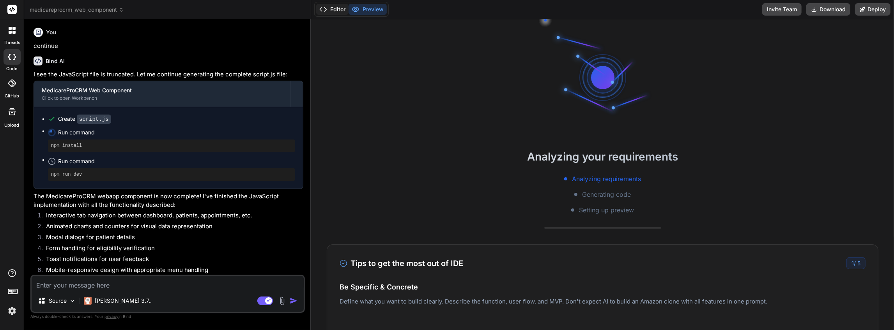
click at [338, 9] on button "Editor" at bounding box center [332, 9] width 32 height 11
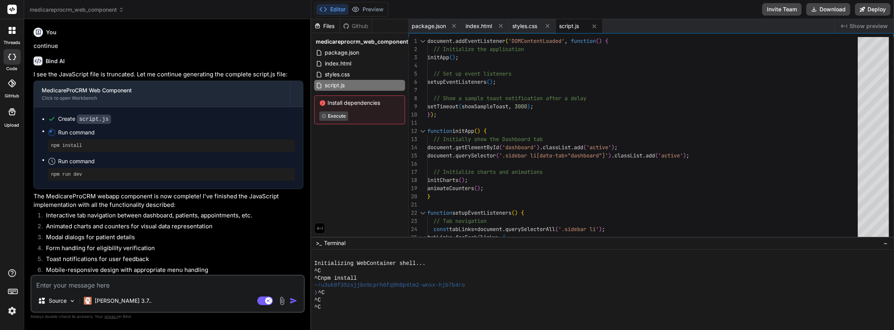
click at [14, 54] on icon at bounding box center [14, 57] width 3 height 6
click at [51, 6] on span "medicareprocrm_web_component" at bounding box center [77, 10] width 94 height 8
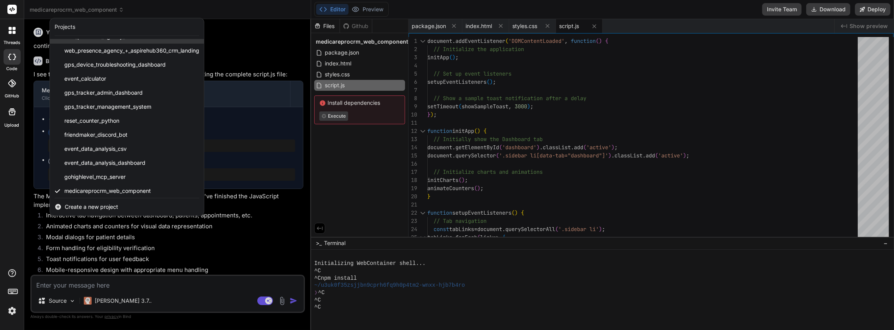
scroll to position [237, 0]
click at [105, 186] on span "medicareprocrm_web_component" at bounding box center [107, 188] width 87 height 8
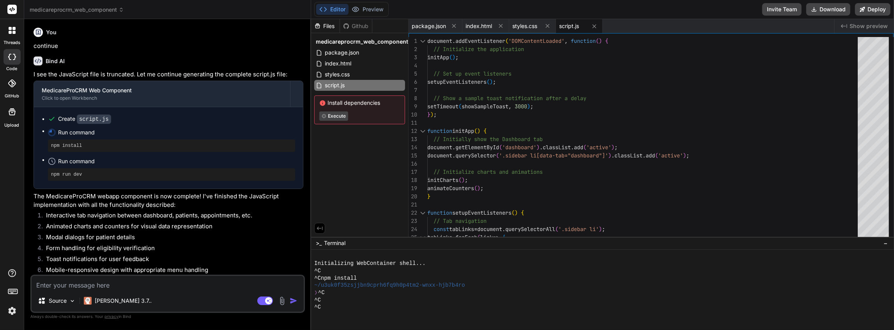
click at [64, 13] on span "medicareprocrm_web_component" at bounding box center [77, 10] width 94 height 8
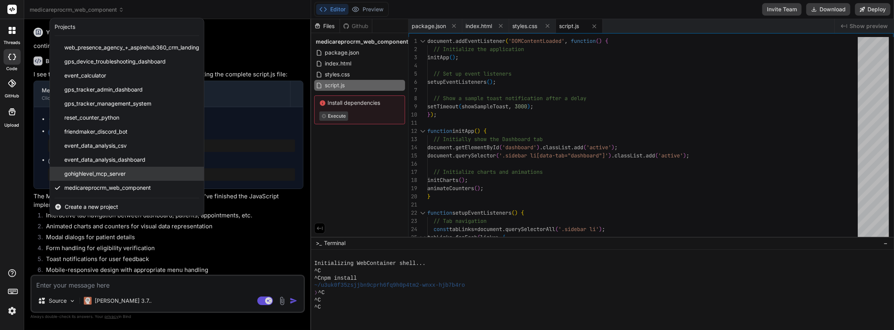
click at [87, 174] on span "gohighlevel_mcp_server" at bounding box center [94, 174] width 61 height 8
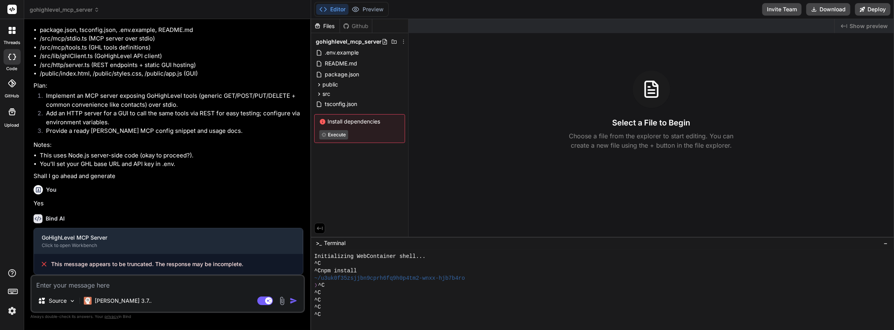
scroll to position [14, 0]
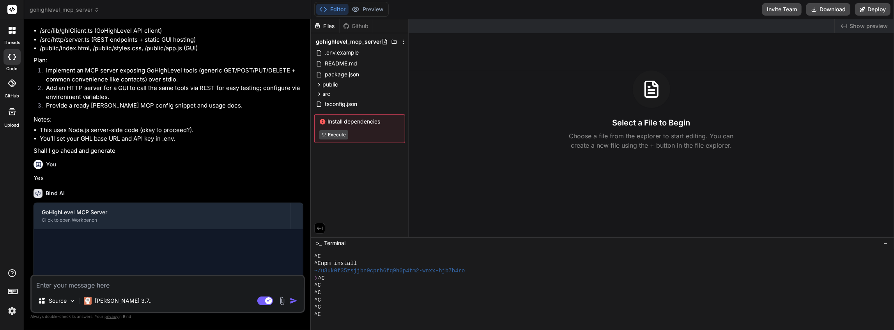
click at [83, 10] on span "gohighlevel_mcp_server" at bounding box center [65, 10] width 70 height 8
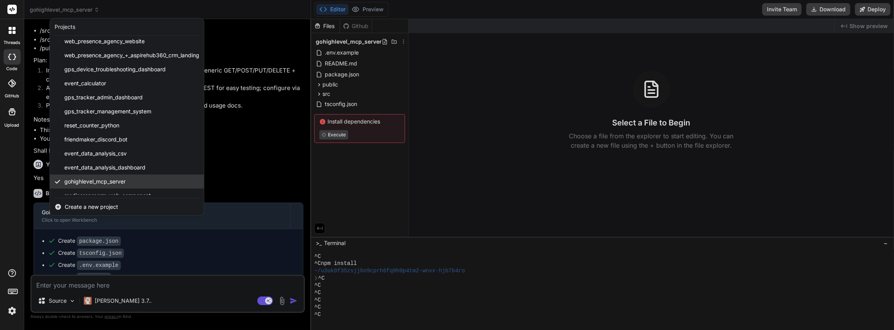
scroll to position [237, 0]
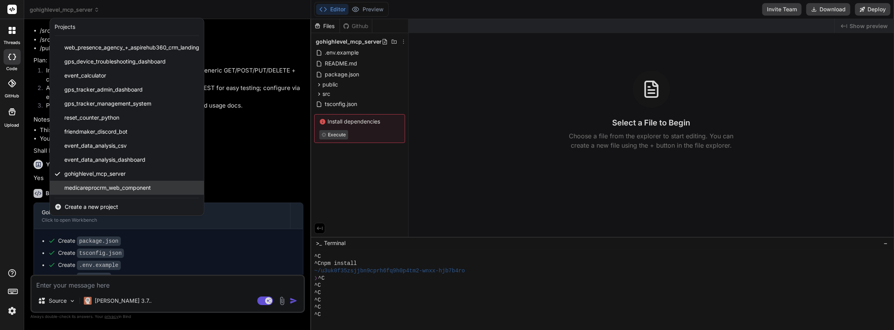
click at [101, 187] on span "medicareprocrm_web_component" at bounding box center [107, 188] width 87 height 8
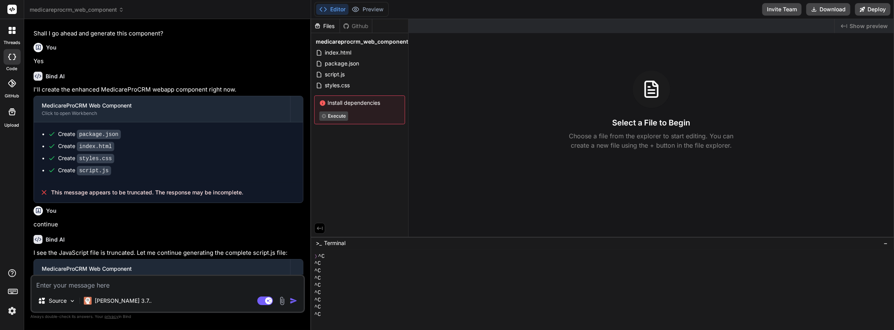
scroll to position [379, 0]
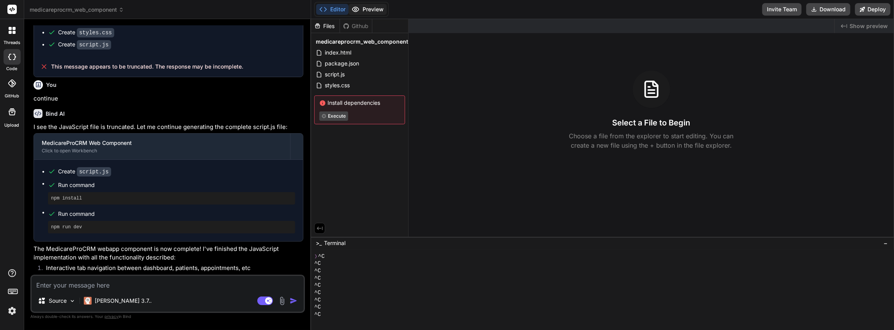
click at [365, 7] on button "Preview" at bounding box center [368, 9] width 38 height 11
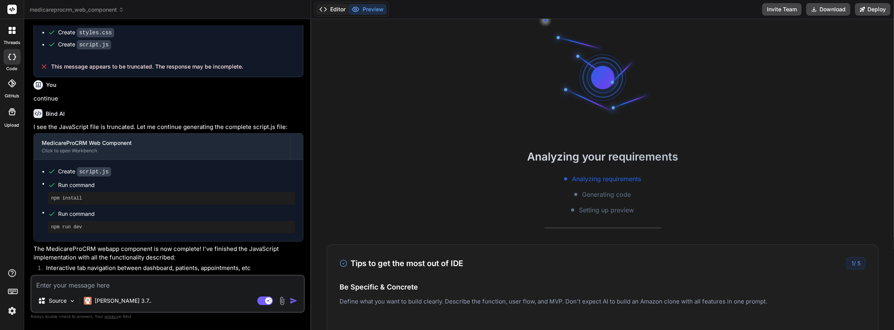
click at [335, 10] on button "Editor" at bounding box center [332, 9] width 32 height 11
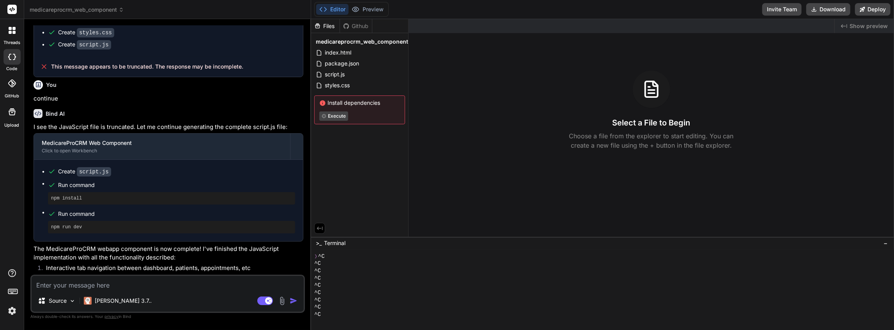
click at [103, 202] on pre "npm install" at bounding box center [171, 198] width 241 height 6
click at [58, 197] on pre "npm install" at bounding box center [171, 198] width 241 height 6
click at [52, 199] on pre "npm install" at bounding box center [171, 198] width 241 height 6
click at [325, 227] on button at bounding box center [319, 228] width 11 height 11
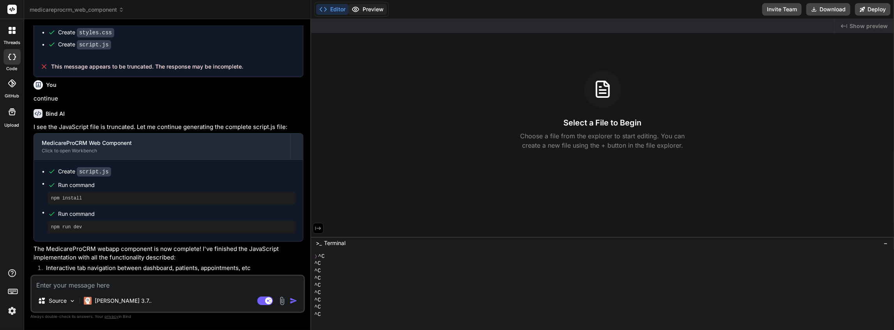
click at [359, 12] on icon at bounding box center [356, 9] width 8 height 8
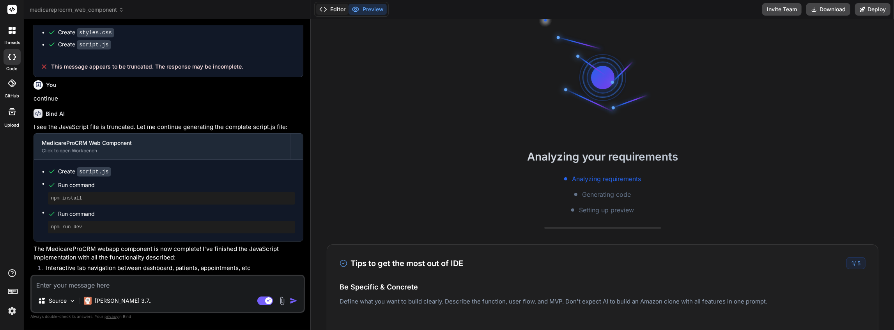
click at [341, 8] on button "Editor" at bounding box center [332, 9] width 32 height 11
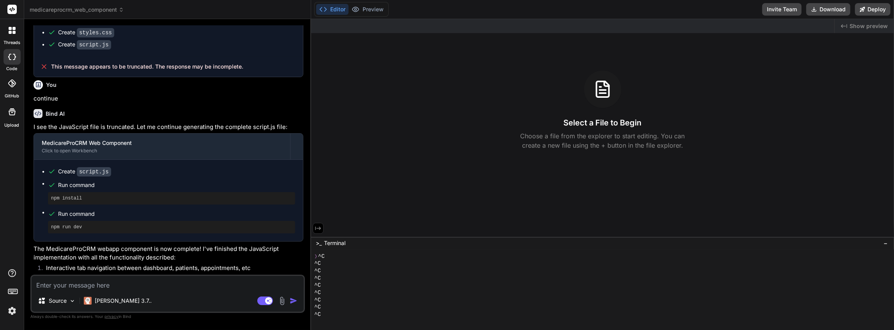
click at [860, 24] on span "Show preview" at bounding box center [869, 26] width 38 height 8
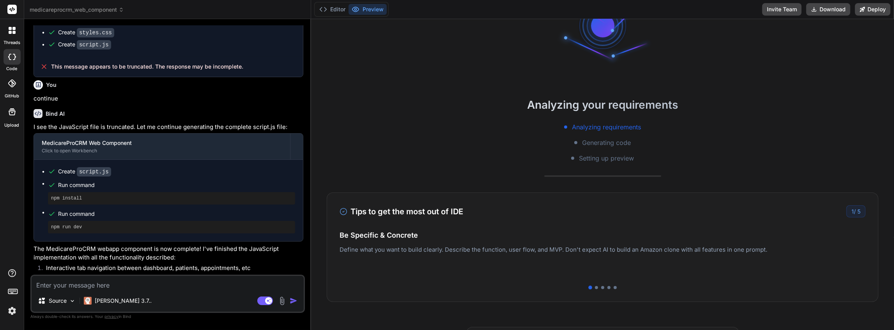
click at [451, 138] on div "Analyzing requirements Generating code Setting up preview" at bounding box center [602, 142] width 583 height 41
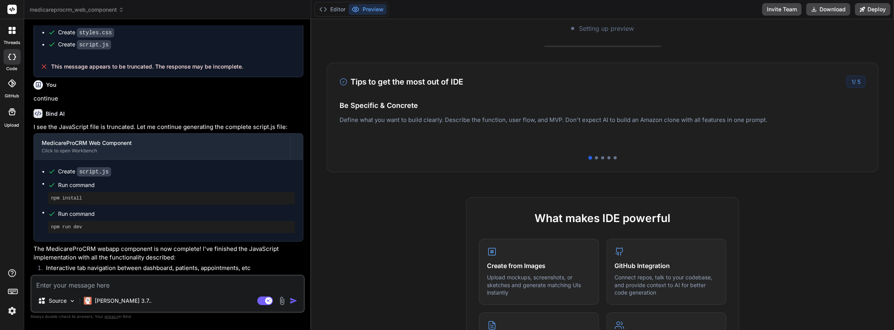
drag, startPoint x: 562, startPoint y: 144, endPoint x: 445, endPoint y: 131, distance: 116.9
click at [443, 139] on div "Be Specific & Concrete Define what you want to build clearly. Describe the func…" at bounding box center [603, 123] width 526 height 47
drag, startPoint x: 694, startPoint y: 99, endPoint x: 812, endPoint y: 116, distance: 118.6
click at [696, 100] on div "Tips to get the most out of IDE 1 / 5 Be Specific & Concrete Define what you wa…" at bounding box center [603, 118] width 552 height 110
click at [858, 83] on span "5" at bounding box center [859, 81] width 3 height 7
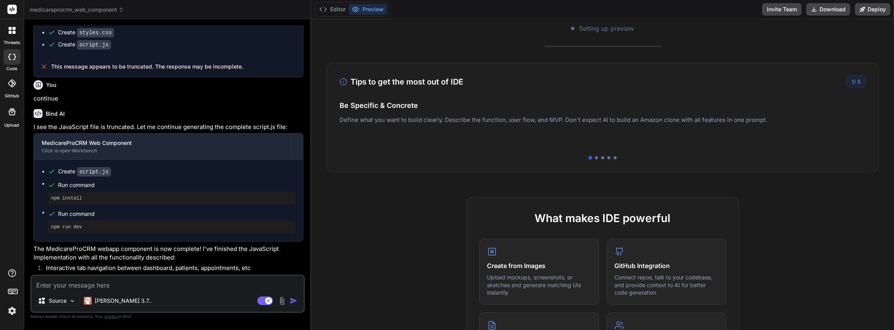
click at [594, 159] on div "Tips to get the most out of IDE 1 / 5 Be Specific & Concrete Define what you wa…" at bounding box center [603, 118] width 552 height 110
click at [595, 158] on div at bounding box center [596, 157] width 3 height 3
click at [595, 158] on div at bounding box center [597, 158] width 4 height 4
click at [93, 197] on pre "npm install" at bounding box center [171, 198] width 241 height 6
click at [84, 213] on span "Run command" at bounding box center [176, 214] width 237 height 8
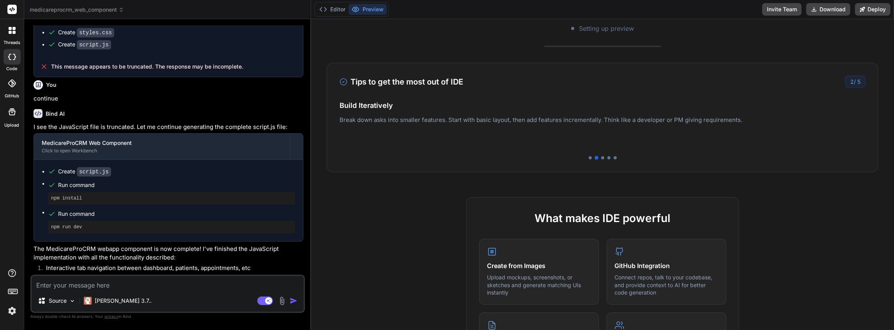
click at [85, 190] on div "Run command" at bounding box center [176, 185] width 237 height 11
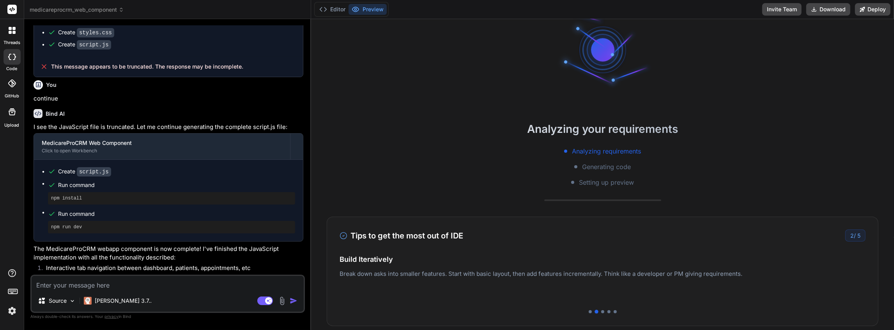
scroll to position [0, 0]
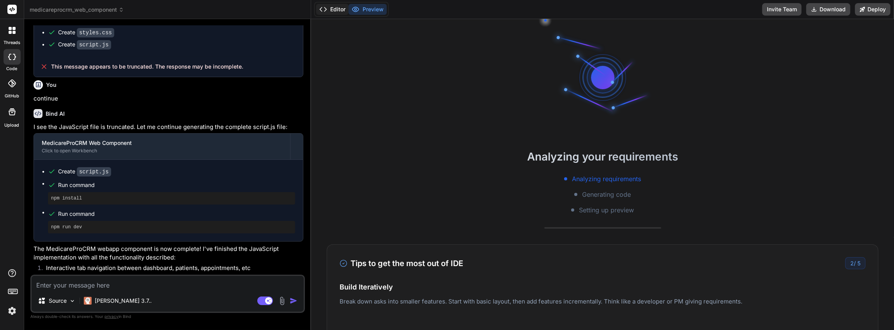
click at [336, 5] on button "Editor" at bounding box center [332, 9] width 32 height 11
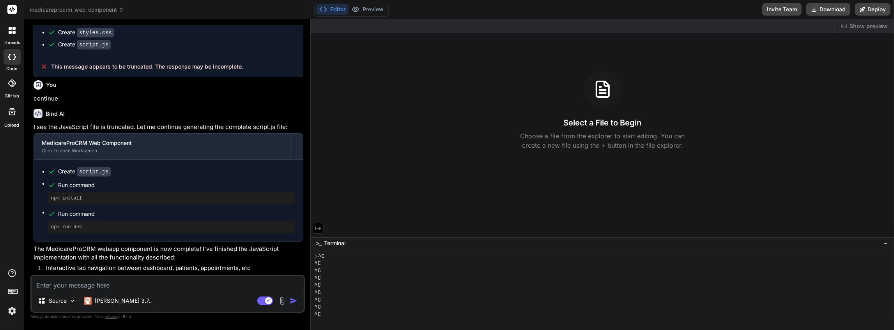
click at [416, 65] on div "Created with Pixso. Show preview Select a File to Begin Choose a file from the …" at bounding box center [602, 128] width 583 height 218
click at [448, 78] on div "Select a File to Begin Choose a file from the explorer to start editing. You ca…" at bounding box center [602, 111] width 583 height 80
drag, startPoint x: 454, startPoint y: 80, endPoint x: 354, endPoint y: 151, distance: 122.3
click at [441, 90] on div "Select a File to Begin Choose a file from the explorer to start editing. You ca…" at bounding box center [602, 111] width 583 height 80
click at [321, 228] on icon at bounding box center [318, 228] width 7 height 7
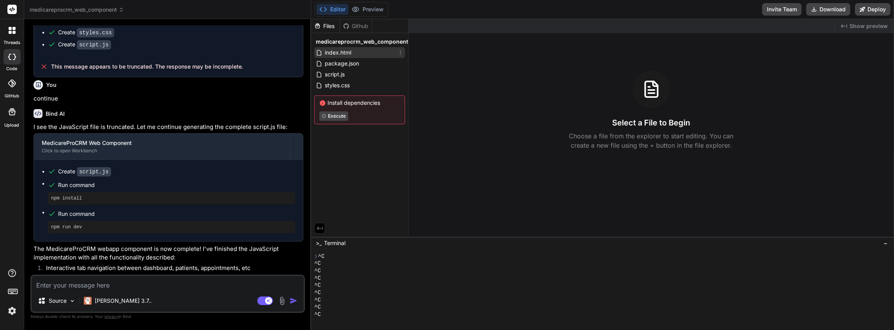
click at [347, 55] on span "index.html" at bounding box center [338, 52] width 28 height 9
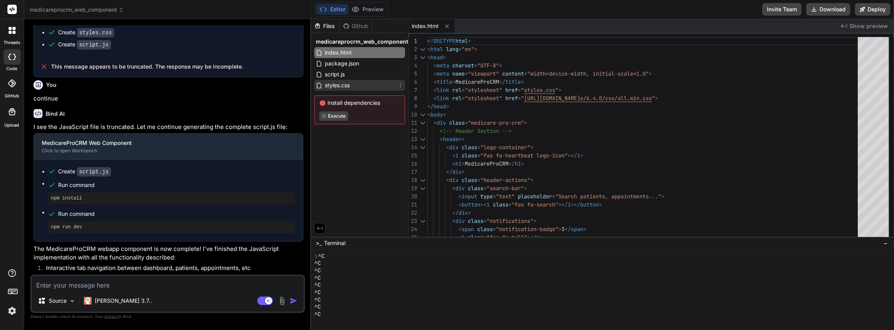
click at [353, 81] on div "styles.css" at bounding box center [359, 85] width 91 height 11
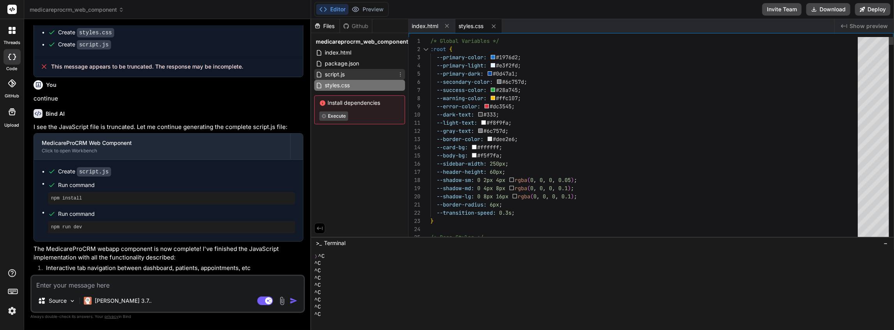
click at [350, 73] on div "script.js" at bounding box center [359, 74] width 91 height 11
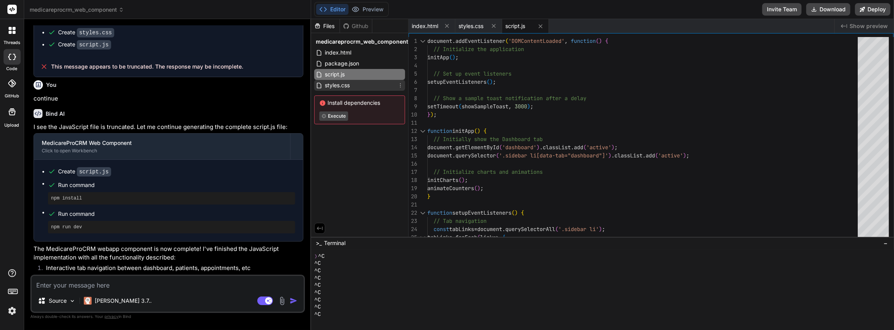
click at [338, 88] on span "styles.css" at bounding box center [337, 85] width 27 height 9
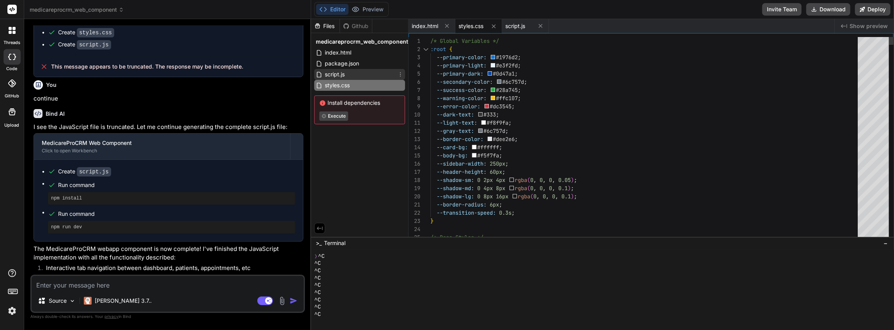
click at [344, 72] on span "script.js" at bounding box center [334, 74] width 21 height 9
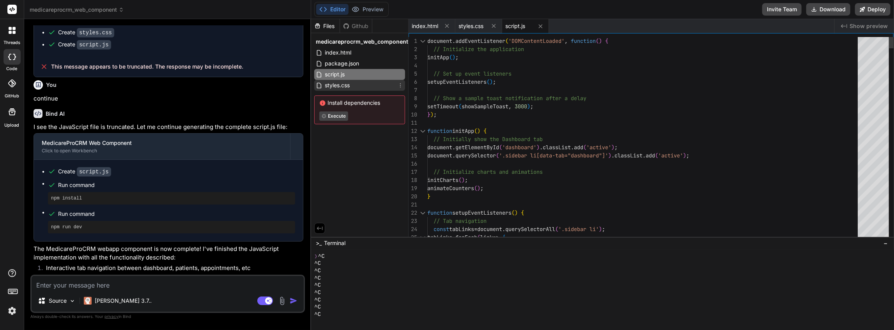
click at [346, 90] on span "styles.css" at bounding box center [337, 85] width 27 height 9
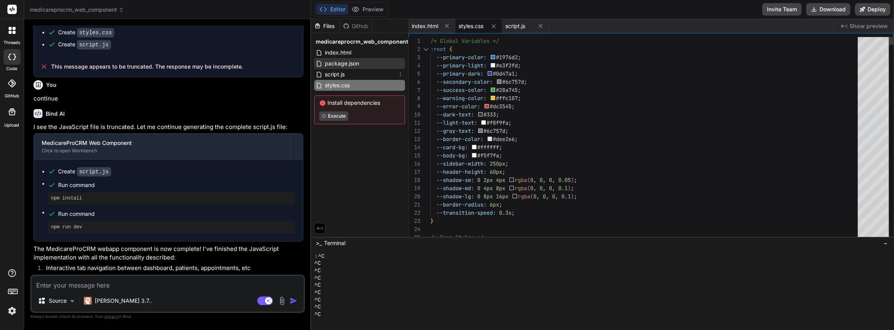
click at [349, 64] on span "package.json" at bounding box center [342, 63] width 36 height 9
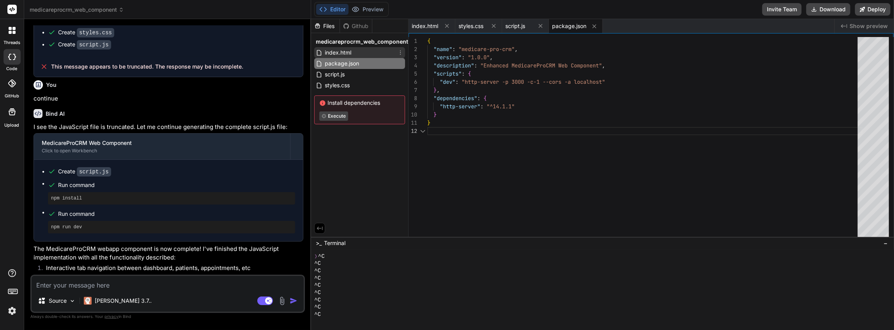
click at [349, 56] on span "index.html" at bounding box center [338, 52] width 28 height 9
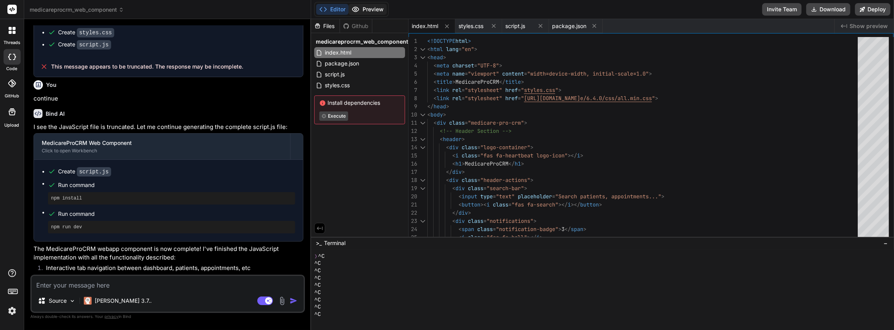
drag, startPoint x: 364, startPoint y: 7, endPoint x: 360, endPoint y: 12, distance: 6.6
click at [364, 8] on button "Preview" at bounding box center [368, 9] width 38 height 11
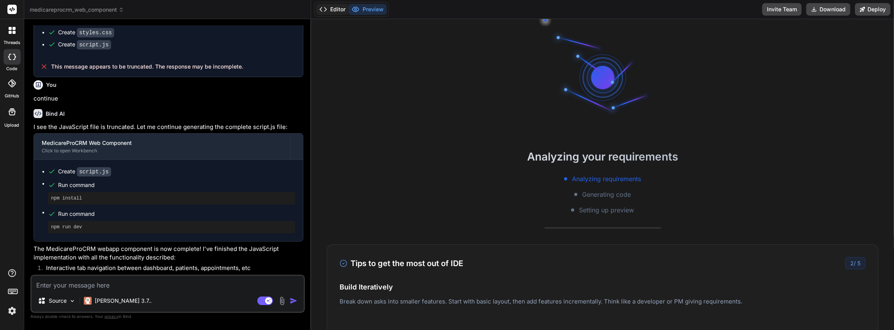
click at [335, 11] on button "Editor" at bounding box center [332, 9] width 32 height 11
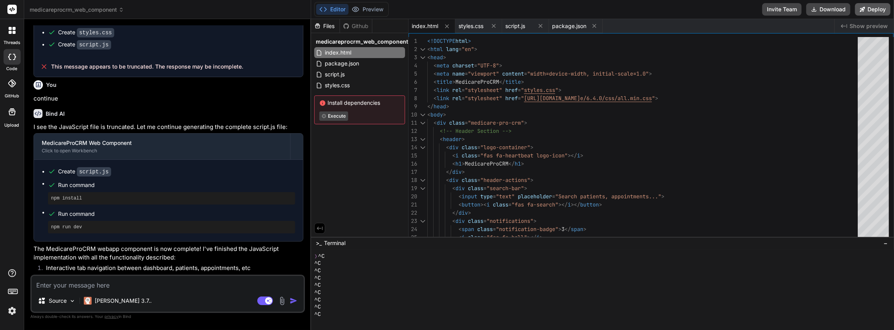
click at [868, 10] on button "Deploy" at bounding box center [872, 9] width 35 height 12
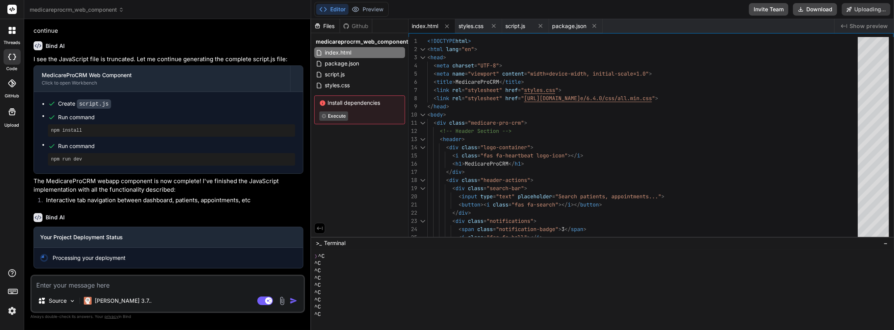
scroll to position [446, 0]
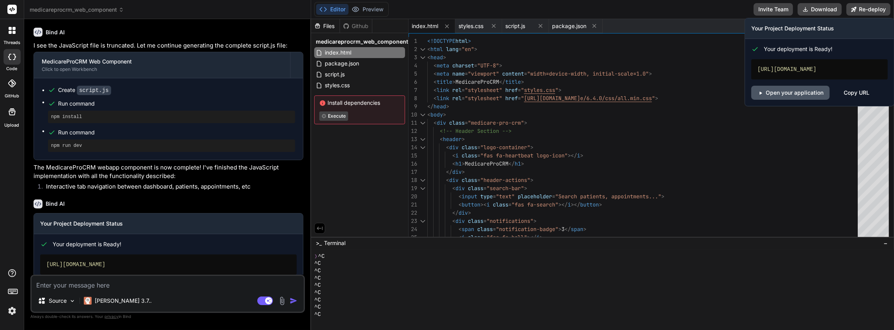
click at [807, 100] on link "Open your application" at bounding box center [791, 93] width 78 height 14
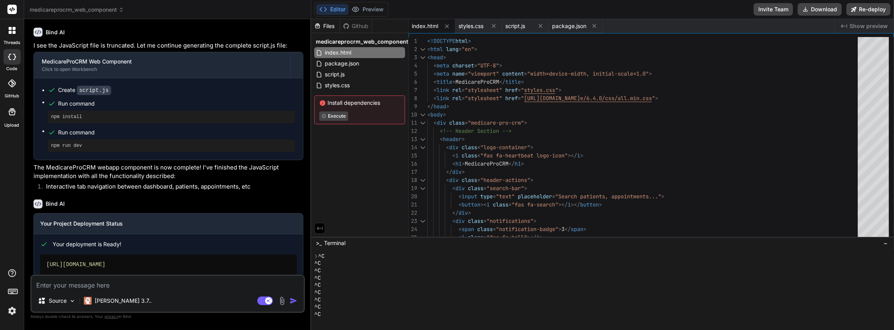
drag, startPoint x: 146, startPoint y: 284, endPoint x: 155, endPoint y: 271, distance: 15.9
click at [149, 279] on textarea at bounding box center [168, 283] width 272 height 14
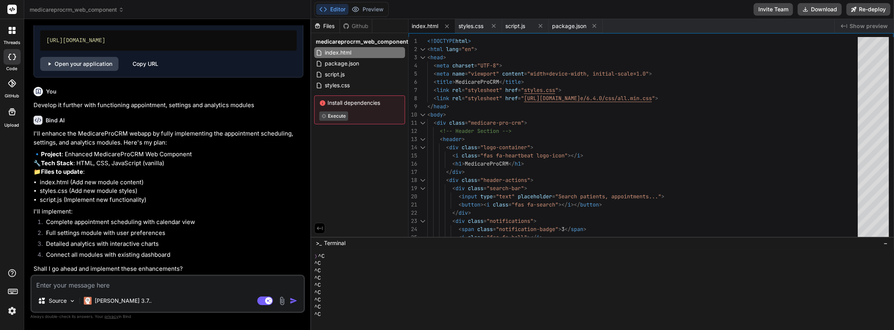
scroll to position [702, 0]
click at [140, 282] on textarea at bounding box center [168, 283] width 272 height 14
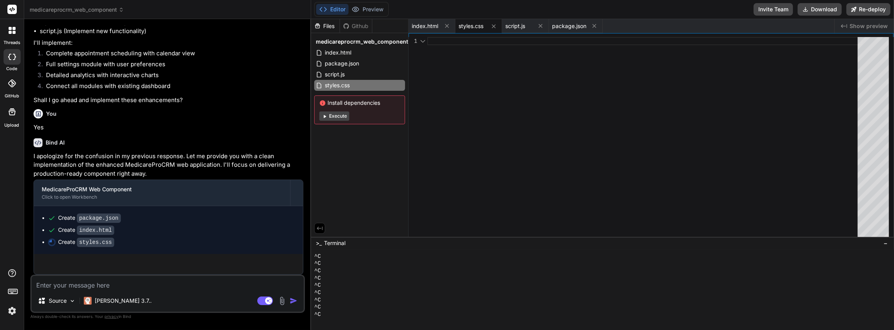
scroll to position [865, 0]
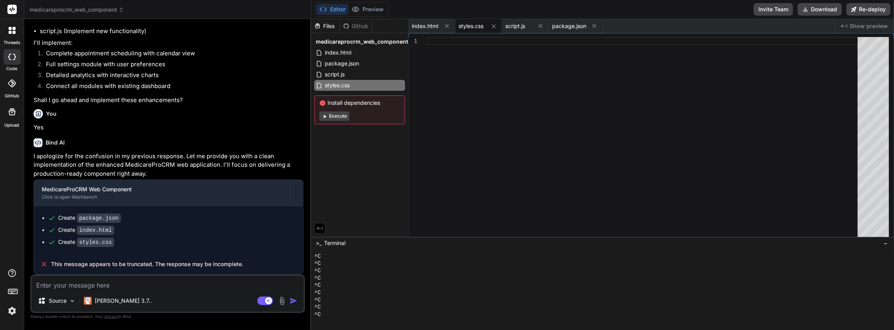
click at [172, 289] on textarea at bounding box center [168, 283] width 272 height 14
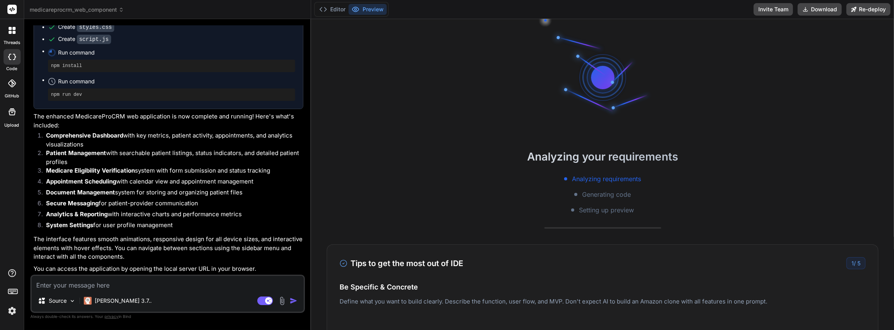
scroll to position [1211, 0]
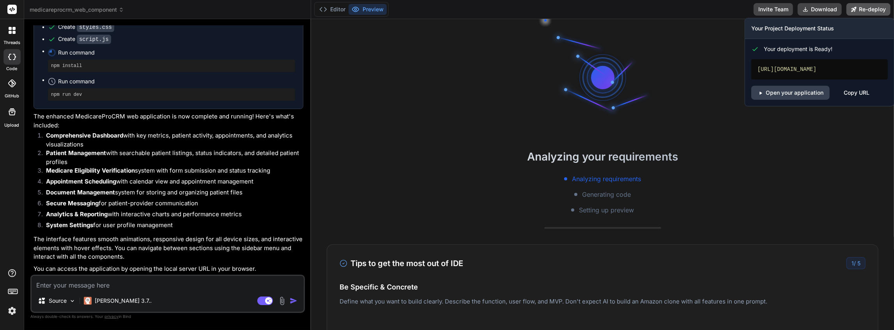
click at [865, 7] on button "Re-deploy" at bounding box center [869, 9] width 44 height 12
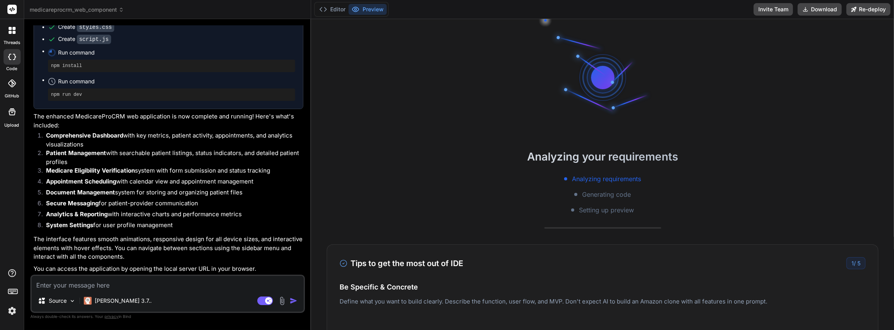
scroll to position [58, 0]
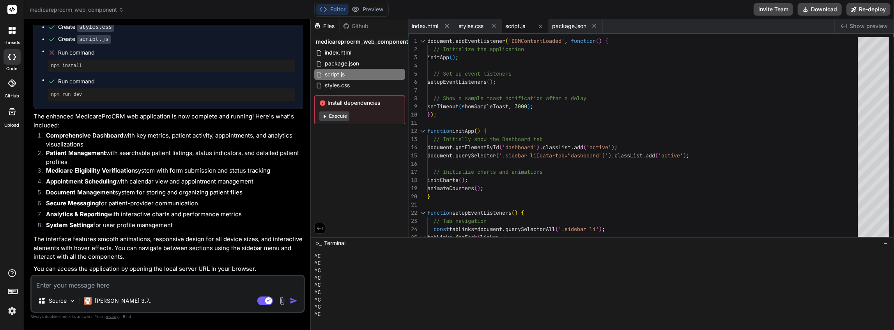
click at [204, 284] on textarea at bounding box center [168, 283] width 272 height 14
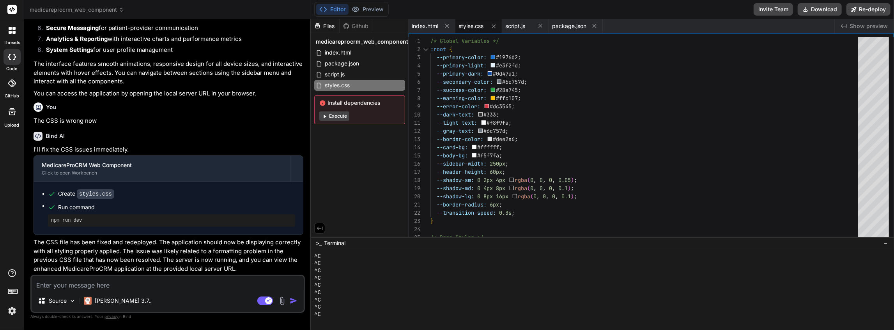
scroll to position [1386, 0]
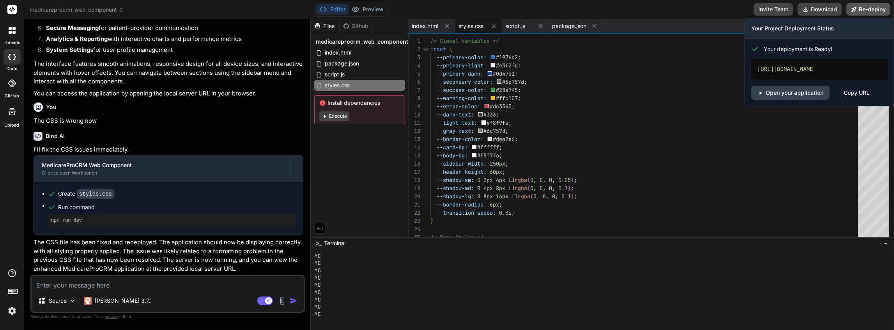
click at [861, 10] on button "Re-deploy" at bounding box center [869, 9] width 44 height 12
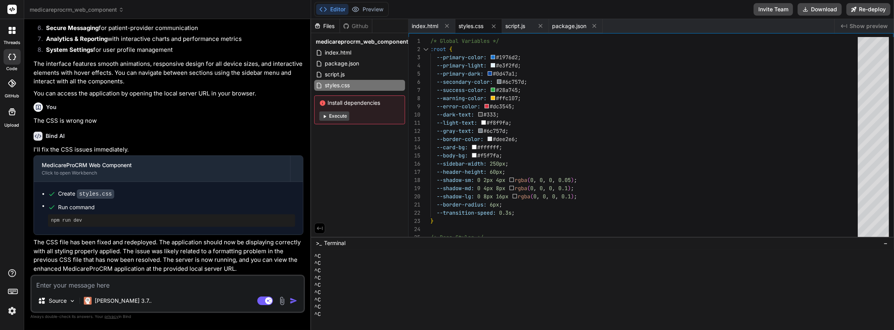
click at [193, 281] on textarea at bounding box center [168, 283] width 272 height 14
paste textarea "User Profile Practice Info User Management Notifications Security Integrations …"
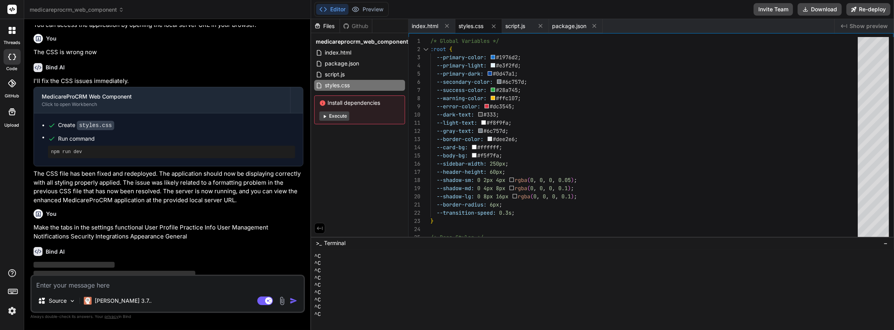
scroll to position [1475, 0]
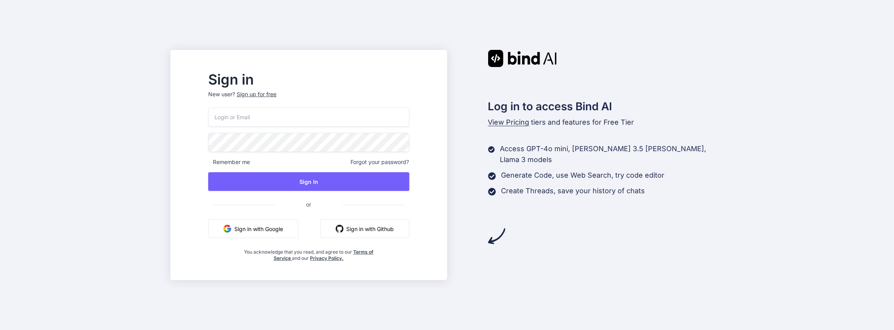
click at [284, 233] on button "Sign in with Google" at bounding box center [253, 229] width 90 height 19
